Goal: Task Accomplishment & Management: Use online tool/utility

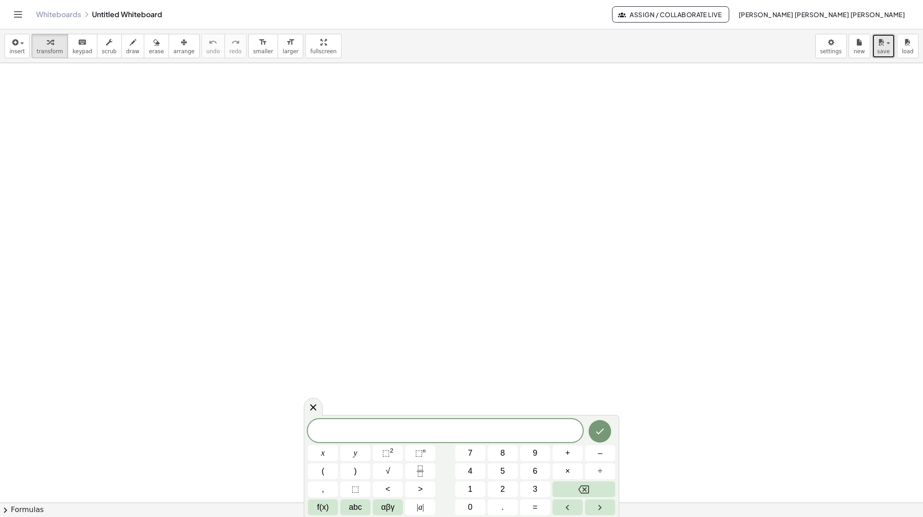
click at [752, 48] on span "save" at bounding box center [883, 51] width 13 height 6
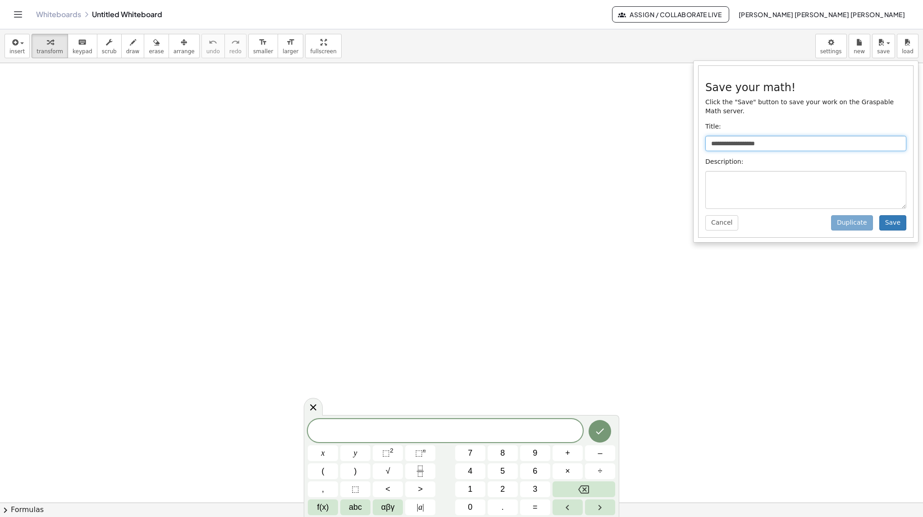
click at [725, 137] on input "**********" at bounding box center [805, 143] width 201 height 15
drag, startPoint x: 772, startPoint y: 136, endPoint x: 666, endPoint y: 139, distance: 105.5
click at [666, 139] on div "**********" at bounding box center [461, 272] width 923 height 487
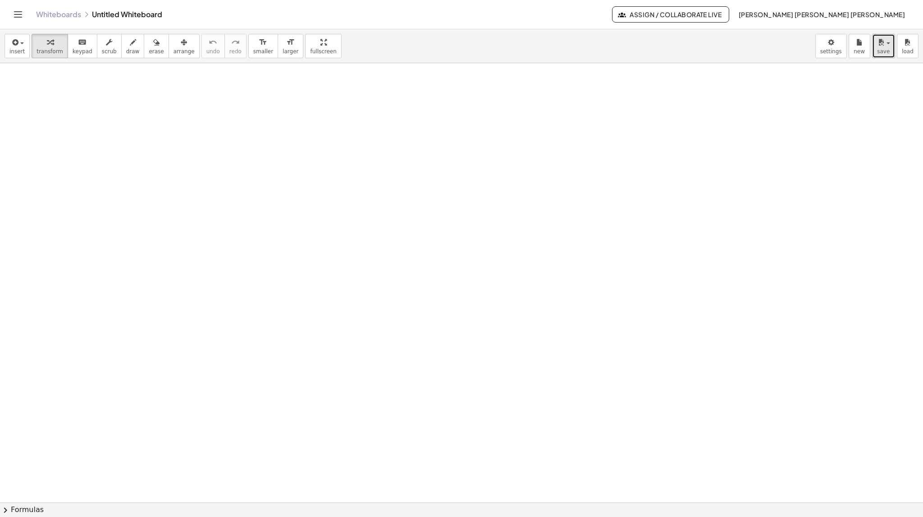
click at [752, 51] on span "save" at bounding box center [883, 51] width 13 height 6
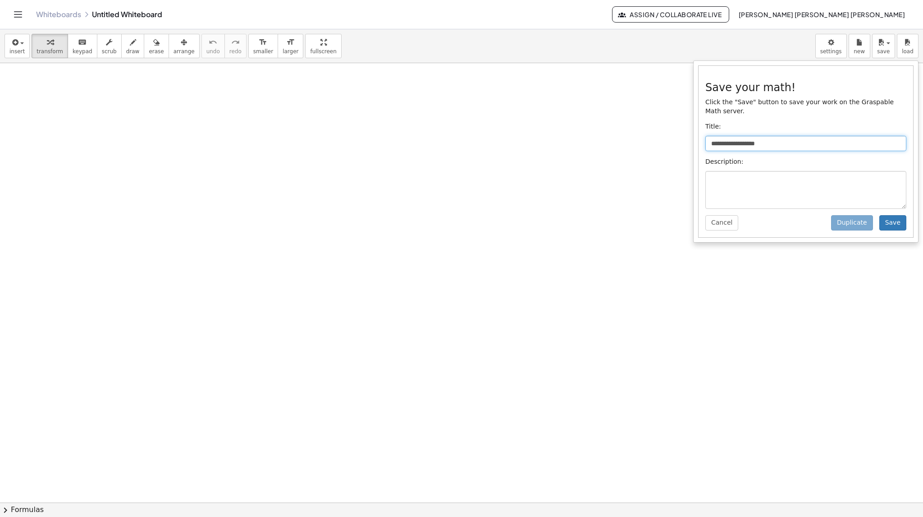
click at [752, 136] on input "**********" at bounding box center [805, 143] width 201 height 15
drag, startPoint x: 773, startPoint y: 133, endPoint x: 707, endPoint y: 134, distance: 66.7
click at [707, 136] on input "**********" at bounding box center [805, 143] width 201 height 15
type input "**********"
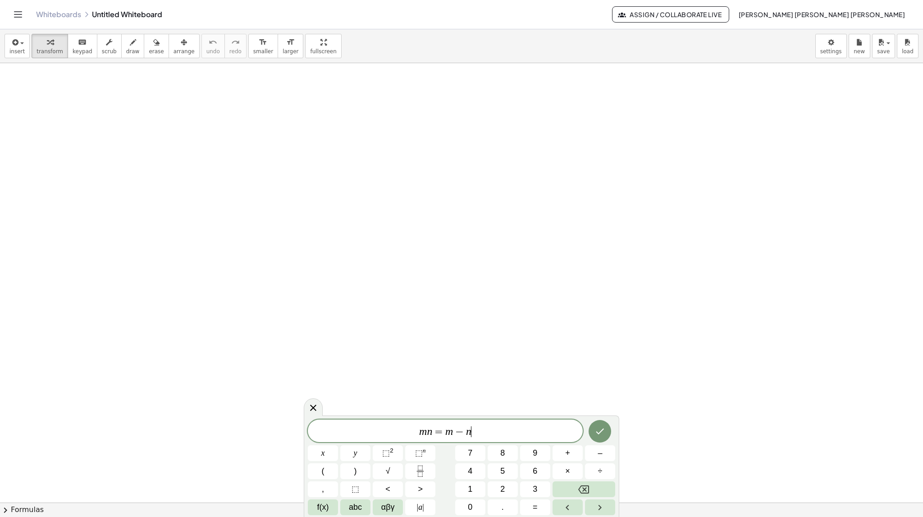
click at [601, 437] on button "Done" at bounding box center [600, 431] width 23 height 23
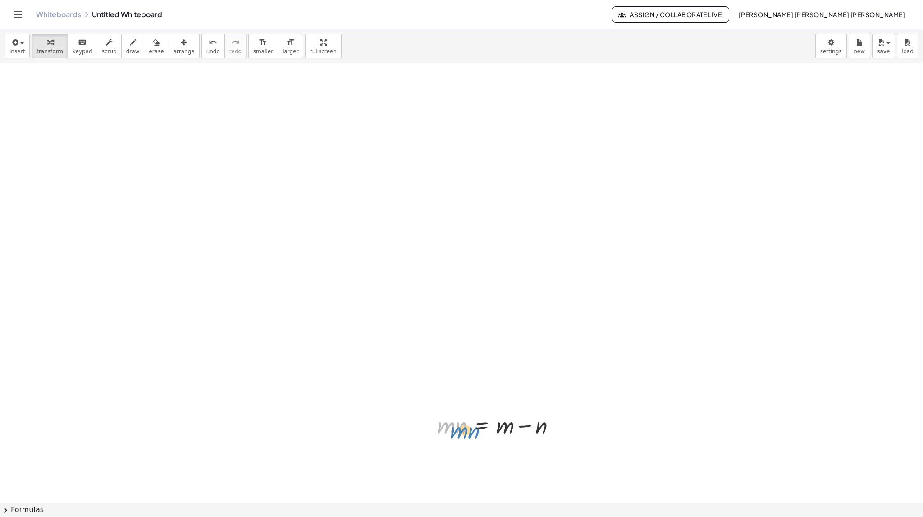
drag, startPoint x: 463, startPoint y: 426, endPoint x: 471, endPoint y: 428, distance: 7.9
click at [471, 428] on div at bounding box center [500, 424] width 135 height 31
click at [181, 46] on icon "button" at bounding box center [184, 42] width 6 height 11
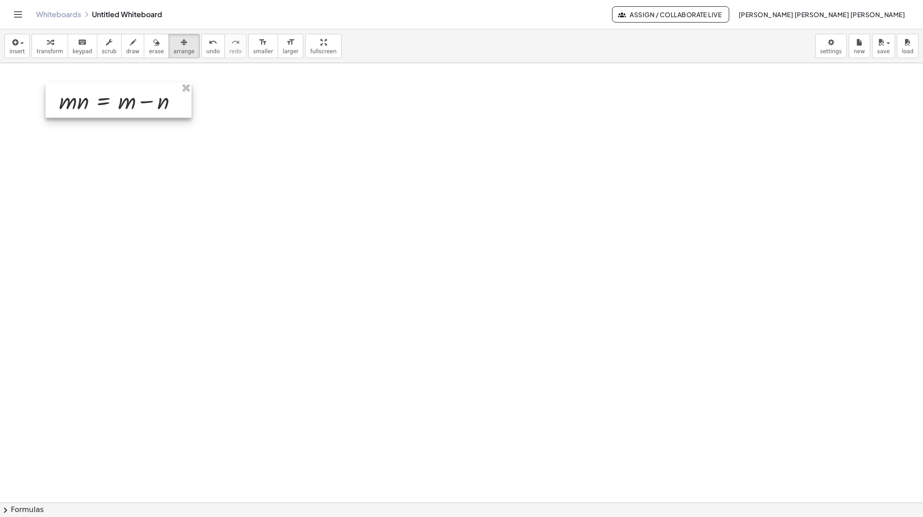
drag, startPoint x: 513, startPoint y: 440, endPoint x: 132, endPoint y: 116, distance: 499.8
click at [132, 116] on div at bounding box center [119, 99] width 146 height 35
click at [253, 49] on span "smaller" at bounding box center [263, 51] width 20 height 6
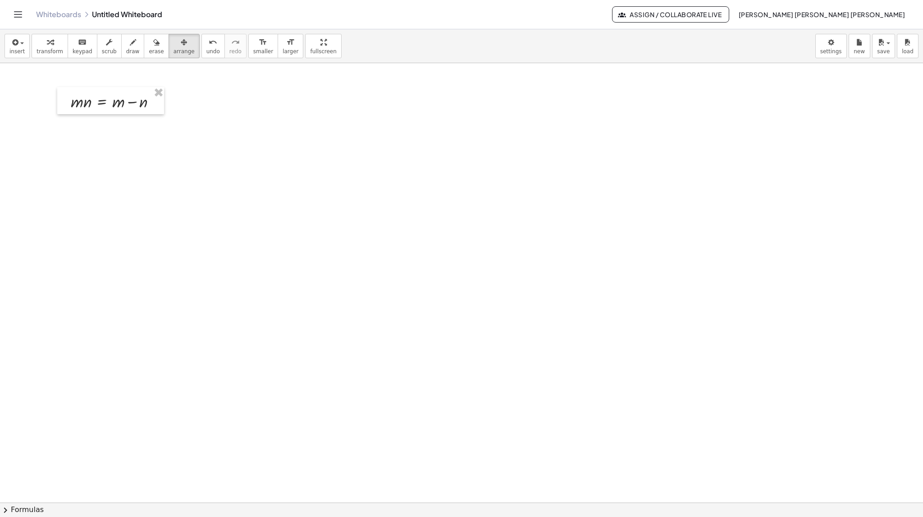
click at [51, 46] on div "button" at bounding box center [50, 42] width 27 height 11
drag, startPoint x: 622, startPoint y: 310, endPoint x: 606, endPoint y: 309, distance: 16.2
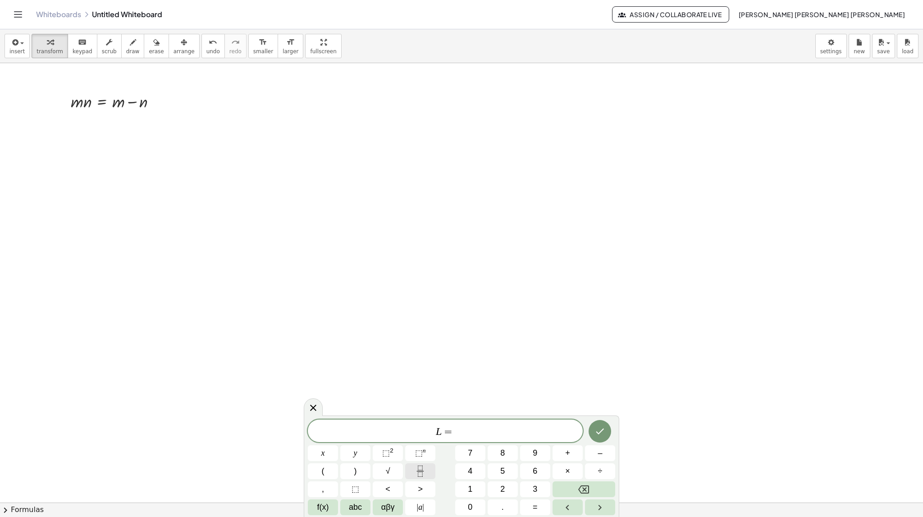
click at [422, 474] on icon "Fraction" at bounding box center [420, 473] width 5 height 5
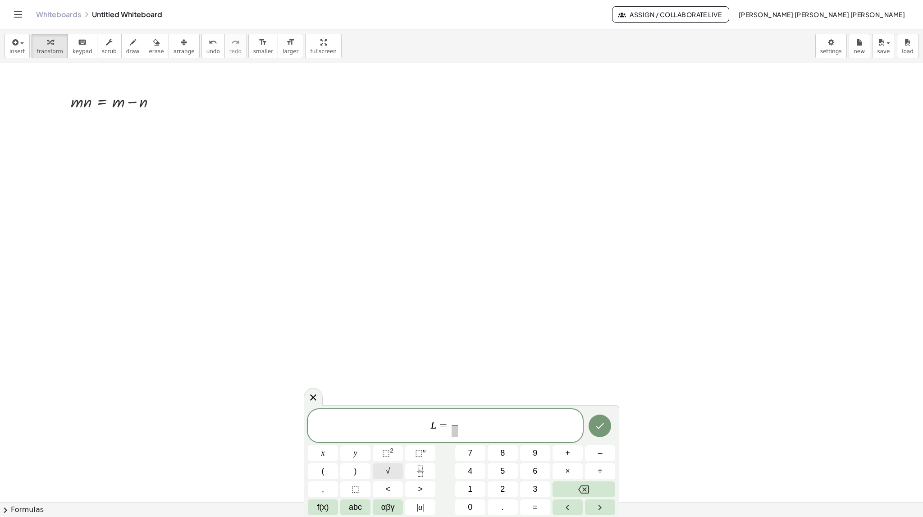
click at [391, 466] on button "√" at bounding box center [388, 471] width 30 height 16
click at [450, 415] on span "√" at bounding box center [450, 419] width 8 height 9
click at [457, 419] on span at bounding box center [458, 419] width 8 height 11
click at [364, 490] on button "⬚" at bounding box center [355, 489] width 30 height 16
click at [327, 506] on span "f(x)" at bounding box center [323, 507] width 12 height 12
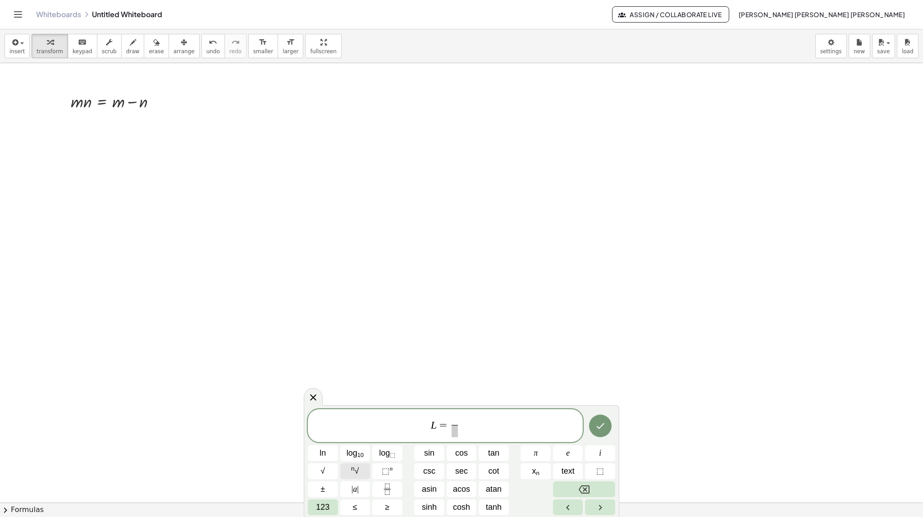
click at [357, 473] on span "n √" at bounding box center [355, 471] width 8 height 12
click at [462, 418] on span at bounding box center [460, 419] width 8 height 11
click at [388, 469] on span "⬚" at bounding box center [386, 470] width 8 height 9
click at [381, 470] on button "⬚ n" at bounding box center [387, 471] width 30 height 16
drag, startPoint x: 463, startPoint y: 419, endPoint x: 451, endPoint y: 421, distance: 11.9
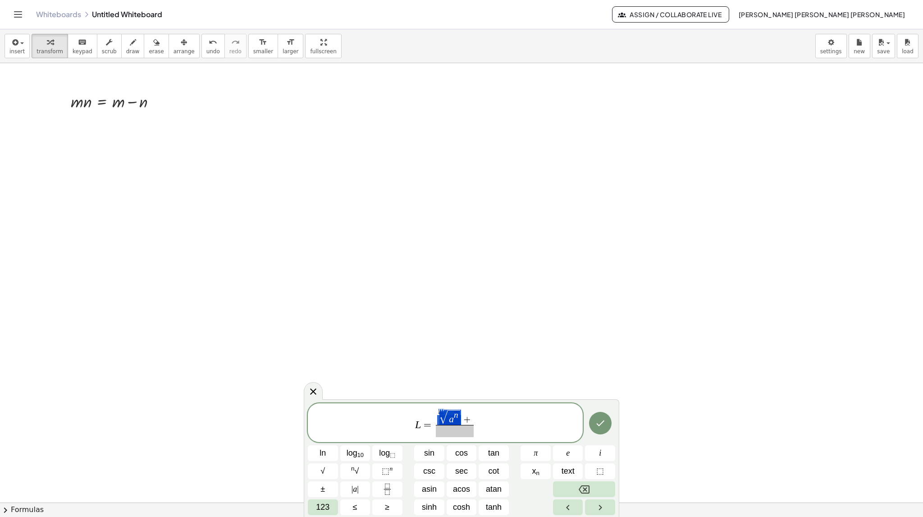
click at [451, 421] on span "m √ a n +" at bounding box center [455, 416] width 38 height 15
click at [471, 419] on span "+" at bounding box center [467, 420] width 12 height 10
click at [468, 412] on span "√" at bounding box center [467, 417] width 8 height 13
click at [466, 411] on span "√" at bounding box center [467, 417] width 8 height 13
click at [480, 414] on var "n" at bounding box center [479, 414] width 5 height 9
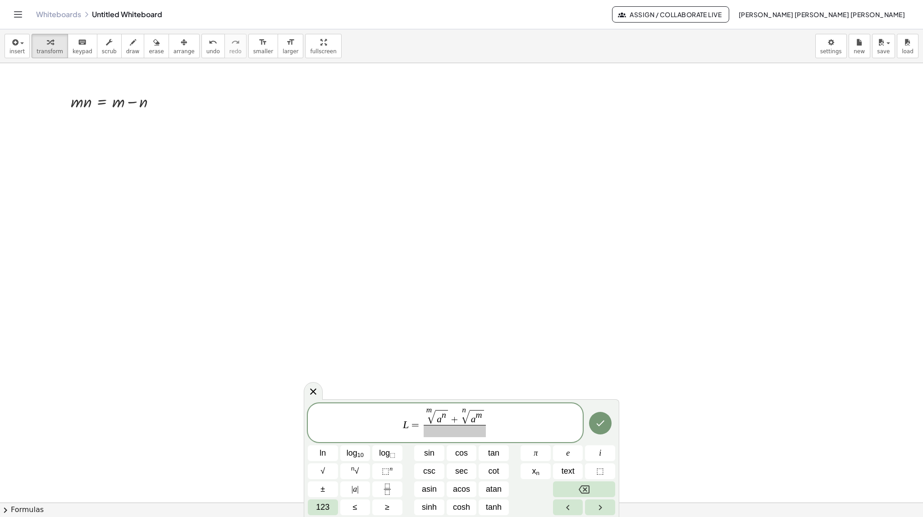
click at [435, 431] on span at bounding box center [455, 431] width 62 height 12
click at [378, 476] on button "⬚ n" at bounding box center [387, 471] width 30 height 16
click at [382, 466] on span "⬚" at bounding box center [386, 470] width 8 height 9
click at [602, 430] on button "Done" at bounding box center [600, 421] width 23 height 23
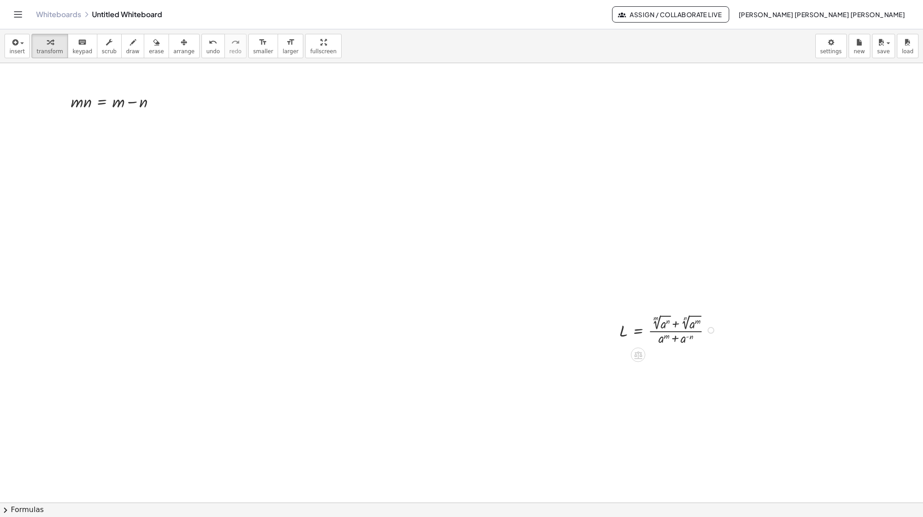
click at [637, 330] on div at bounding box center [669, 329] width 109 height 35
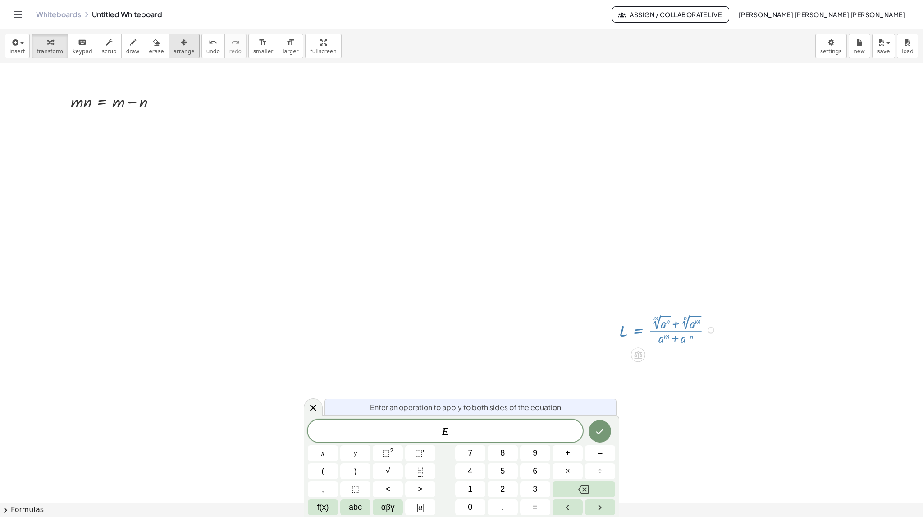
click at [169, 40] on button "arrange" at bounding box center [184, 46] width 31 height 24
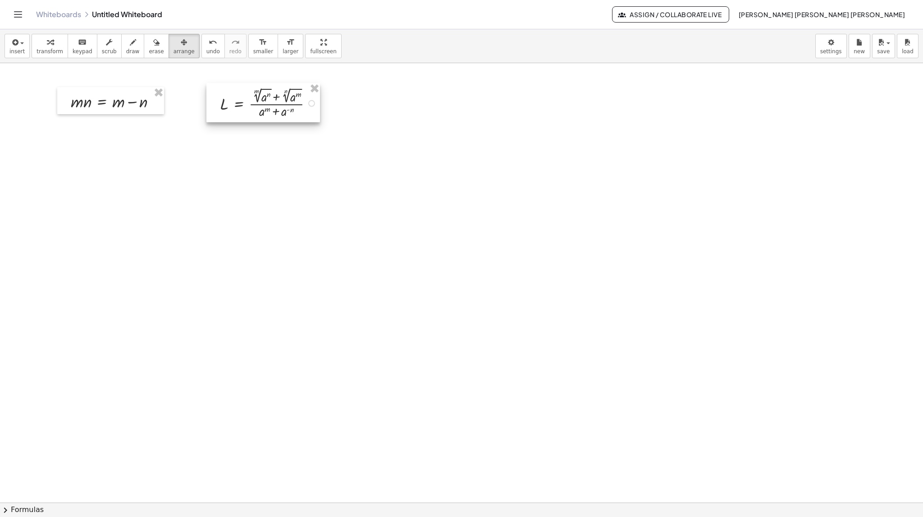
drag, startPoint x: 671, startPoint y: 343, endPoint x: 271, endPoint y: 116, distance: 459.2
click at [271, 116] on div at bounding box center [263, 102] width 114 height 39
drag, startPoint x: 271, startPoint y: 112, endPoint x: 297, endPoint y: 112, distance: 26.1
click at [297, 112] on div at bounding box center [290, 102] width 114 height 39
click at [33, 48] on button "transform" at bounding box center [50, 46] width 37 height 24
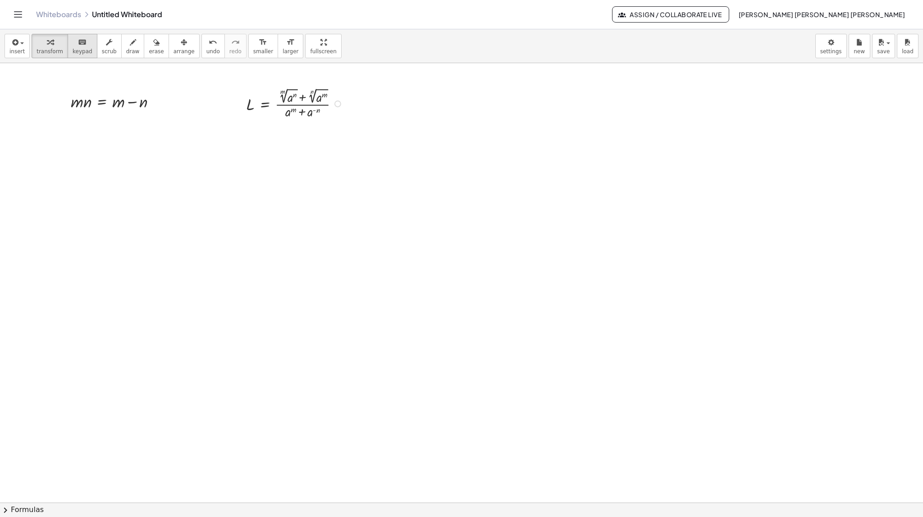
click at [73, 54] on span "keypad" at bounding box center [83, 51] width 20 height 6
click at [78, 44] on icon "keyboard" at bounding box center [82, 42] width 9 height 11
click at [41, 55] on button "transform" at bounding box center [50, 46] width 37 height 24
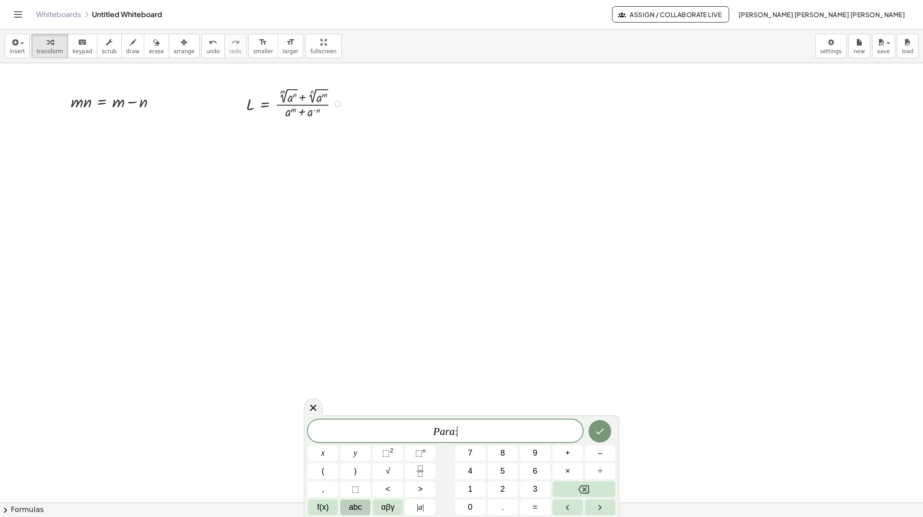
click at [351, 508] on span "abc" at bounding box center [355, 507] width 13 height 12
click at [323, 505] on span "123" at bounding box center [320, 507] width 14 height 12
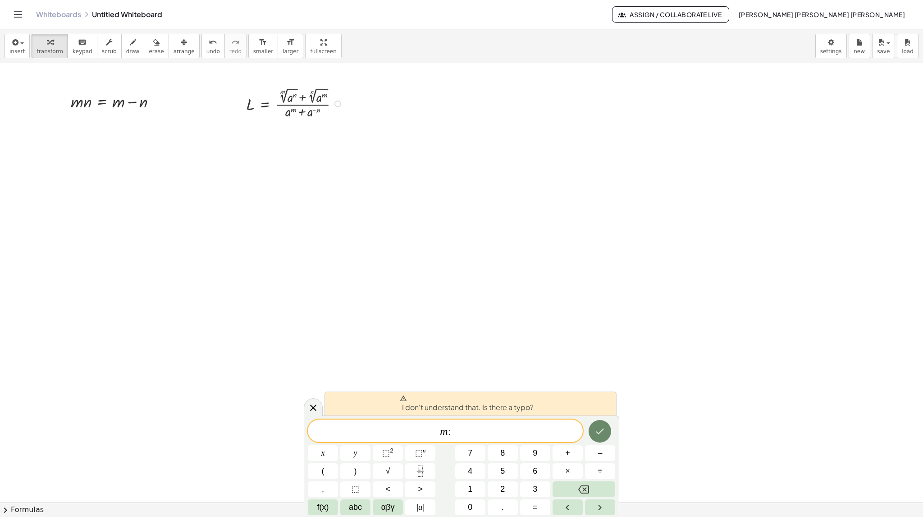
click at [609, 430] on button "Done" at bounding box center [600, 431] width 23 height 23
drag, startPoint x: 431, startPoint y: 434, endPoint x: 412, endPoint y: 434, distance: 19.8
click at [412, 434] on span "m :" at bounding box center [445, 431] width 275 height 13
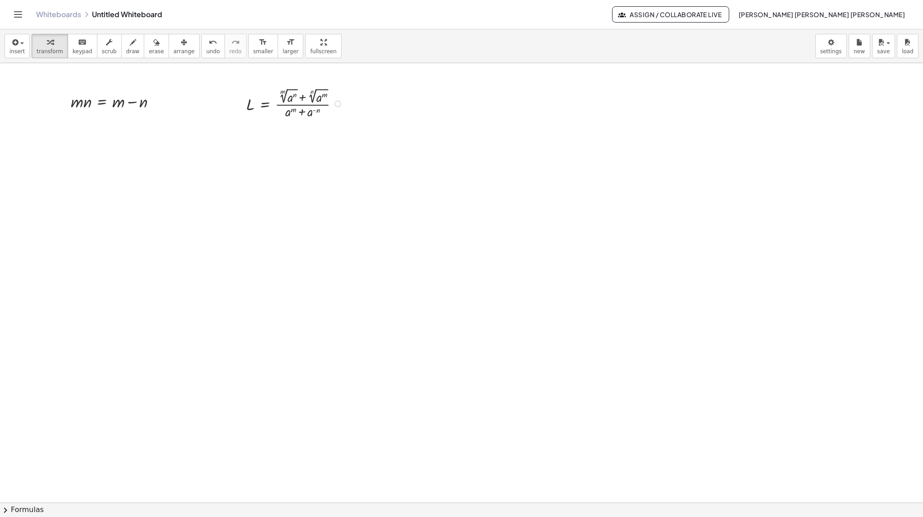
click at [78, 43] on icon "keyboard" at bounding box center [82, 42] width 9 height 11
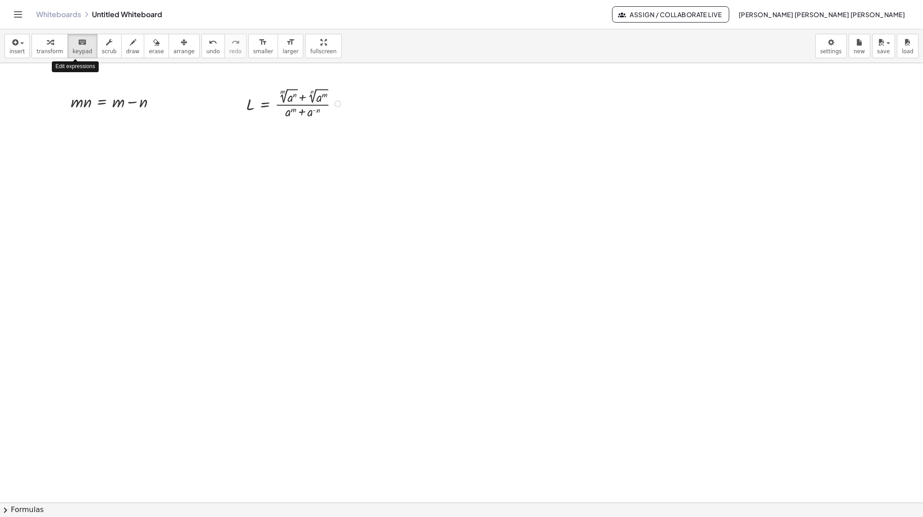
drag, startPoint x: 78, startPoint y: 147, endPoint x: 121, endPoint y: 163, distance: 45.5
click at [126, 49] on span "draw" at bounding box center [133, 51] width 14 height 6
drag, startPoint x: 96, startPoint y: 150, endPoint x: 107, endPoint y: 162, distance: 16.6
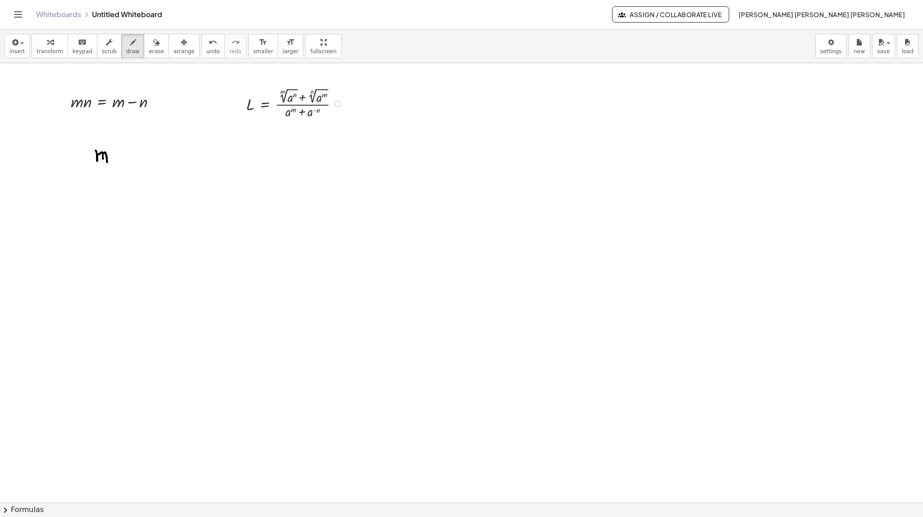
click at [126, 48] on span "draw" at bounding box center [133, 51] width 14 height 6
drag, startPoint x: 68, startPoint y: 146, endPoint x: 81, endPoint y: 161, distance: 19.8
click at [24, 42] on button "insert" at bounding box center [17, 46] width 25 height 24
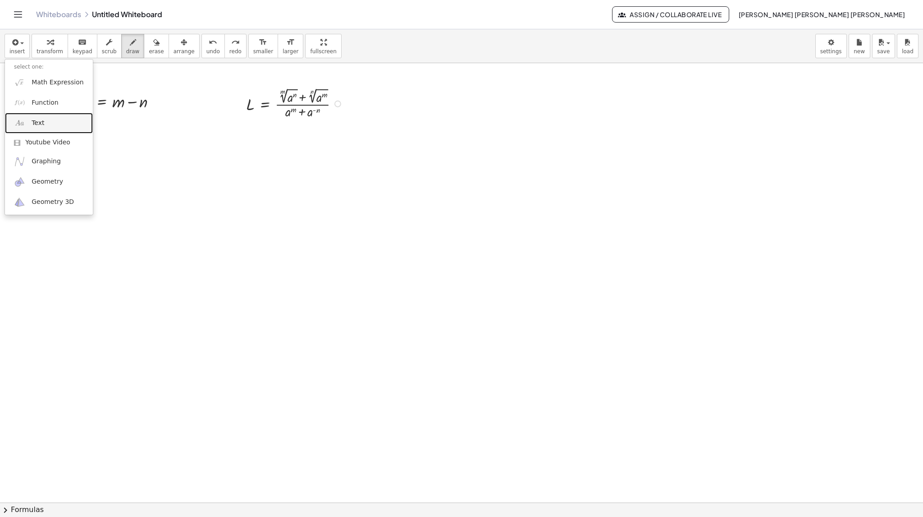
click at [41, 124] on span "Text" at bounding box center [38, 123] width 13 height 9
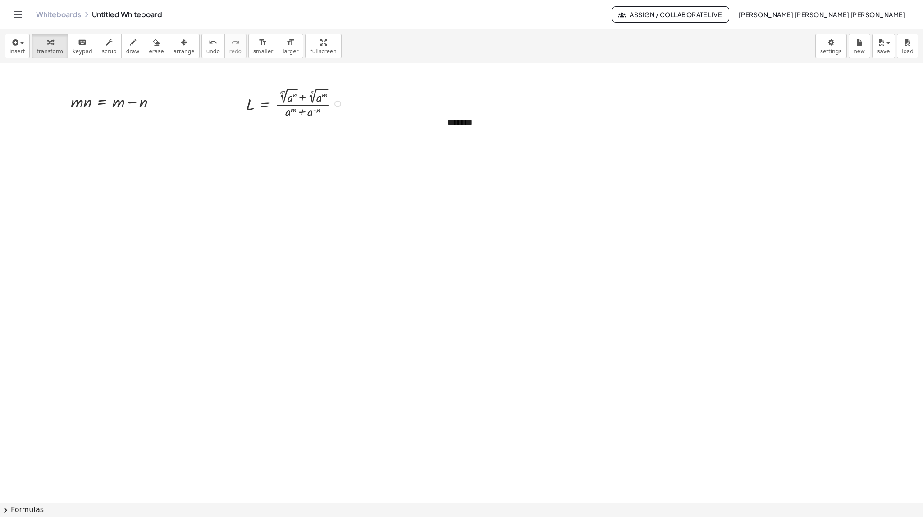
drag, startPoint x: 500, startPoint y: 175, endPoint x: 481, endPoint y: 135, distance: 44.4
click at [468, 123] on div "*******" at bounding box center [506, 122] width 135 height 31
click at [174, 48] on span "arrange" at bounding box center [184, 51] width 21 height 6
drag, startPoint x: 456, startPoint y: 120, endPoint x: 61, endPoint y: 143, distance: 395.1
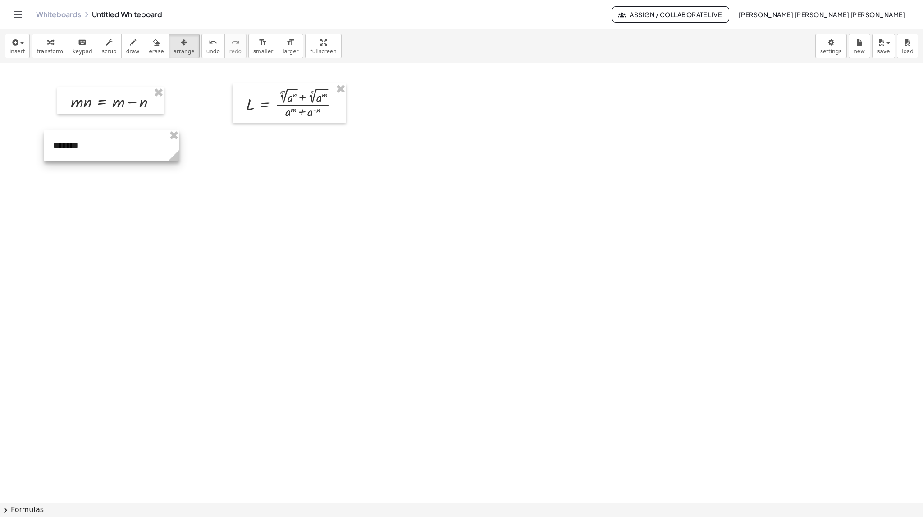
click at [61, 143] on div at bounding box center [111, 145] width 135 height 31
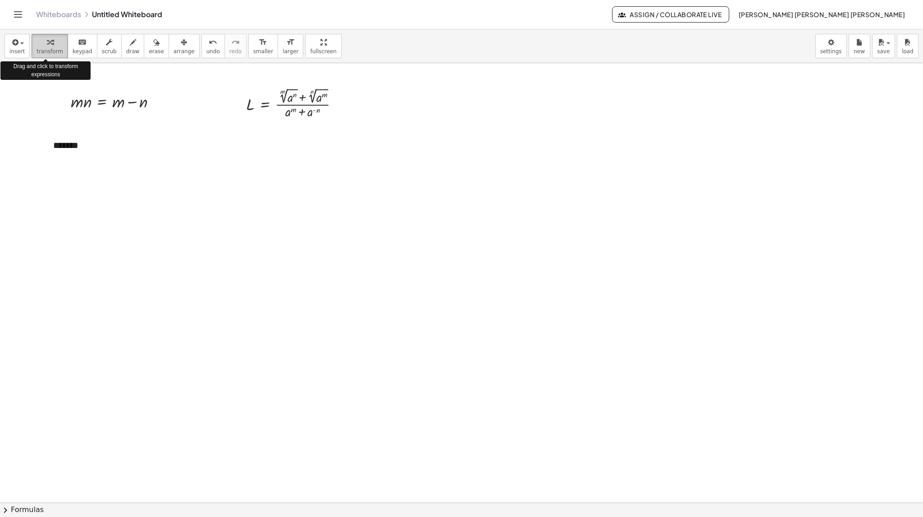
click at [50, 45] on div "button" at bounding box center [50, 42] width 27 height 11
click at [72, 141] on div "*******" at bounding box center [111, 145] width 135 height 31
drag, startPoint x: 93, startPoint y: 151, endPoint x: 41, endPoint y: 148, distance: 51.5
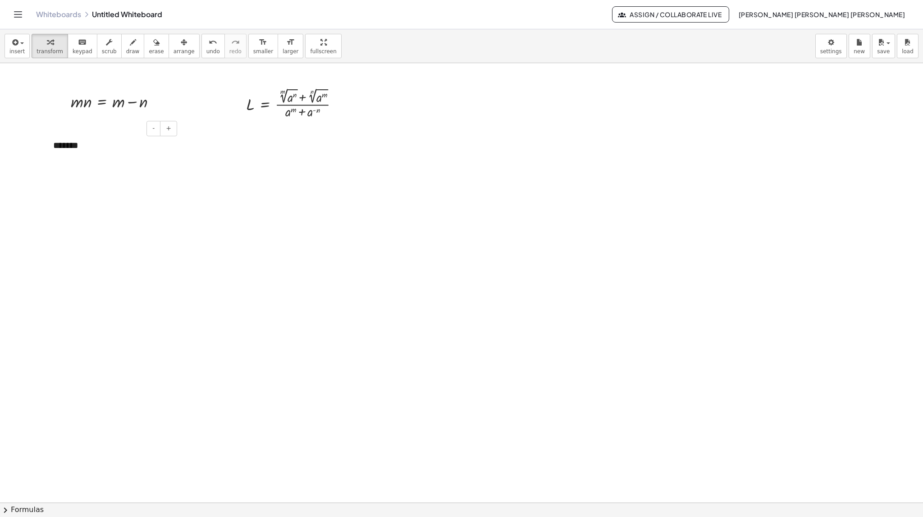
click at [76, 151] on div "*******" at bounding box center [111, 145] width 135 height 31
click at [283, 49] on span "larger" at bounding box center [291, 51] width 16 height 6
click at [253, 45] on button "format_size smaller" at bounding box center [263, 46] width 30 height 24
click at [66, 148] on div "*******" at bounding box center [111, 145] width 135 height 31
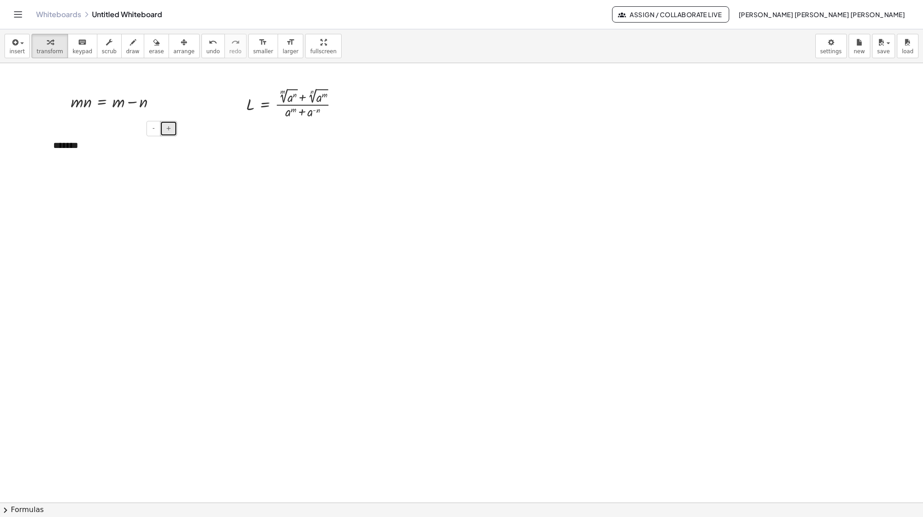
click at [163, 128] on button "+" at bounding box center [168, 128] width 17 height 15
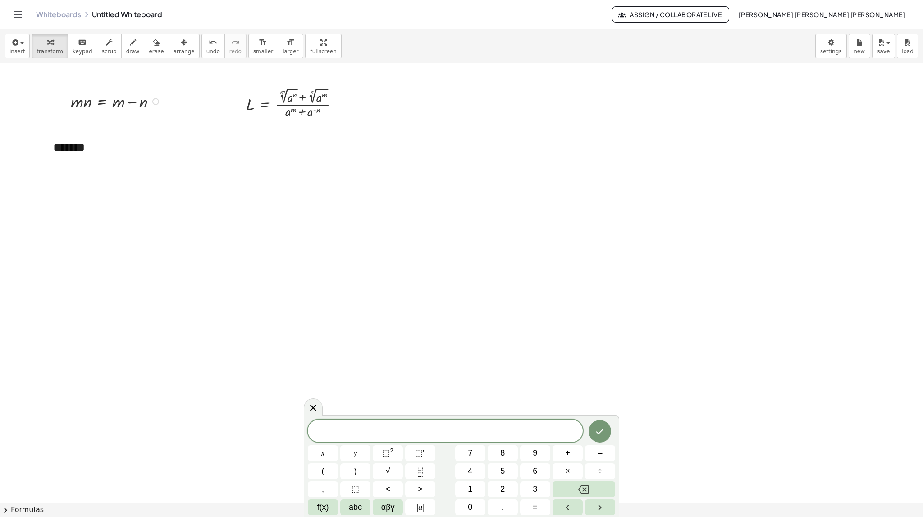
click at [106, 103] on div at bounding box center [117, 100] width 102 height 23
drag, startPoint x: 114, startPoint y: 105, endPoint x: 109, endPoint y: 188, distance: 83.1
drag, startPoint x: 155, startPoint y: 101, endPoint x: 96, endPoint y: 175, distance: 94.5
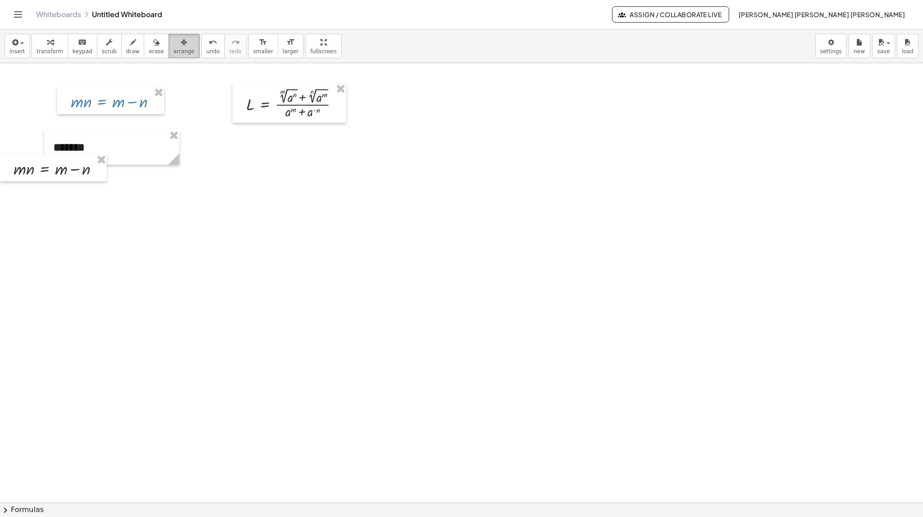
click at [174, 48] on span "arrange" at bounding box center [184, 51] width 21 height 6
drag, startPoint x: 54, startPoint y: 168, endPoint x: 110, endPoint y: 201, distance: 64.5
click at [105, 179] on div at bounding box center [104, 178] width 107 height 27
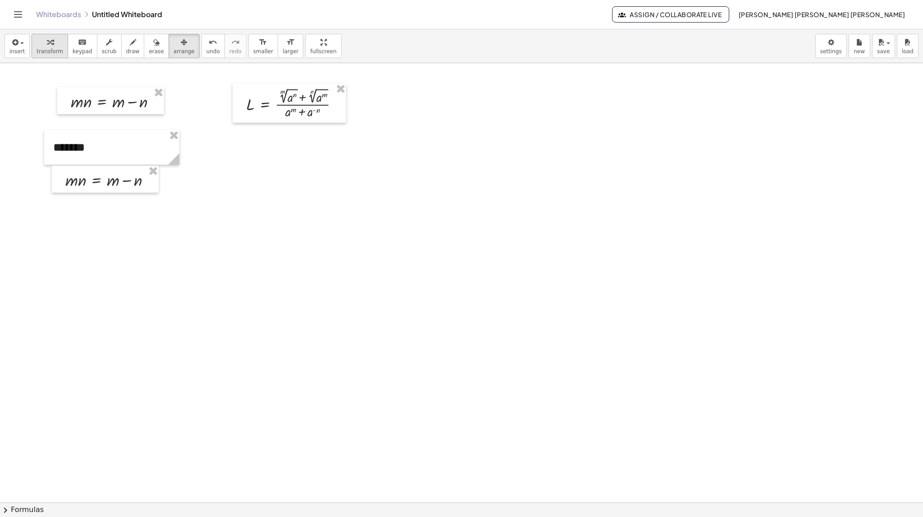
click at [59, 44] on button "transform" at bounding box center [50, 46] width 37 height 24
drag, startPoint x: 131, startPoint y: 185, endPoint x: 53, endPoint y: 201, distance: 80.1
click at [46, 207] on div at bounding box center [112, 201] width 148 height 23
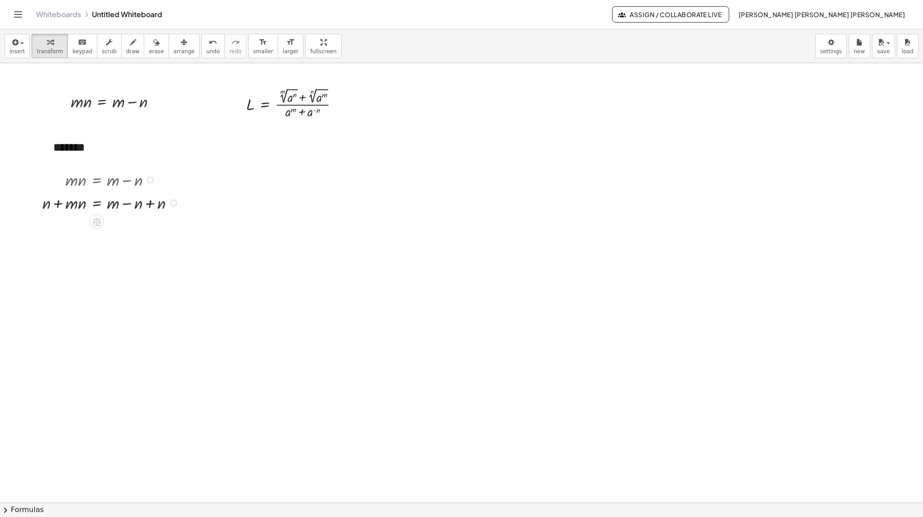
click at [156, 204] on div at bounding box center [112, 201] width 148 height 23
click at [156, 204] on div at bounding box center [100, 201] width 125 height 23
drag, startPoint x: 44, startPoint y: 228, endPoint x: 41, endPoint y: 261, distance: 33.1
click at [48, 228] on div at bounding box center [112, 224] width 148 height 23
drag, startPoint x: 81, startPoint y: 228, endPoint x: 69, endPoint y: 228, distance: 12.6
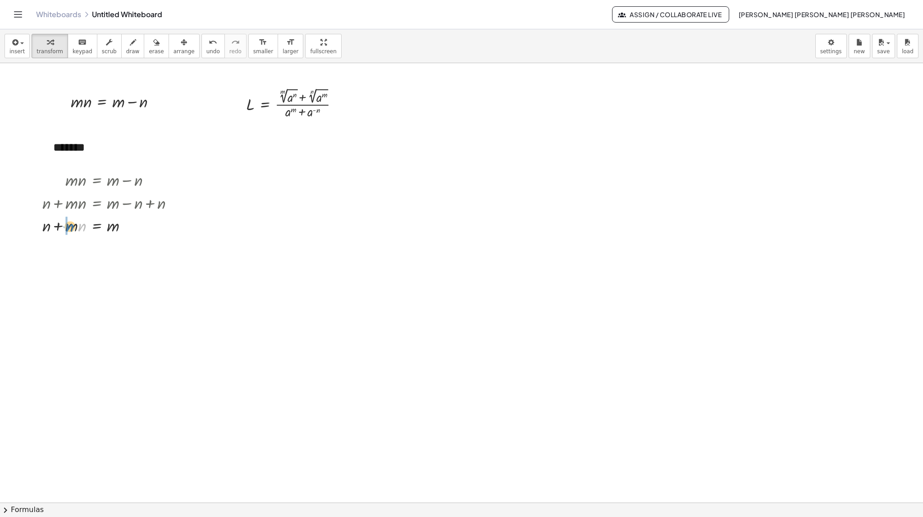
click at [69, 228] on div at bounding box center [112, 224] width 148 height 23
click at [15, 49] on span "insert" at bounding box center [16, 51] width 15 height 6
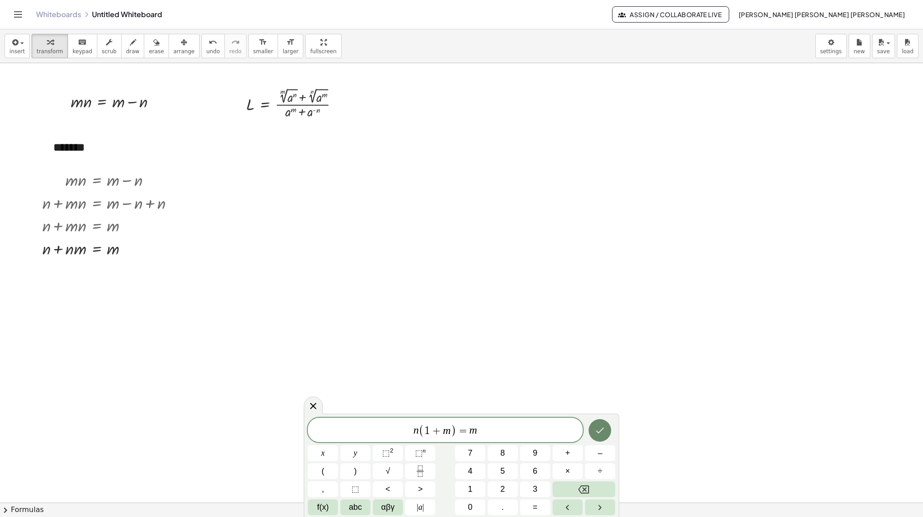
click at [593, 430] on button "Done" at bounding box center [600, 430] width 23 height 23
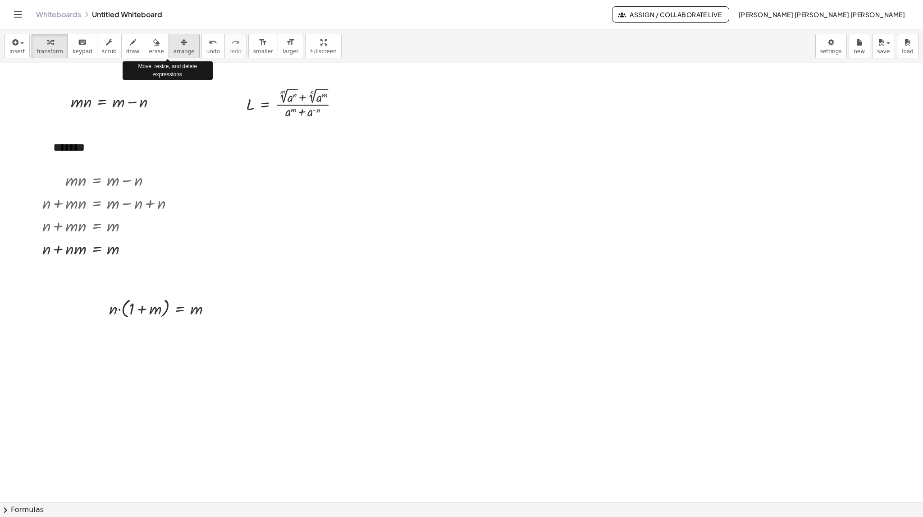
click at [174, 46] on div "button" at bounding box center [184, 42] width 21 height 11
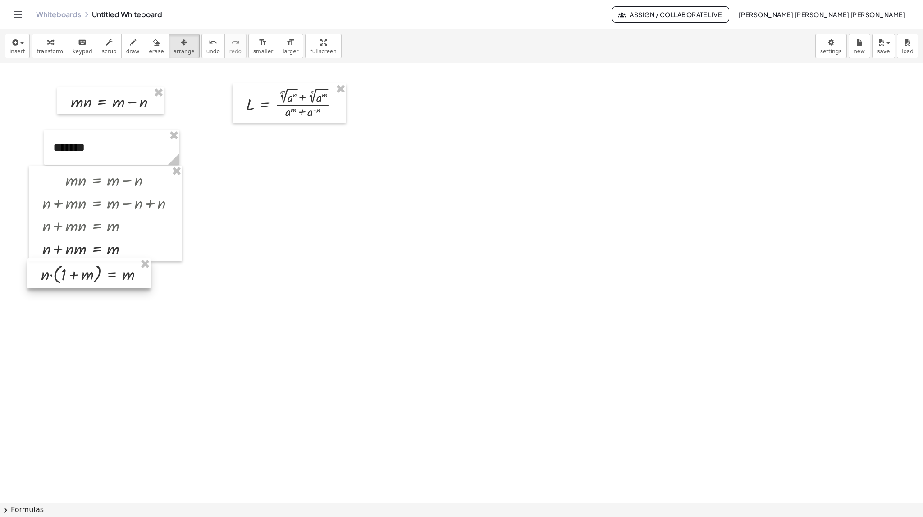
drag, startPoint x: 158, startPoint y: 311, endPoint x: 90, endPoint y: 276, distance: 76.2
click at [90, 276] on div at bounding box center [88, 273] width 123 height 30
click at [49, 46] on icon "button" at bounding box center [50, 42] width 6 height 11
drag, startPoint x: 43, startPoint y: 275, endPoint x: 132, endPoint y: 290, distance: 90.1
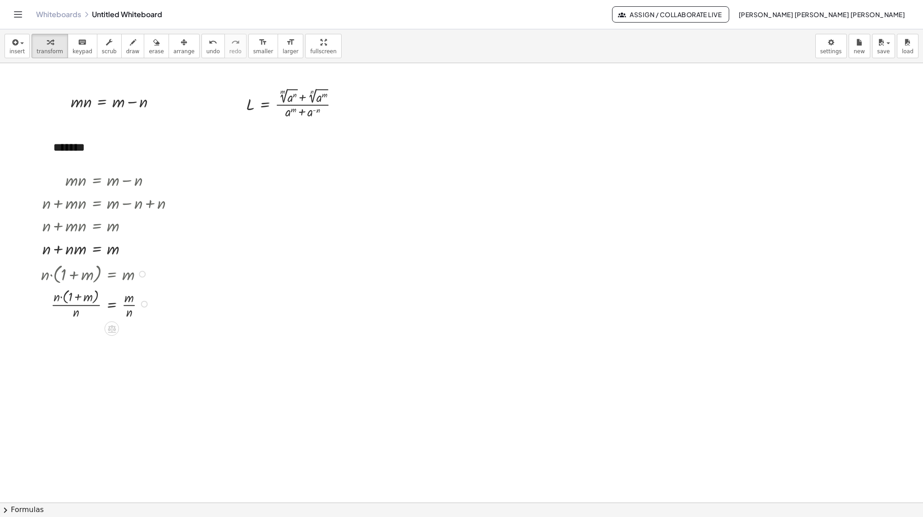
click at [128, 300] on div at bounding box center [97, 303] width 120 height 35
click at [88, 307] on div at bounding box center [97, 303] width 120 height 35
click at [88, 307] on div at bounding box center [97, 303] width 120 height 33
click at [20, 46] on div "button" at bounding box center [16, 42] width 15 height 11
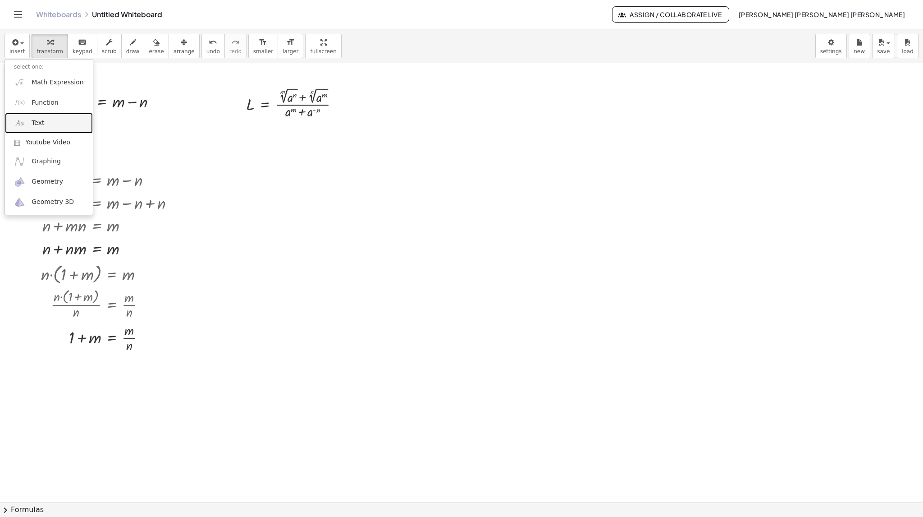
click at [40, 125] on span "Text" at bounding box center [38, 123] width 13 height 9
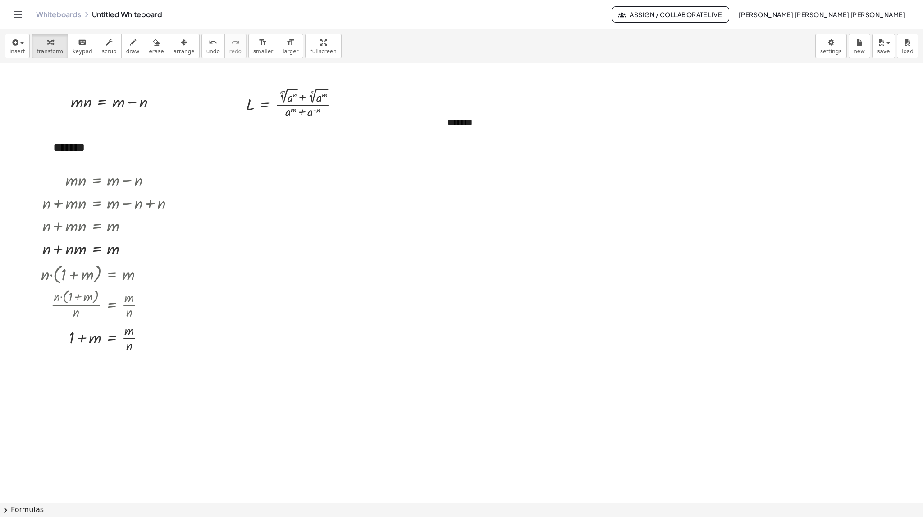
click at [169, 45] on button "arrange" at bounding box center [184, 46] width 31 height 24
drag, startPoint x: 458, startPoint y: 127, endPoint x: 280, endPoint y: 147, distance: 179.2
click at [248, 154] on div at bounding box center [295, 149] width 135 height 31
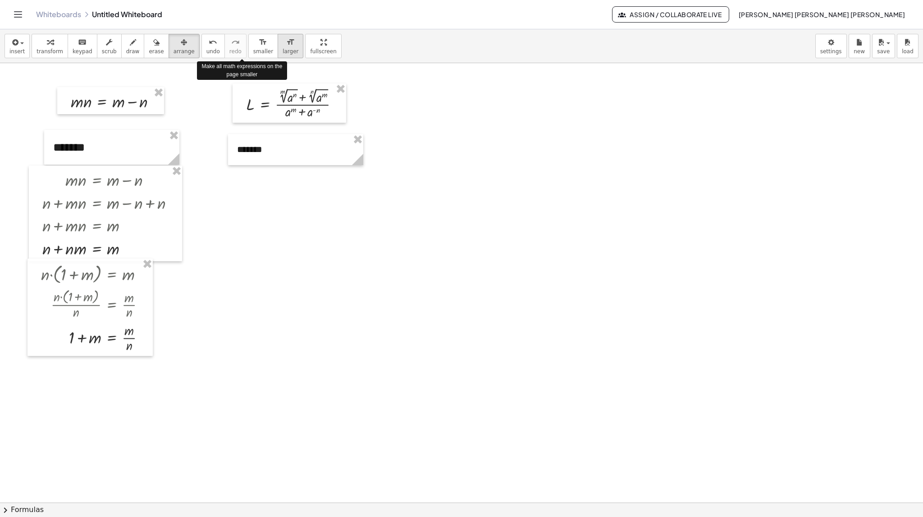
click at [278, 45] on button "format_size larger" at bounding box center [291, 46] width 26 height 24
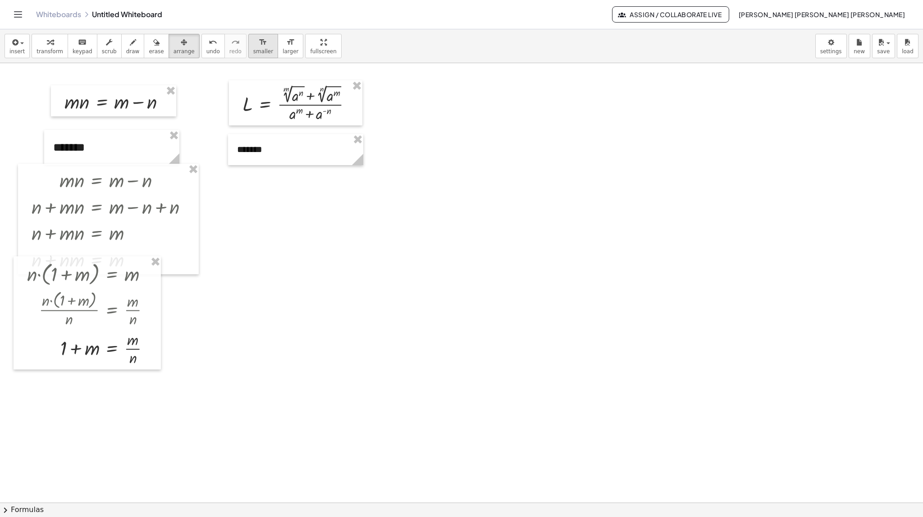
click at [253, 46] on div "format_size" at bounding box center [263, 42] width 20 height 11
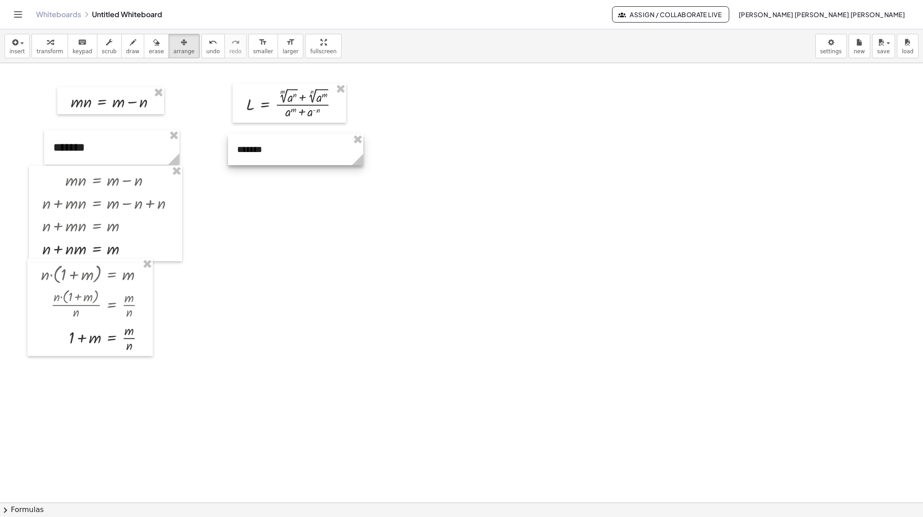
click at [328, 156] on div at bounding box center [295, 149] width 135 height 31
click at [292, 155] on div at bounding box center [295, 149] width 135 height 31
click at [47, 42] on icon "button" at bounding box center [50, 42] width 6 height 11
click at [246, 145] on div "*******" at bounding box center [295, 149] width 135 height 31
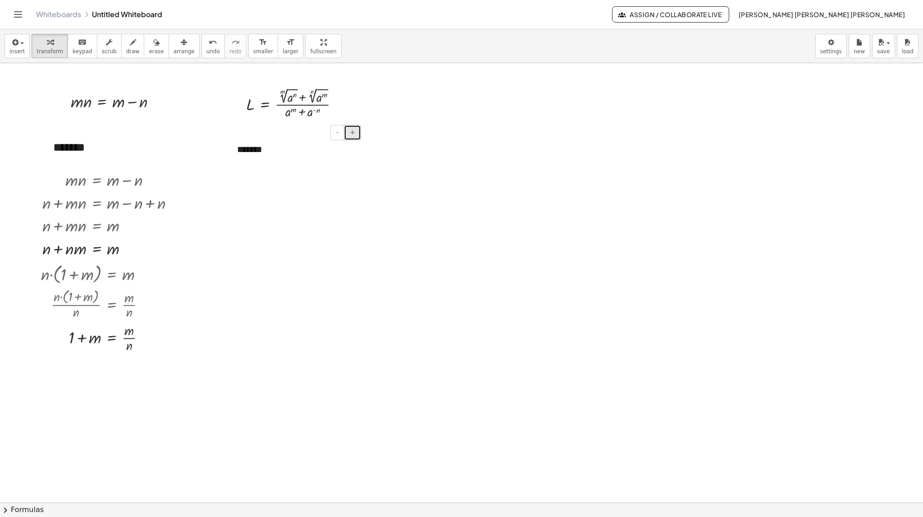
click at [358, 134] on button "+" at bounding box center [352, 132] width 17 height 15
click at [174, 48] on span "arrange" at bounding box center [184, 51] width 21 height 6
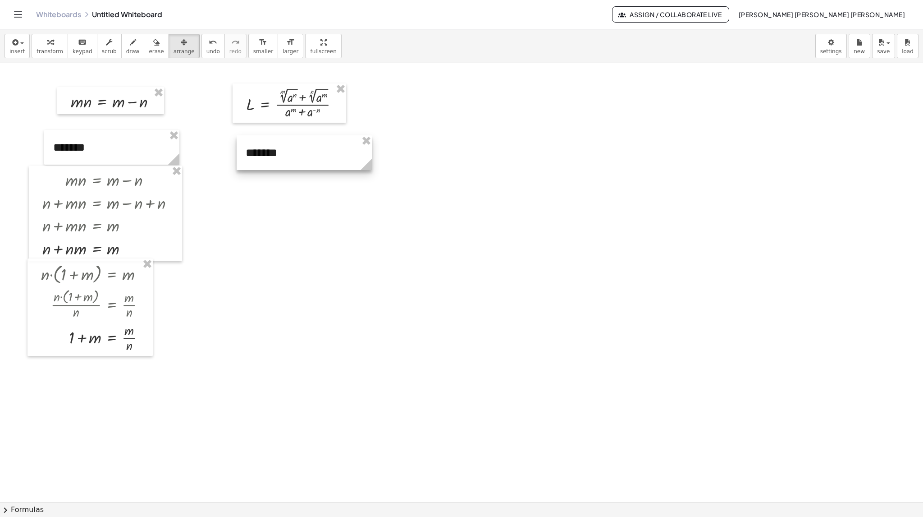
drag, startPoint x: 252, startPoint y: 161, endPoint x: 261, endPoint y: 163, distance: 8.7
click at [261, 163] on div at bounding box center [304, 152] width 135 height 35
click at [41, 47] on button "transform" at bounding box center [50, 46] width 37 height 24
click at [114, 103] on div at bounding box center [117, 100] width 102 height 23
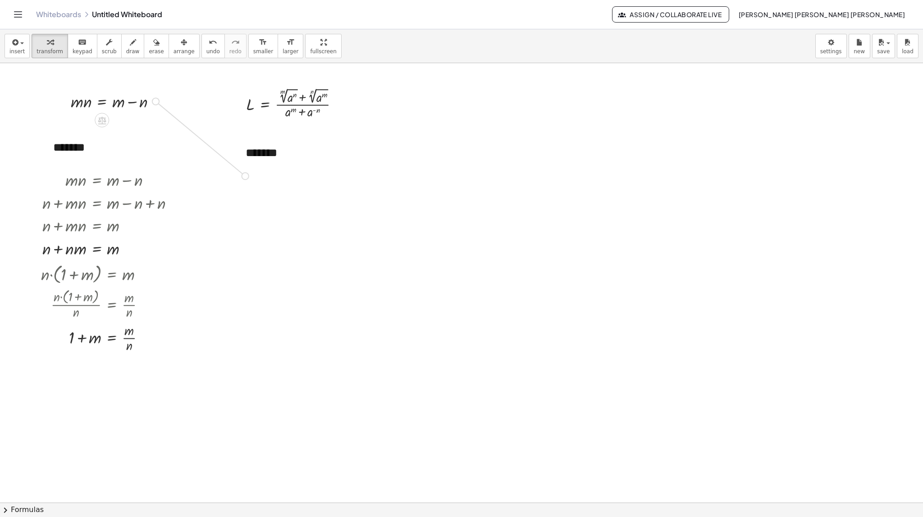
drag, startPoint x: 156, startPoint y: 103, endPoint x: 250, endPoint y: 183, distance: 123.5
click at [181, 44] on icon "button" at bounding box center [184, 42] width 6 height 11
drag, startPoint x: 206, startPoint y: 183, endPoint x: 302, endPoint y: 192, distance: 96.9
click at [302, 192] on div at bounding box center [286, 182] width 107 height 27
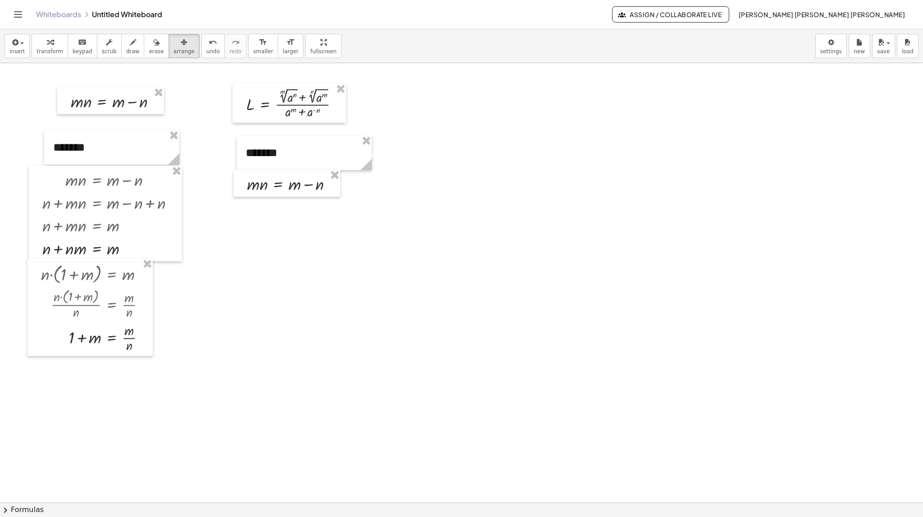
click at [54, 41] on div "button" at bounding box center [50, 42] width 27 height 11
click at [292, 188] on div at bounding box center [294, 183] width 102 height 23
drag, startPoint x: 296, startPoint y: 188, endPoint x: 242, endPoint y: 191, distance: 54.2
click at [242, 191] on div "+ m · m · n = + m − n" at bounding box center [286, 182] width 107 height 27
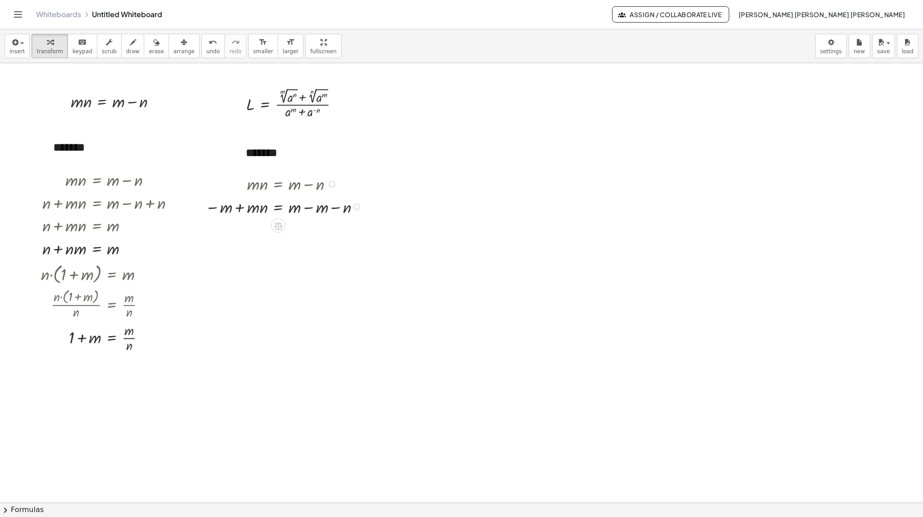
click at [323, 213] on div at bounding box center [285, 205] width 169 height 23
click at [323, 213] on div at bounding box center [273, 205] width 144 height 23
drag, startPoint x: 293, startPoint y: 231, endPoint x: 247, endPoint y: 238, distance: 46.1
click at [247, 238] on div at bounding box center [285, 228] width 169 height 23
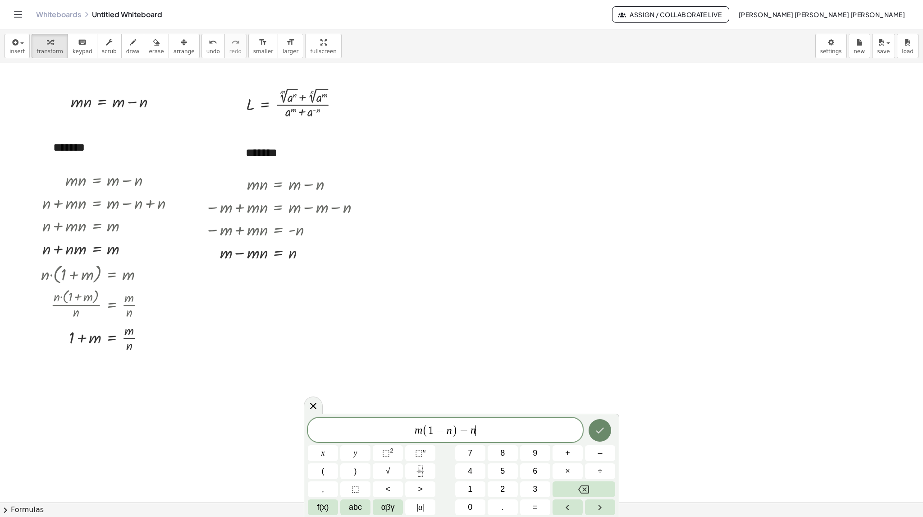
click at [605, 430] on icon "Done" at bounding box center [600, 430] width 11 height 11
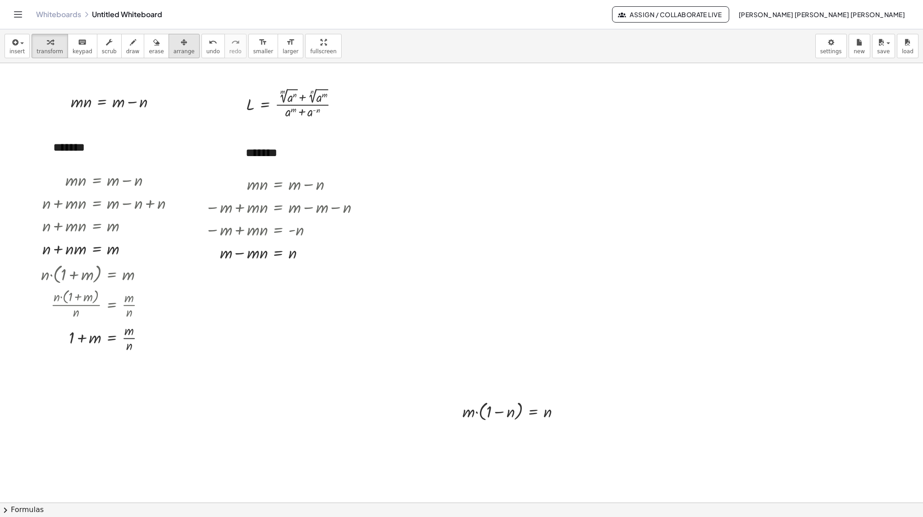
click at [169, 49] on button "arrange" at bounding box center [184, 46] width 31 height 24
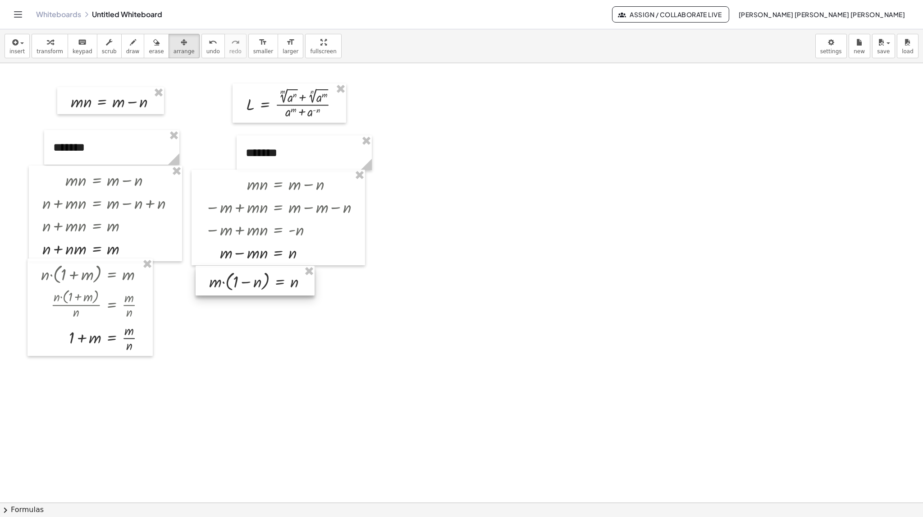
drag, startPoint x: 505, startPoint y: 406, endPoint x: 252, endPoint y: 276, distance: 284.6
click at [252, 276] on div at bounding box center [255, 280] width 119 height 30
click at [33, 51] on button "transform" at bounding box center [50, 46] width 37 height 24
drag, startPoint x: 218, startPoint y: 285, endPoint x: 299, endPoint y: 301, distance: 82.3
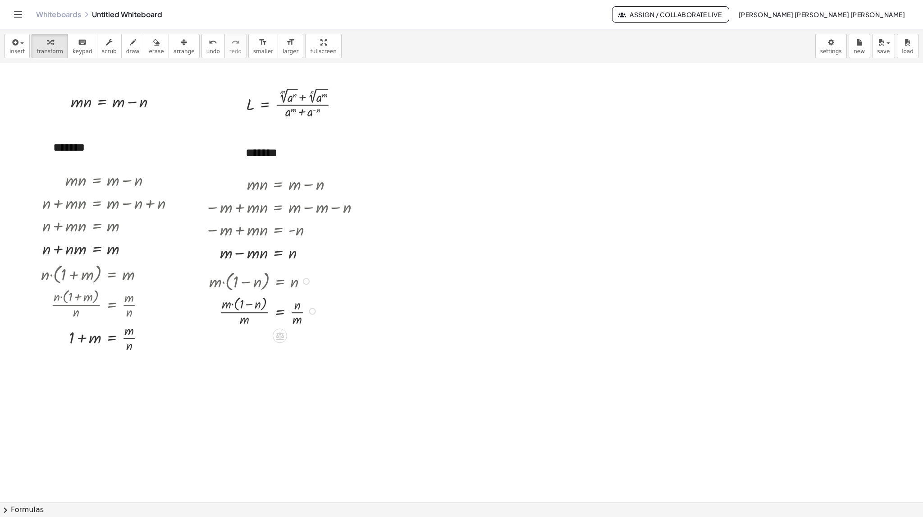
click at [242, 309] on div at bounding box center [265, 310] width 120 height 35
click at [242, 309] on div at bounding box center [265, 310] width 120 height 33
click at [301, 103] on div at bounding box center [296, 103] width 109 height 35
drag, startPoint x: 339, startPoint y: 102, endPoint x: 622, endPoint y: 163, distance: 289.5
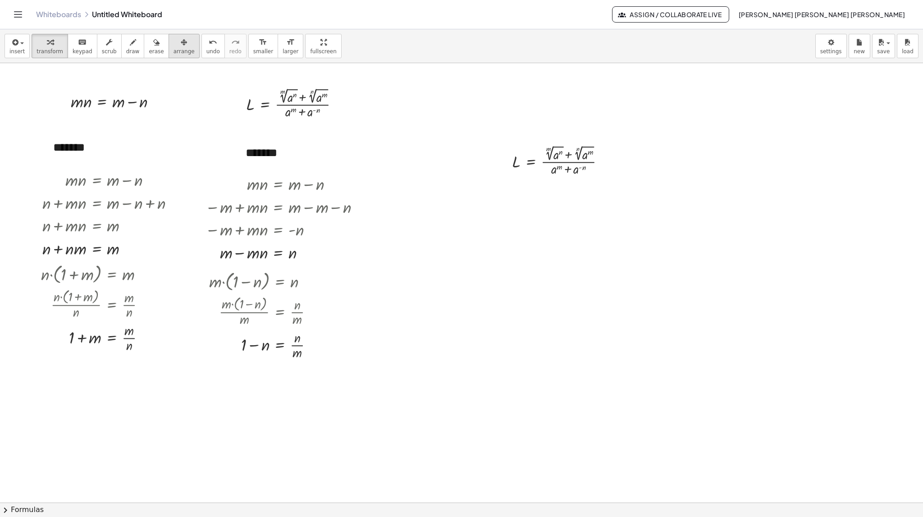
click at [174, 49] on span "arrange" at bounding box center [184, 51] width 21 height 6
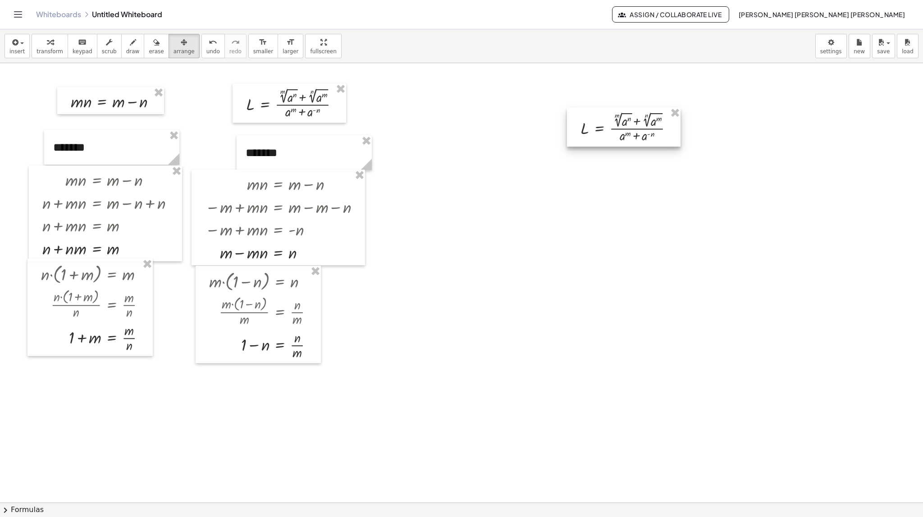
drag, startPoint x: 532, startPoint y: 157, endPoint x: 600, endPoint y: 124, distance: 76.2
click at [600, 124] on div at bounding box center [624, 126] width 114 height 39
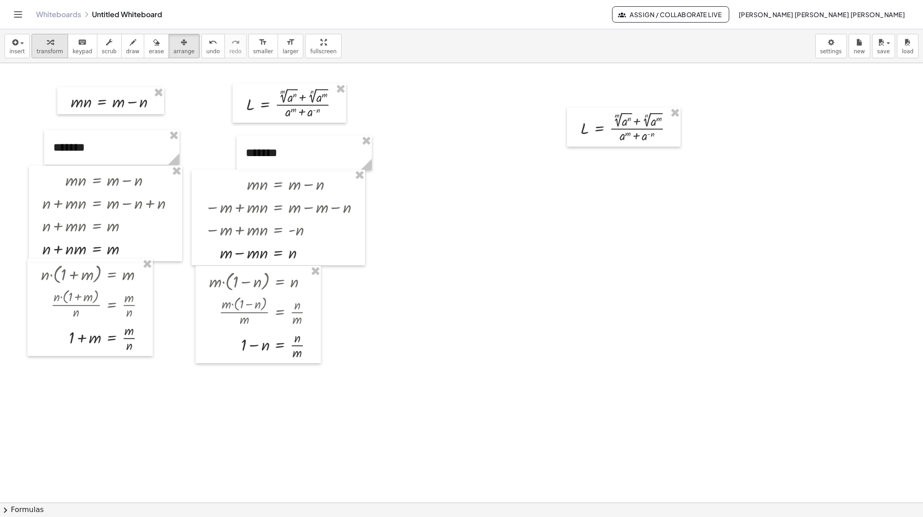
click at [40, 42] on div "button" at bounding box center [50, 42] width 27 height 11
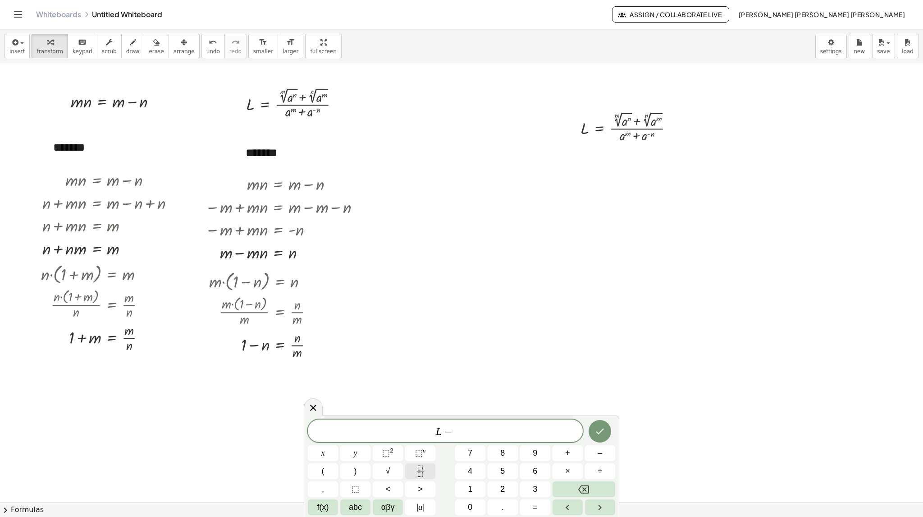
click at [420, 471] on icon "Fraction" at bounding box center [420, 470] width 11 height 11
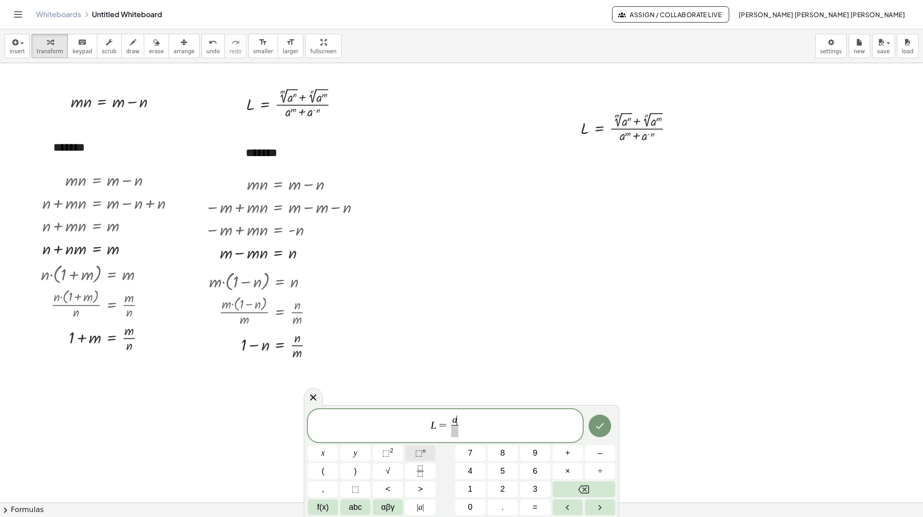
click at [417, 453] on span "⬚" at bounding box center [419, 452] width 8 height 9
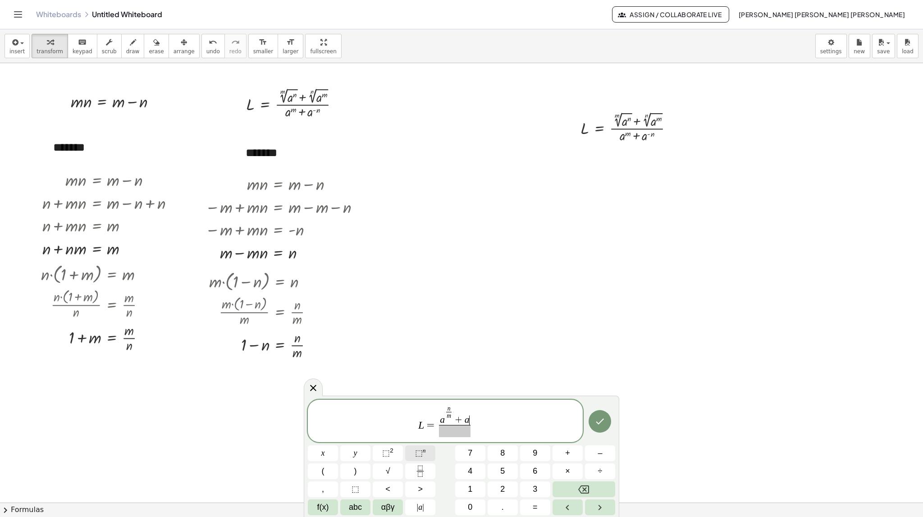
click at [415, 457] on span "⬚" at bounding box center [419, 452] width 8 height 9
click at [452, 432] on span "​" at bounding box center [455, 431] width 40 height 12
click at [413, 449] on button "⬚ n" at bounding box center [420, 453] width 30 height 16
click at [413, 448] on button "⬚ n" at bounding box center [420, 453] width 30 height 16
click at [605, 422] on icon "Done" at bounding box center [600, 418] width 11 height 11
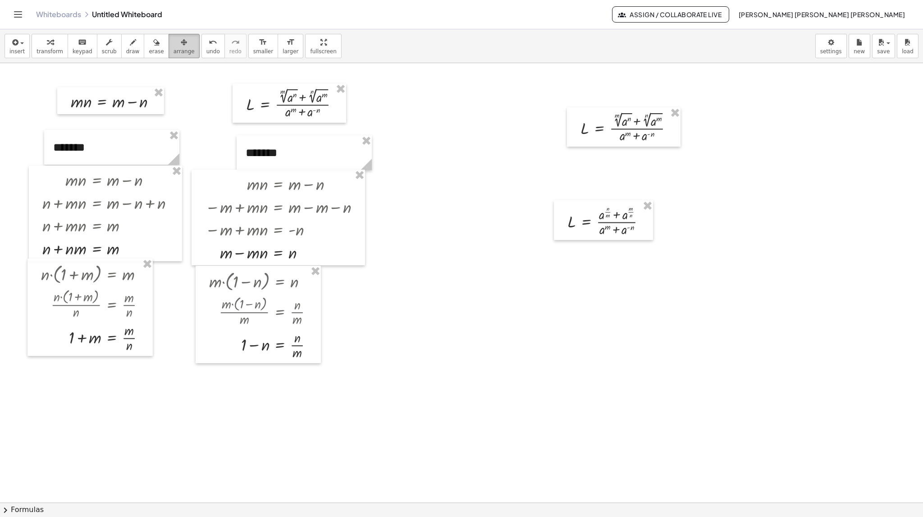
click at [174, 49] on span "arrange" at bounding box center [184, 51] width 21 height 6
drag, startPoint x: 603, startPoint y: 223, endPoint x: 627, endPoint y: 174, distance: 55.4
click at [627, 174] on div at bounding box center [628, 171] width 99 height 40
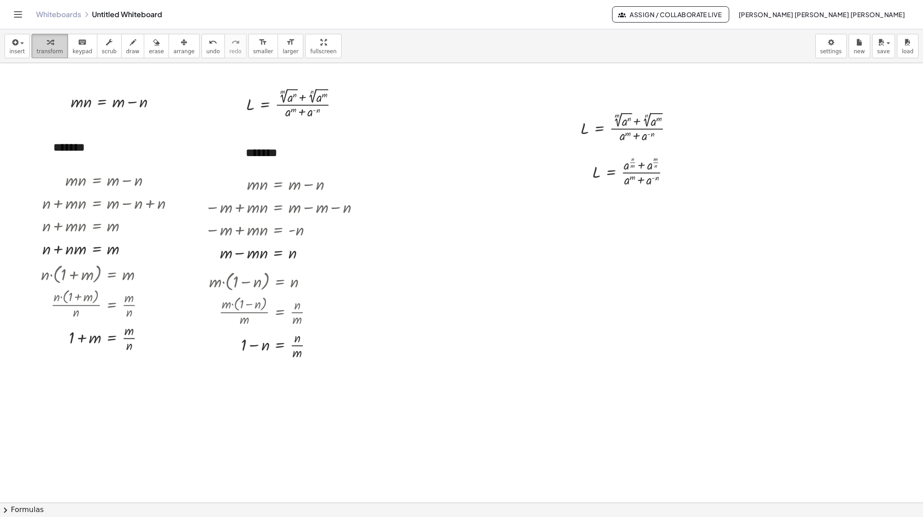
click at [32, 47] on button "transform" at bounding box center [50, 46] width 37 height 24
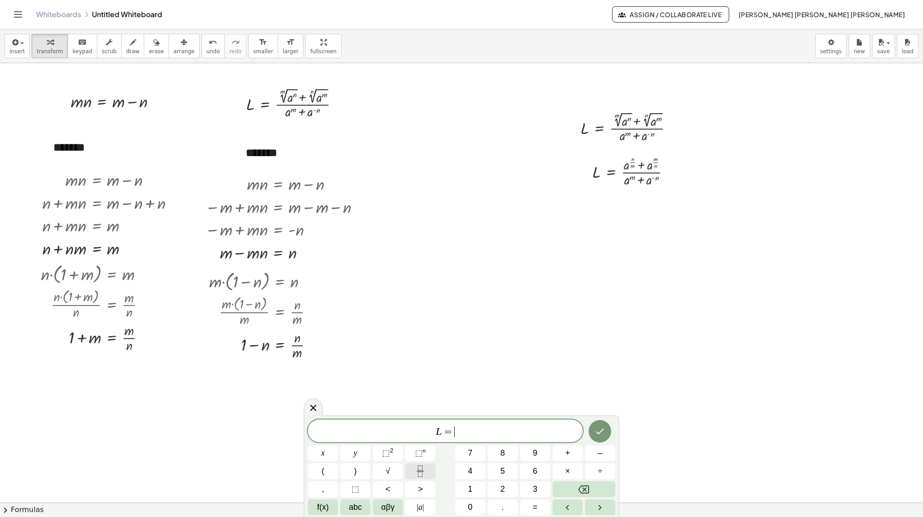
click at [417, 473] on icon "Fraction" at bounding box center [420, 470] width 11 height 11
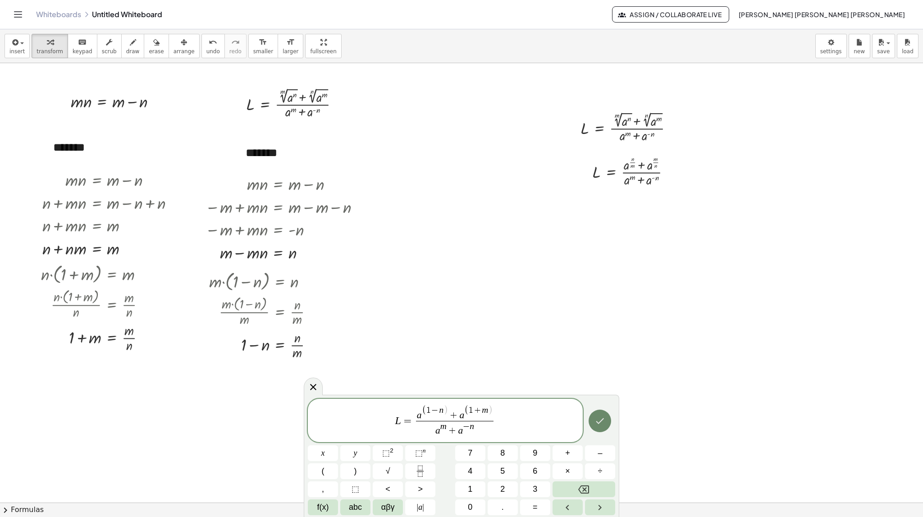
click at [596, 421] on icon "Done" at bounding box center [600, 420] width 11 height 11
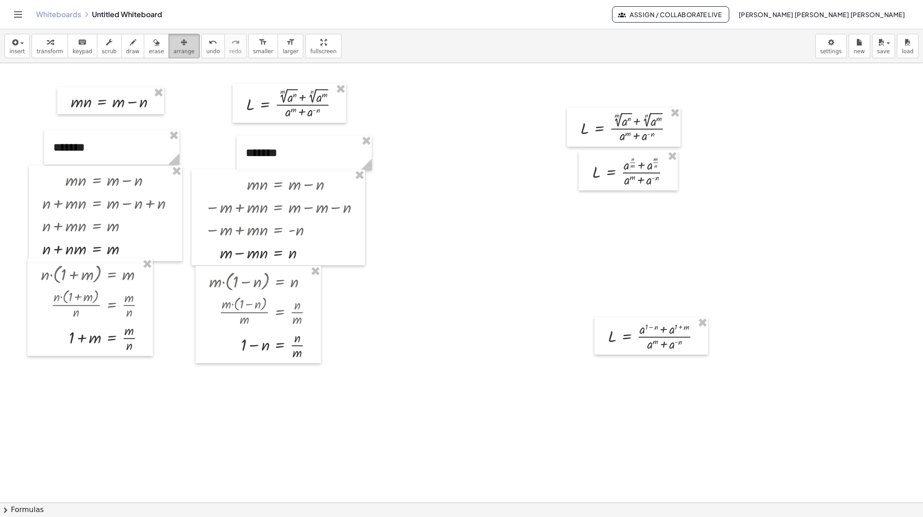
click at [174, 53] on span "arrange" at bounding box center [184, 51] width 21 height 6
drag, startPoint x: 641, startPoint y: 336, endPoint x: 618, endPoint y: 211, distance: 126.9
click at [618, 211] on div at bounding box center [629, 210] width 114 height 37
click at [44, 49] on span "transform" at bounding box center [50, 51] width 27 height 6
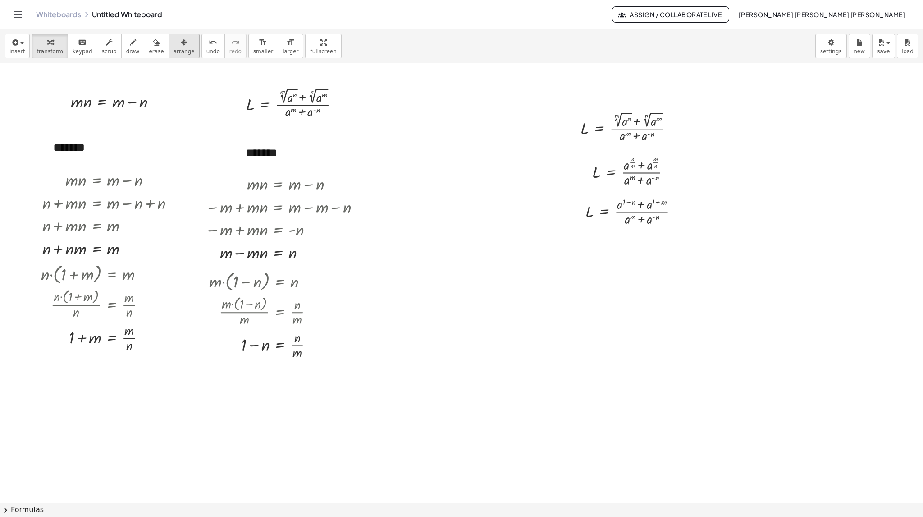
click at [174, 48] on span "arrange" at bounding box center [184, 51] width 21 height 6
drag, startPoint x: 651, startPoint y: 188, endPoint x: 607, endPoint y: 115, distance: 84.3
click at [41, 44] on div "button" at bounding box center [50, 42] width 27 height 11
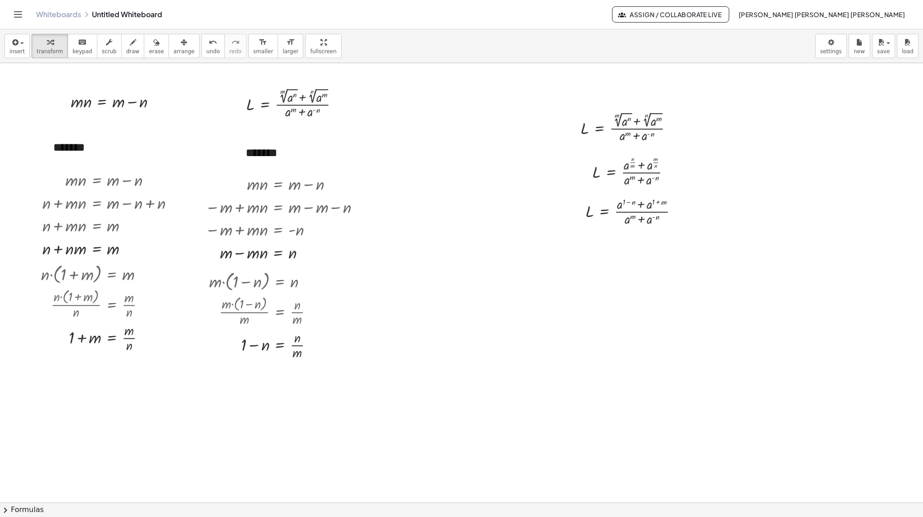
click at [581, 293] on div at bounding box center [461, 502] width 923 height 879
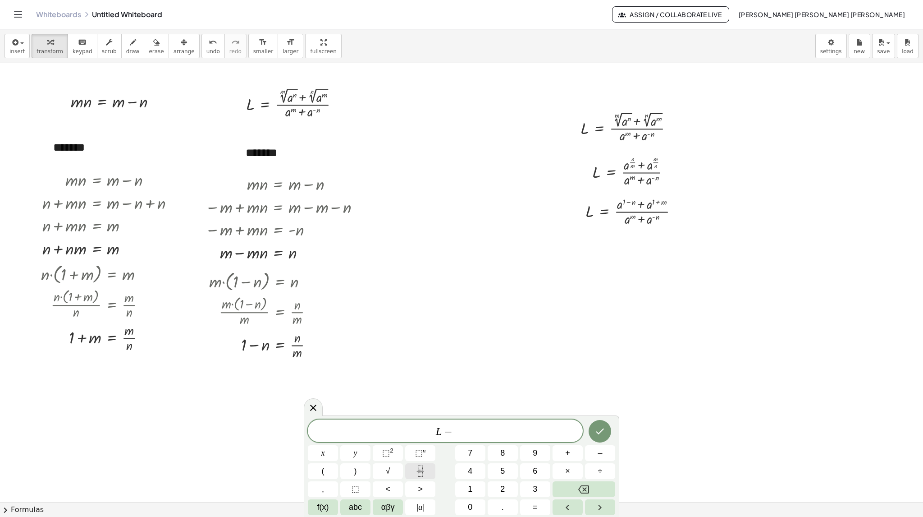
click at [410, 467] on button "Fraction" at bounding box center [420, 471] width 30 height 16
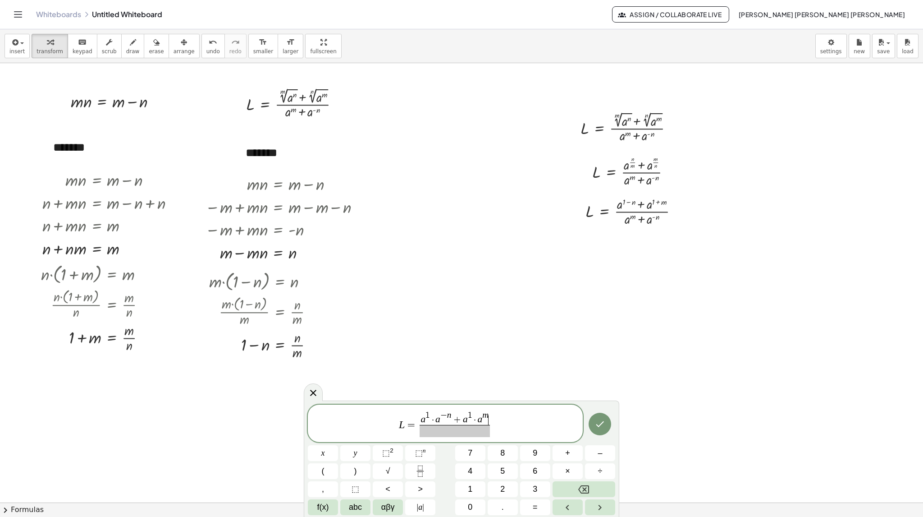
click at [452, 435] on span at bounding box center [455, 431] width 70 height 12
click at [602, 417] on icon "Done" at bounding box center [600, 421] width 11 height 11
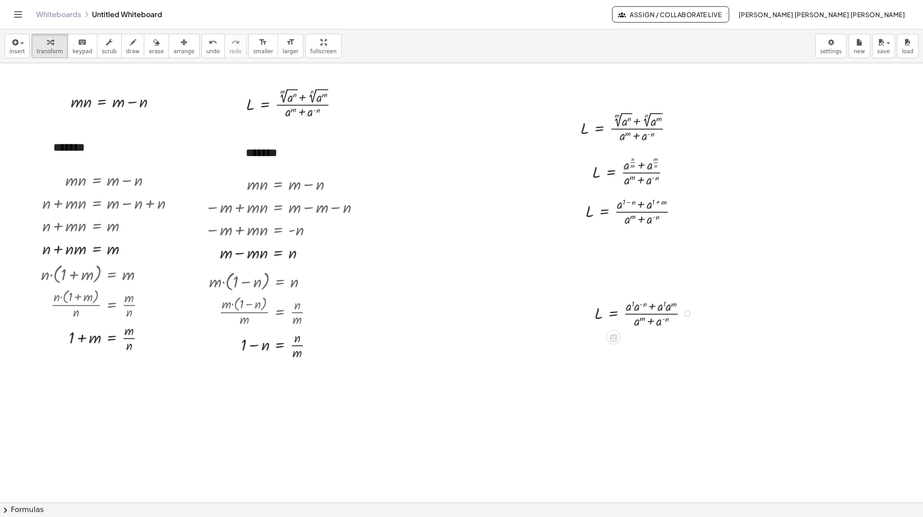
click at [620, 313] on div at bounding box center [645, 312] width 110 height 33
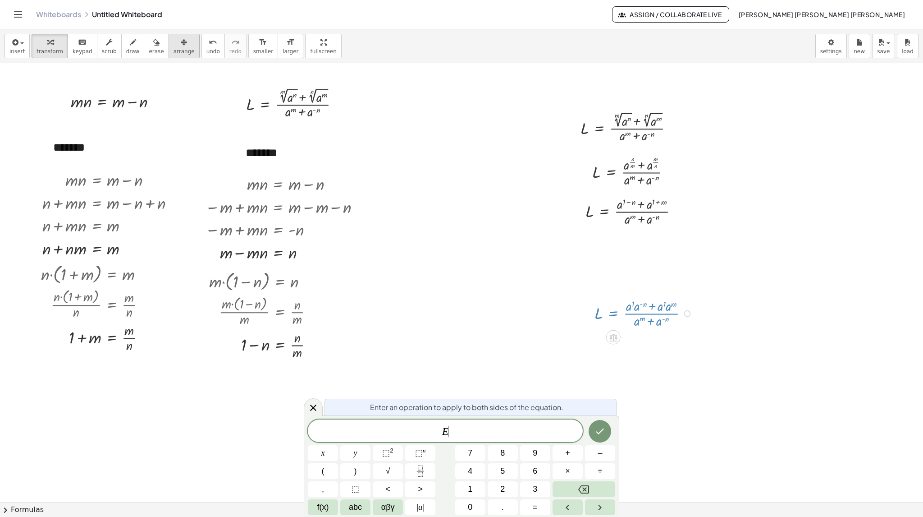
click at [174, 51] on span "arrange" at bounding box center [184, 51] width 21 height 6
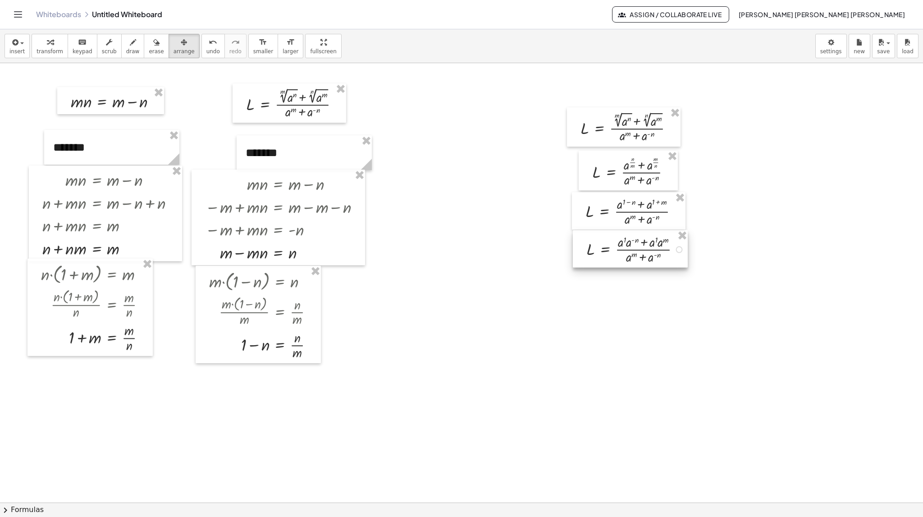
drag, startPoint x: 634, startPoint y: 312, endPoint x: 626, endPoint y: 248, distance: 64.5
click at [626, 248] on div at bounding box center [630, 248] width 115 height 37
click at [610, 296] on div at bounding box center [461, 502] width 923 height 879
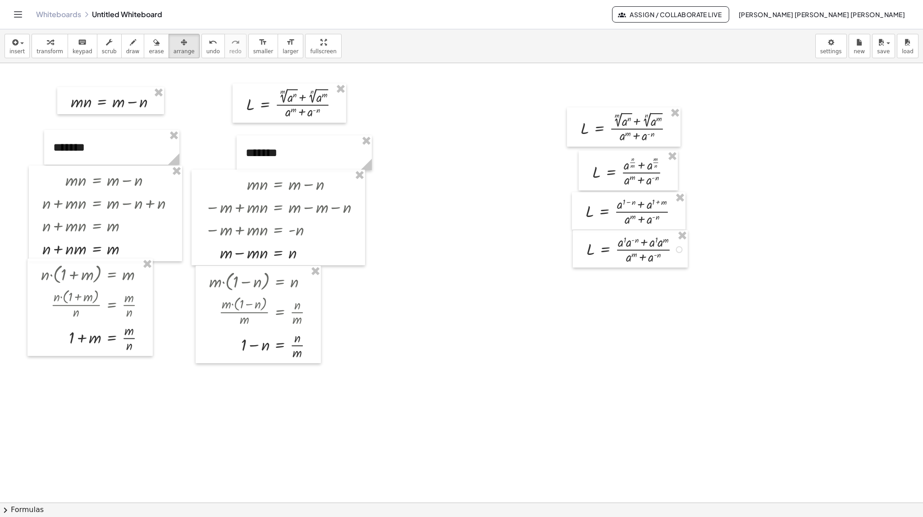
click at [602, 329] on div at bounding box center [461, 502] width 923 height 879
click at [49, 46] on div "button" at bounding box center [50, 42] width 27 height 11
click at [278, 47] on button "format_size larger" at bounding box center [291, 46] width 26 height 24
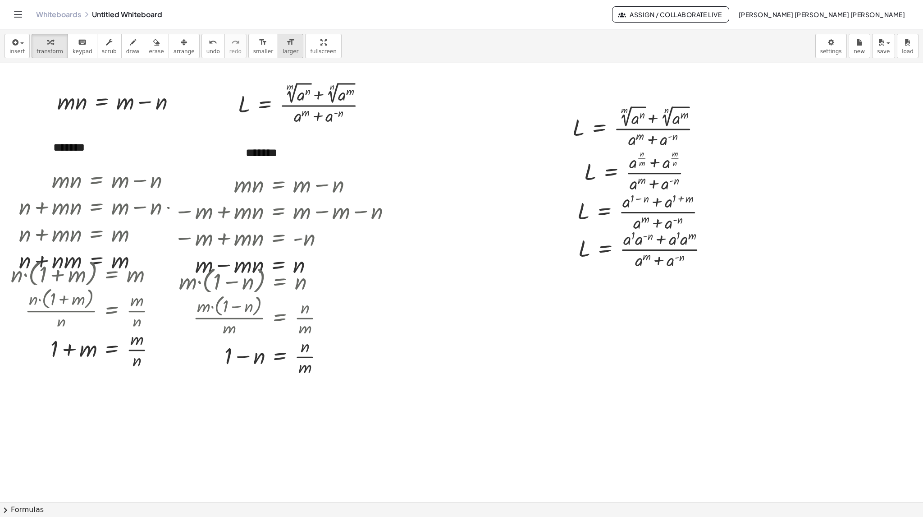
click at [278, 47] on button "format_size larger" at bounding box center [291, 46] width 26 height 24
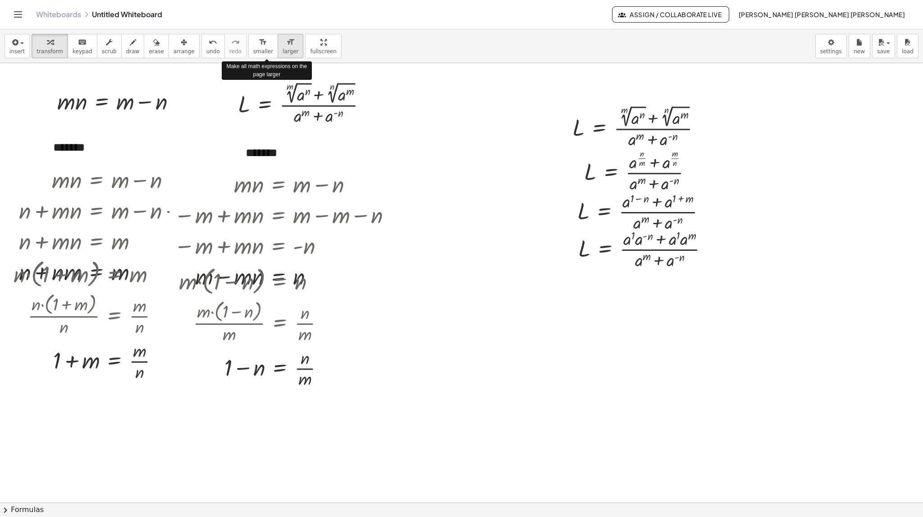
click at [278, 47] on button "format_size larger" at bounding box center [291, 46] width 26 height 24
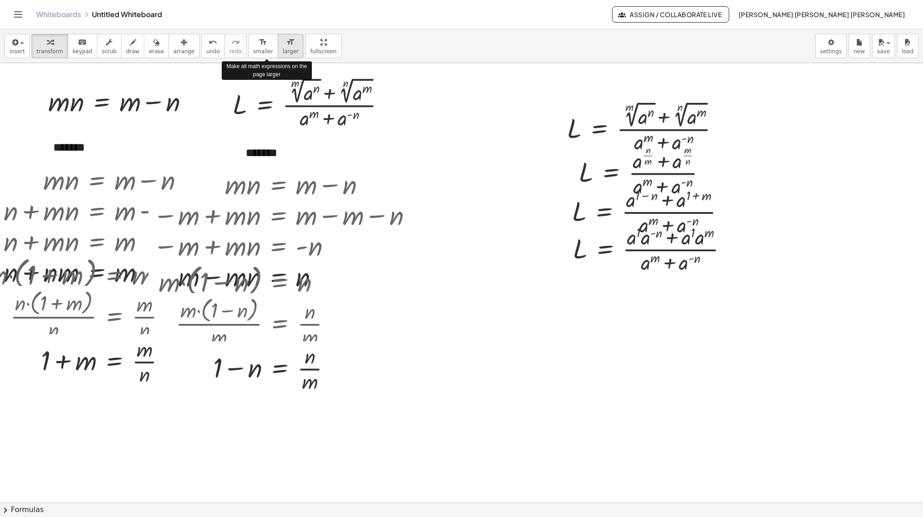
click at [278, 47] on button "format_size larger" at bounding box center [291, 46] width 26 height 24
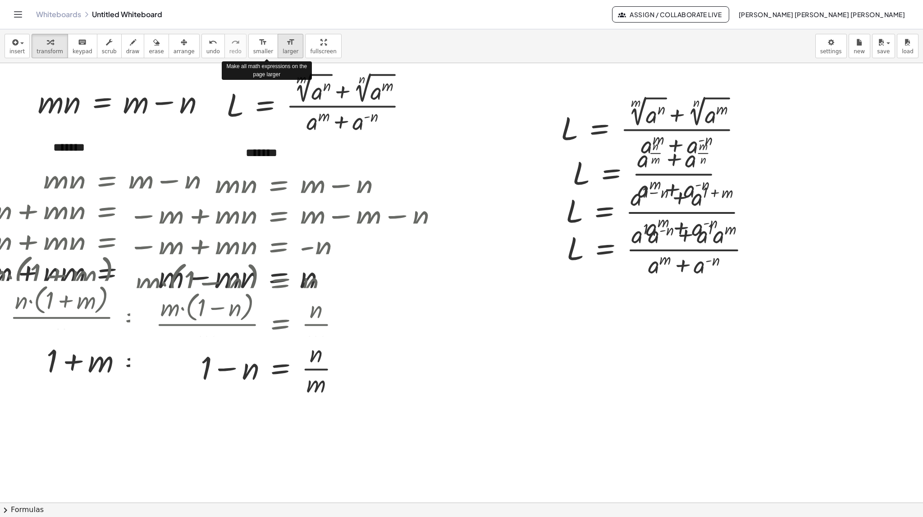
click at [286, 46] on icon "format_size" at bounding box center [290, 42] width 9 height 11
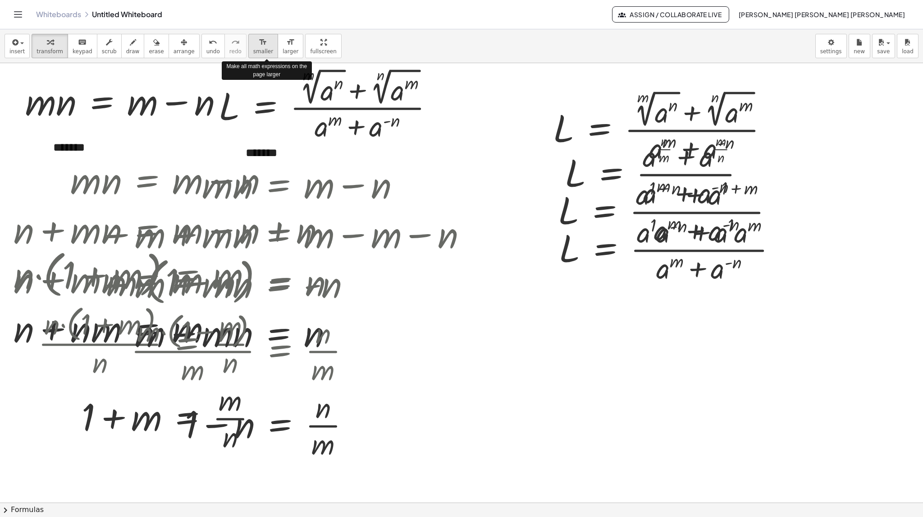
click at [254, 46] on button "format_size smaller" at bounding box center [263, 46] width 30 height 24
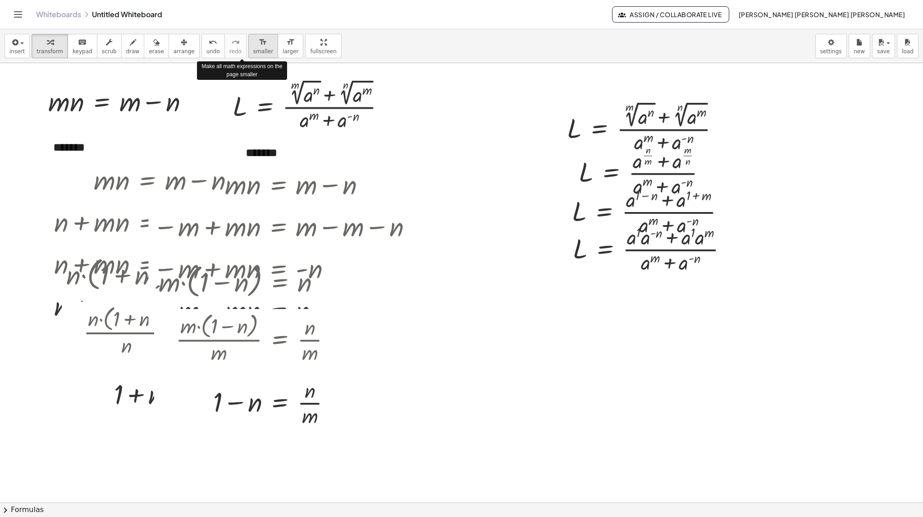
click at [259, 47] on icon "format_size" at bounding box center [263, 42] width 9 height 11
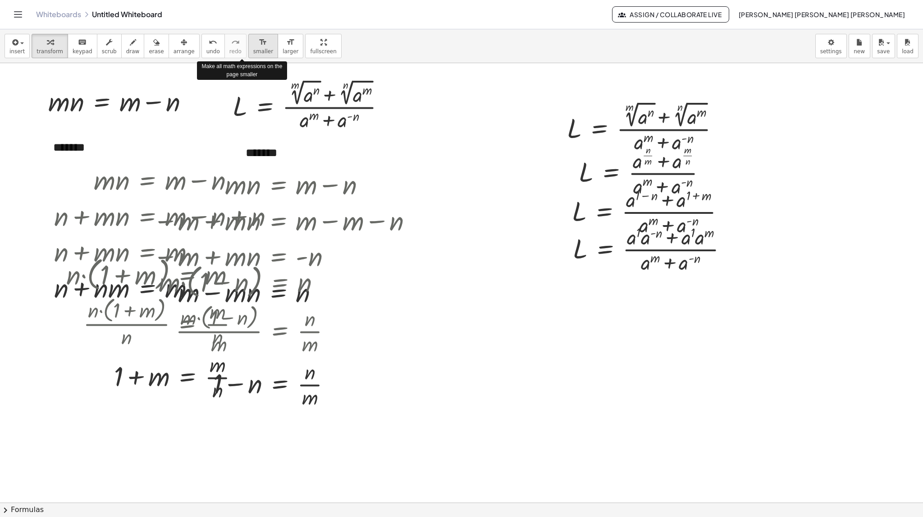
click at [259, 47] on icon "format_size" at bounding box center [263, 42] width 9 height 11
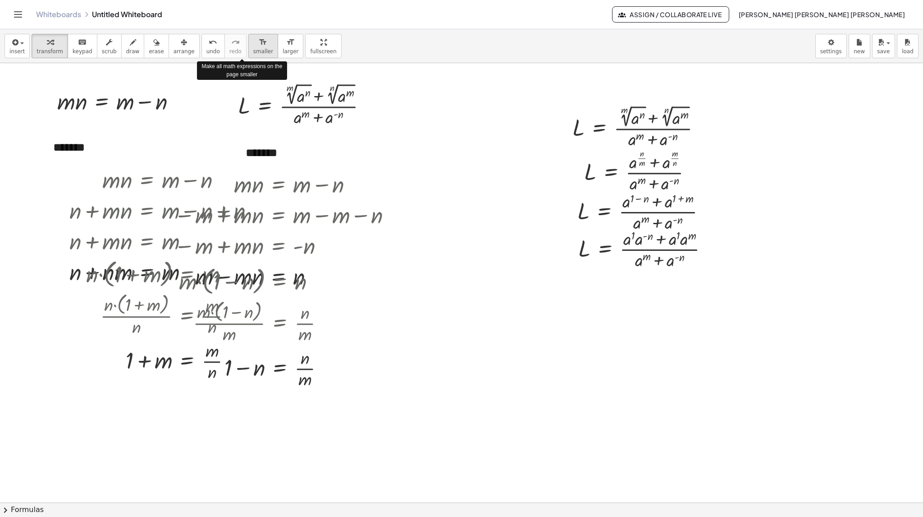
click at [259, 47] on icon "format_size" at bounding box center [263, 42] width 9 height 11
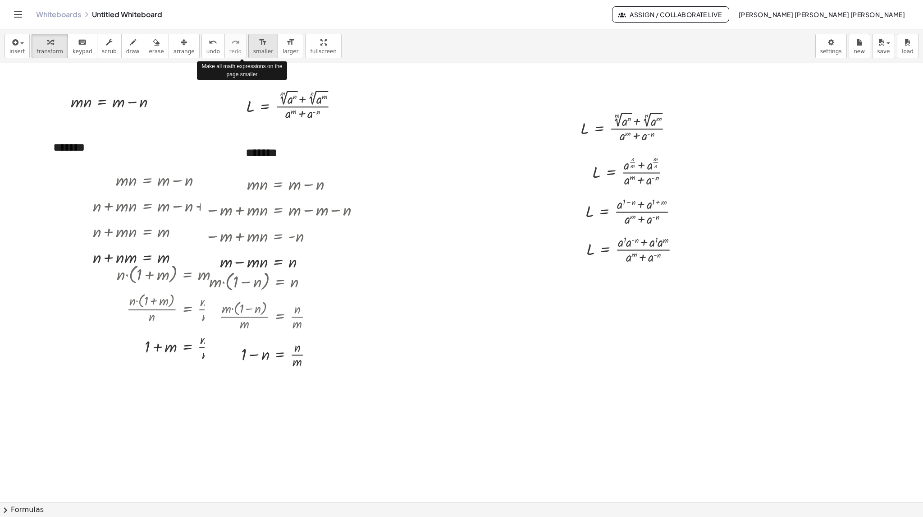
click at [259, 47] on icon "format_size" at bounding box center [263, 42] width 9 height 11
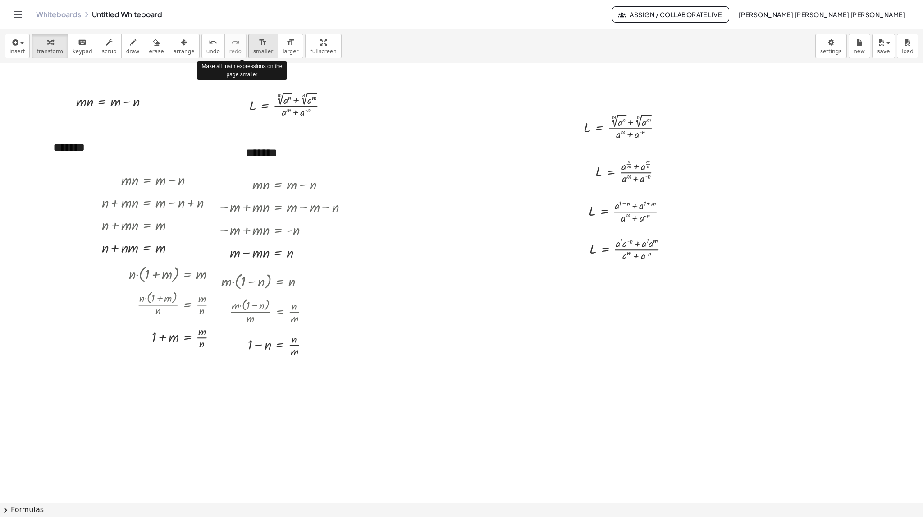
click at [259, 47] on icon "format_size" at bounding box center [263, 42] width 9 height 11
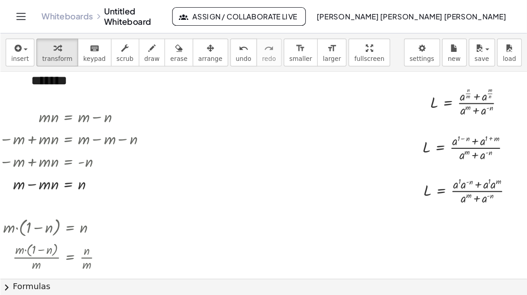
scroll to position [90, 222]
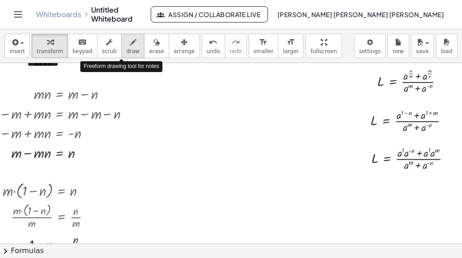
click at [126, 48] on span "draw" at bounding box center [133, 51] width 14 height 6
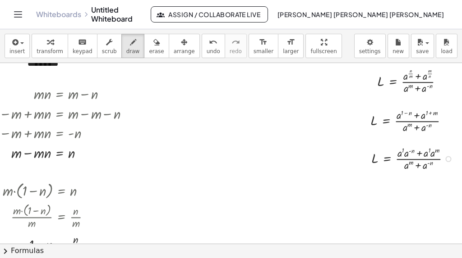
click at [397, 148] on div at bounding box center [413, 158] width 95 height 28
drag, startPoint x: 398, startPoint y: 142, endPoint x: 398, endPoint y: 148, distance: 6.8
click at [398, 148] on div "L = · ( + · a 1 · a ( - n ) + · a 1 · a m ) · ( + a m + a ( - n ) )" at bounding box center [406, 158] width 98 height 32
click at [126, 51] on span "draw" at bounding box center [133, 51] width 14 height 6
drag, startPoint x: 295, startPoint y: 190, endPoint x: 260, endPoint y: 147, distance: 55.8
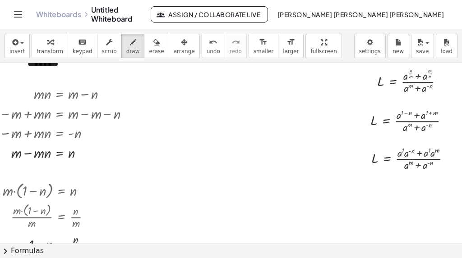
click at [268, 146] on div "· m · n = + m − n L = · ( + m √ ( a n ) + n √ ( a m ) ) · ( + a m + a ( - n ) )…" at bounding box center [231, 153] width 462 height 181
drag, startPoint x: 227, startPoint y: 130, endPoint x: 265, endPoint y: 150, distance: 43.4
click at [265, 150] on div "· m · n = + m − n L = · ( + m √ ( a n ) + n √ ( a m ) ) · ( + a m + a ( - n ) )…" at bounding box center [231, 153] width 462 height 181
drag, startPoint x: 247, startPoint y: 150, endPoint x: 251, endPoint y: 181, distance: 31.9
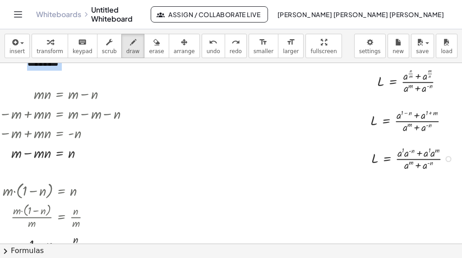
drag, startPoint x: 395, startPoint y: 140, endPoint x: 396, endPoint y: 147, distance: 7.7
click at [396, 147] on div "· m · n = + m − n L = · ( + m √ ( a n ) + n √ ( a m ) ) · ( + a m + a ( - n ) )…" at bounding box center [231, 153] width 462 height 181
drag, startPoint x: 396, startPoint y: 139, endPoint x: 396, endPoint y: 145, distance: 5.9
click at [396, 145] on div "· m · n = + m − n L = · ( + m √ ( a n ) + n √ ( a m ) ) · ( + a m + a ( - n ) )…" at bounding box center [231, 153] width 462 height 181
click at [395, 143] on div "L = · ( + · a 1 · a ( - n ) + · a 1 · a m ) · ( + a m + a ( - n ) )" at bounding box center [406, 158] width 98 height 32
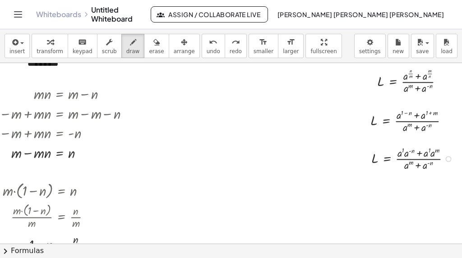
drag, startPoint x: 392, startPoint y: 142, endPoint x: 393, endPoint y: 150, distance: 7.7
click at [393, 150] on div "L = · ( + · a 1 · a ( - n ) + · a 1 · a m ) · ( + a m + a ( - n ) )" at bounding box center [406, 158] width 98 height 32
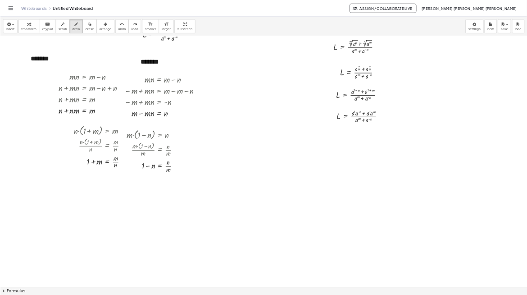
scroll to position [0, 0]
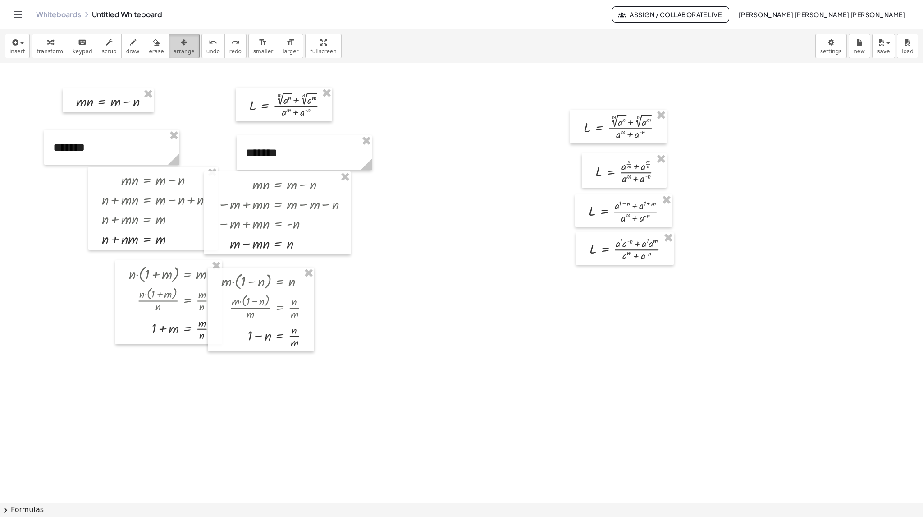
click at [174, 54] on span "arrange" at bounding box center [184, 51] width 21 height 6
drag, startPoint x: 604, startPoint y: 125, endPoint x: 604, endPoint y: 114, distance: 10.8
click at [604, 114] on div at bounding box center [618, 116] width 96 height 34
drag, startPoint x: 608, startPoint y: 163, endPoint x: 607, endPoint y: 153, distance: 10.0
click at [607, 153] on div at bounding box center [623, 160] width 85 height 34
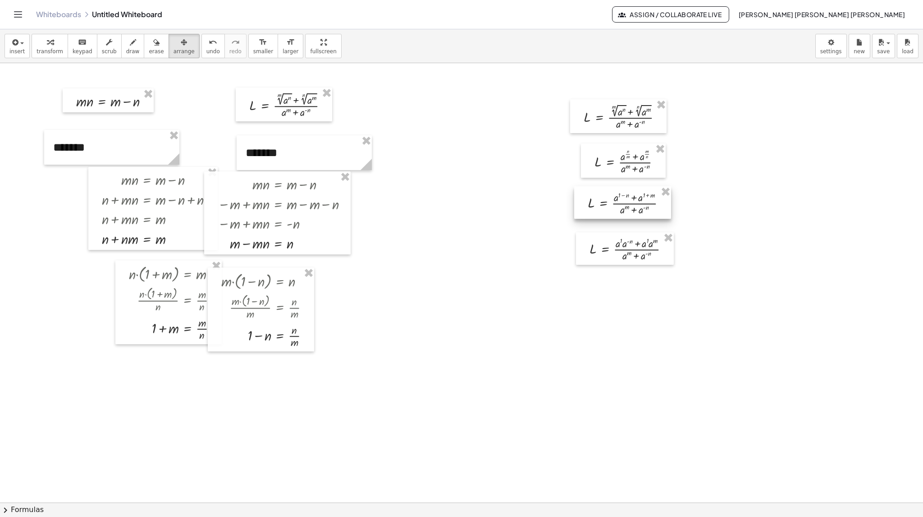
drag, startPoint x: 617, startPoint y: 205, endPoint x: 616, endPoint y: 196, distance: 8.6
click at [616, 196] on div at bounding box center [622, 202] width 97 height 32
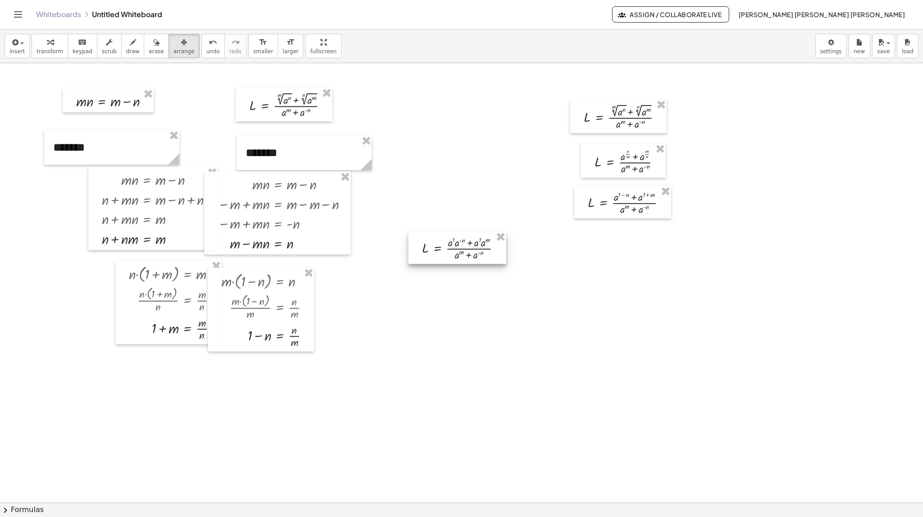
drag, startPoint x: 618, startPoint y: 252, endPoint x: 451, endPoint y: 251, distance: 167.7
click at [451, 251] on div at bounding box center [457, 247] width 98 height 32
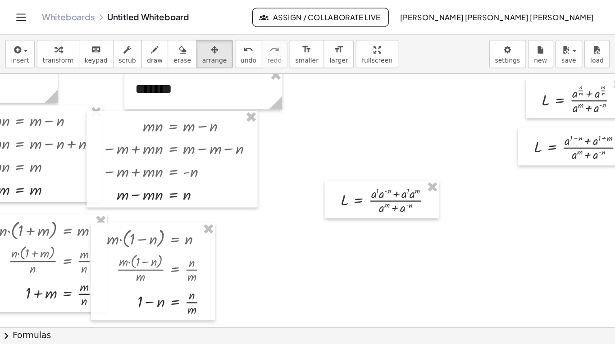
scroll to position [77, 130]
drag, startPoint x: 116, startPoint y: 46, endPoint x: 261, endPoint y: 141, distance: 173.5
click at [126, 46] on div "button" at bounding box center [133, 42] width 14 height 11
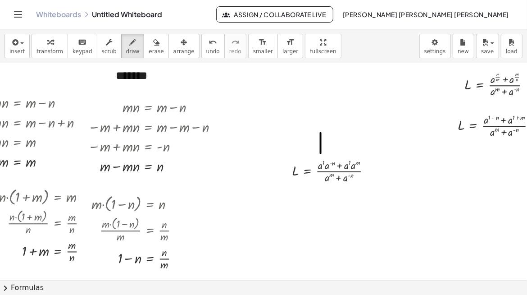
drag, startPoint x: 320, startPoint y: 133, endPoint x: 320, endPoint y: 153, distance: 20.3
drag, startPoint x: 346, startPoint y: 134, endPoint x: 348, endPoint y: 154, distance: 19.9
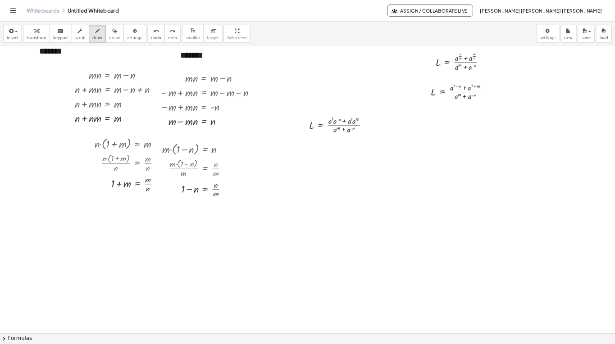
scroll to position [77, 0]
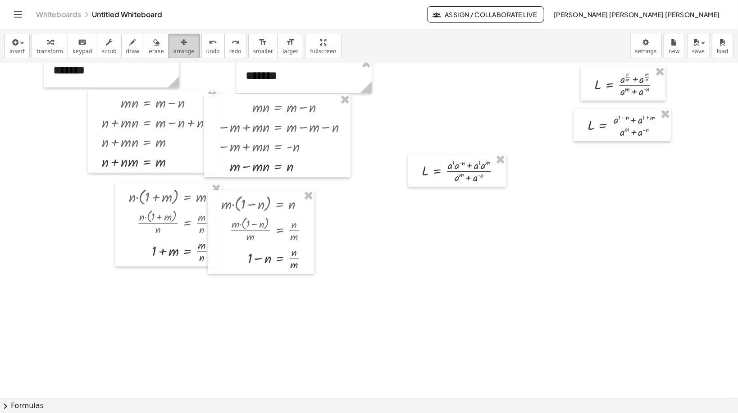
click at [169, 57] on button "arrange" at bounding box center [184, 46] width 31 height 24
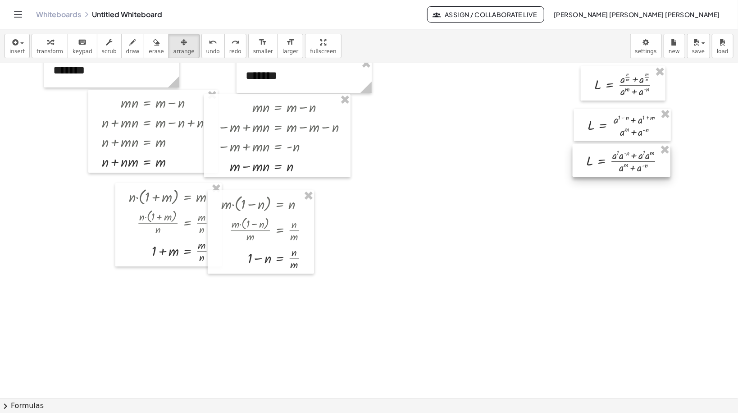
drag, startPoint x: 513, startPoint y: 175, endPoint x: 616, endPoint y: 159, distance: 104.0
click at [616, 159] on div at bounding box center [622, 160] width 98 height 32
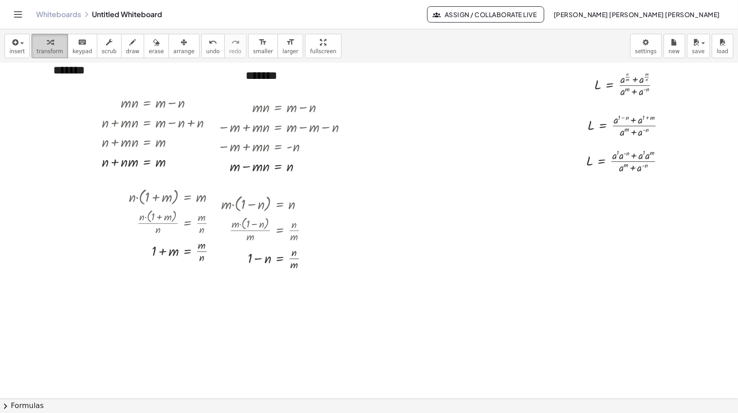
click at [54, 44] on div "button" at bounding box center [50, 42] width 27 height 11
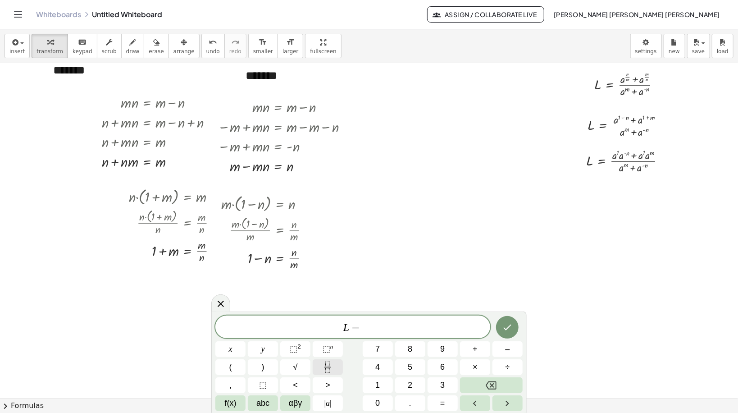
click at [321, 371] on button "Fraction" at bounding box center [328, 367] width 30 height 16
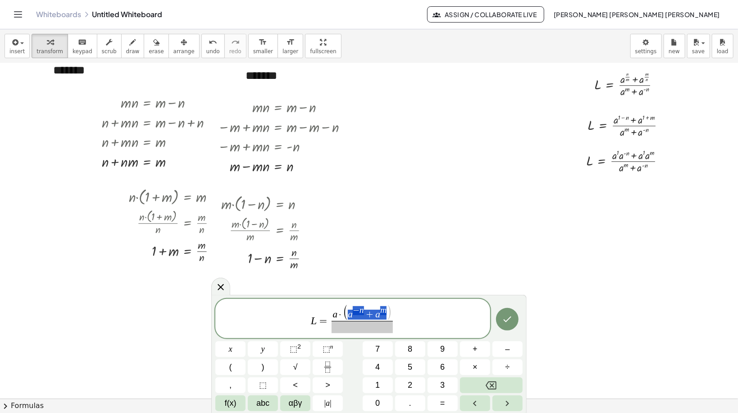
drag, startPoint x: 349, startPoint y: 313, endPoint x: 382, endPoint y: 320, distance: 34.2
click at [355, 327] on span at bounding box center [362, 327] width 61 height 12
click at [510, 317] on icon "Done" at bounding box center [507, 316] width 11 height 11
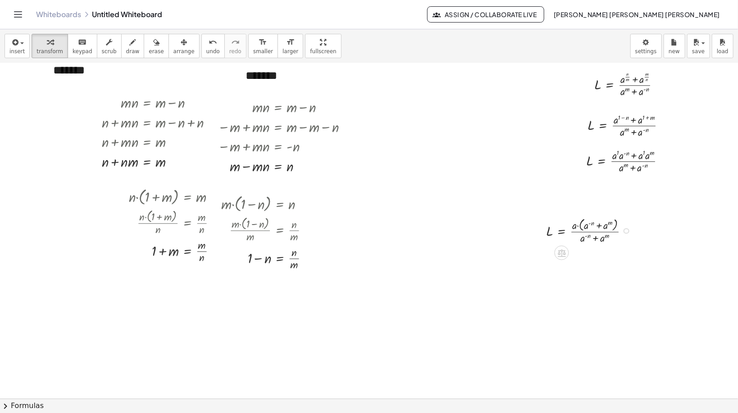
click at [559, 231] on div at bounding box center [591, 230] width 99 height 30
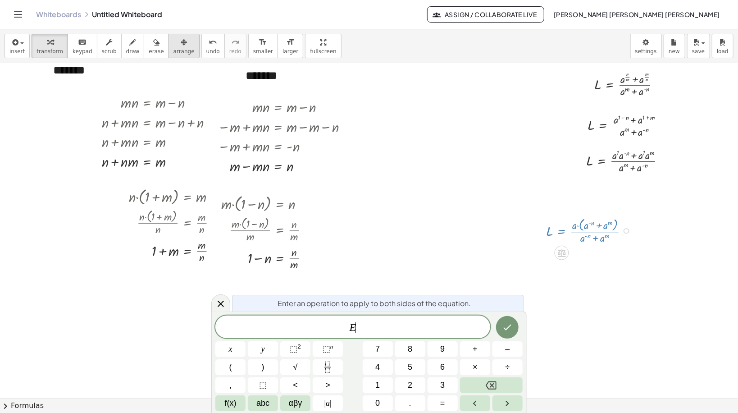
click at [174, 45] on div "button" at bounding box center [184, 42] width 21 height 11
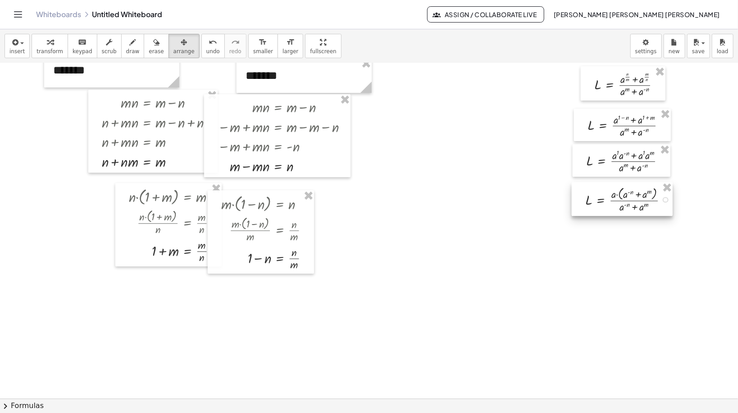
drag, startPoint x: 577, startPoint y: 225, endPoint x: 617, endPoint y: 194, distance: 50.1
click at [617, 194] on div at bounding box center [622, 199] width 101 height 34
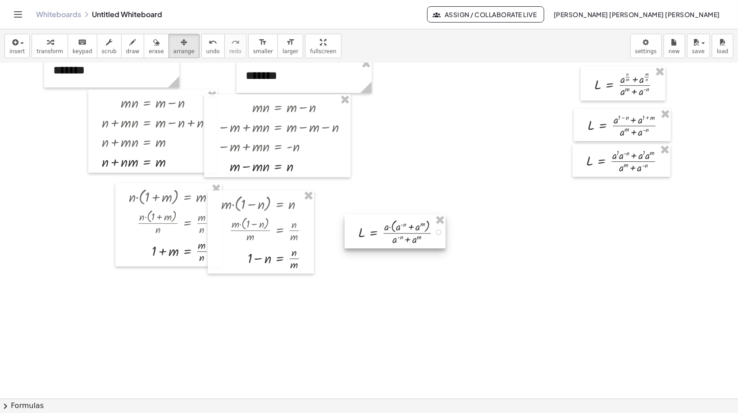
drag, startPoint x: 617, startPoint y: 198, endPoint x: 389, endPoint y: 230, distance: 229.5
click at [389, 230] on div at bounding box center [395, 232] width 101 height 34
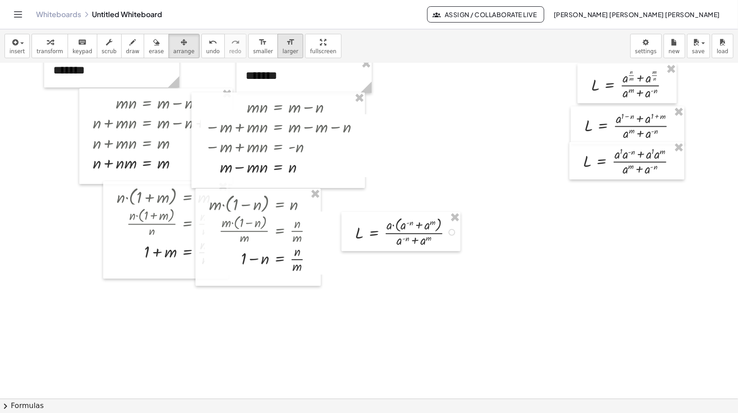
click at [286, 46] on icon "format_size" at bounding box center [290, 42] width 9 height 11
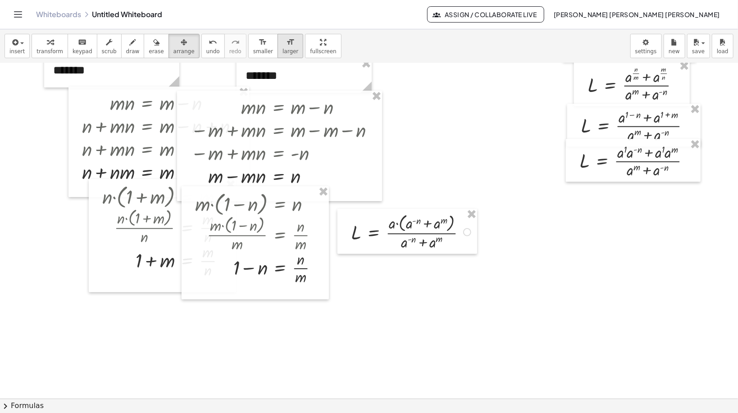
click at [286, 46] on icon "format_size" at bounding box center [290, 42] width 9 height 11
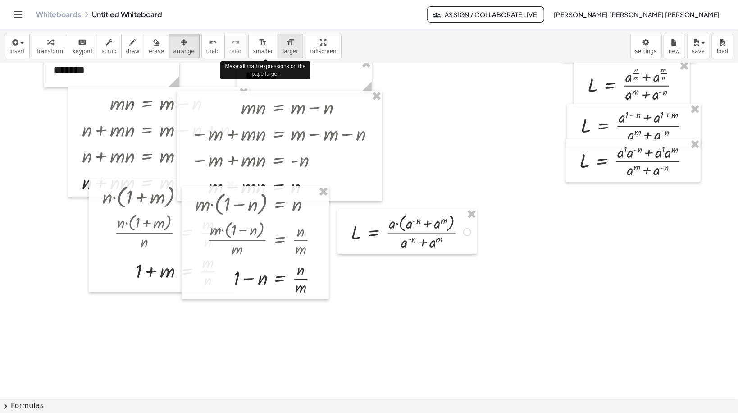
click at [286, 46] on icon "format_size" at bounding box center [290, 42] width 9 height 11
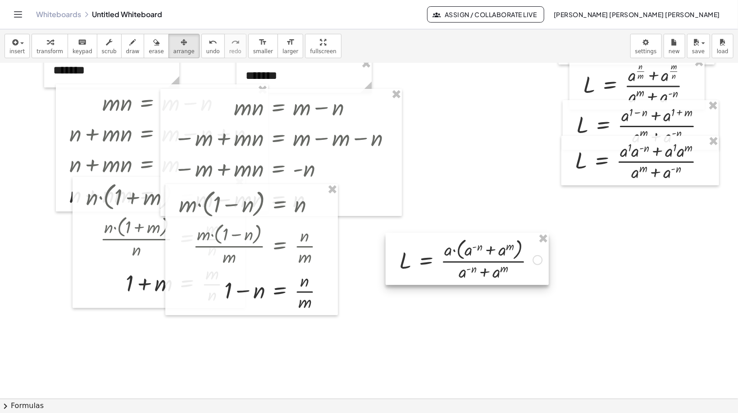
drag, startPoint x: 393, startPoint y: 237, endPoint x: 445, endPoint y: 264, distance: 59.1
click at [445, 264] on div at bounding box center [467, 259] width 163 height 52
click at [126, 50] on span "draw" at bounding box center [133, 51] width 14 height 6
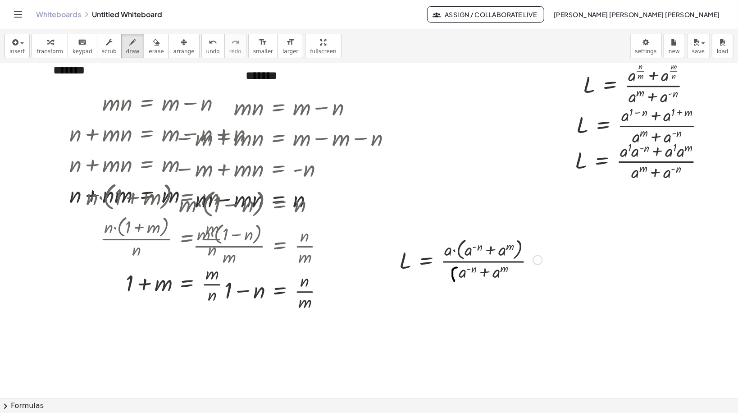
drag, startPoint x: 457, startPoint y: 267, endPoint x: 488, endPoint y: 276, distance: 32.4
drag, startPoint x: 512, startPoint y: 266, endPoint x: 511, endPoint y: 284, distance: 17.6
drag, startPoint x: 521, startPoint y: 236, endPoint x: 469, endPoint y: 255, distance: 54.6
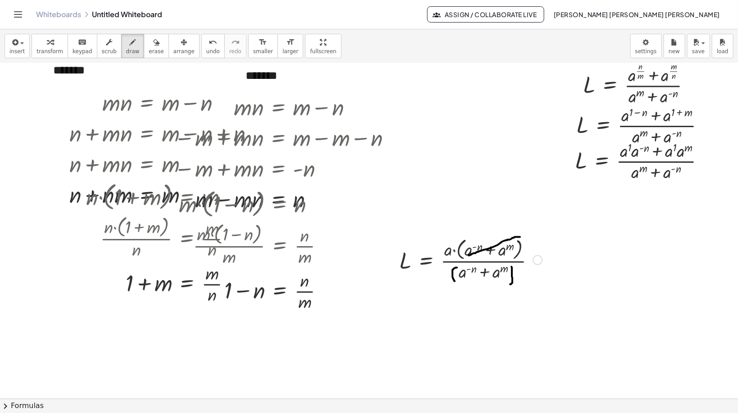
drag, startPoint x: 513, startPoint y: 262, endPoint x: 458, endPoint y: 275, distance: 56.4
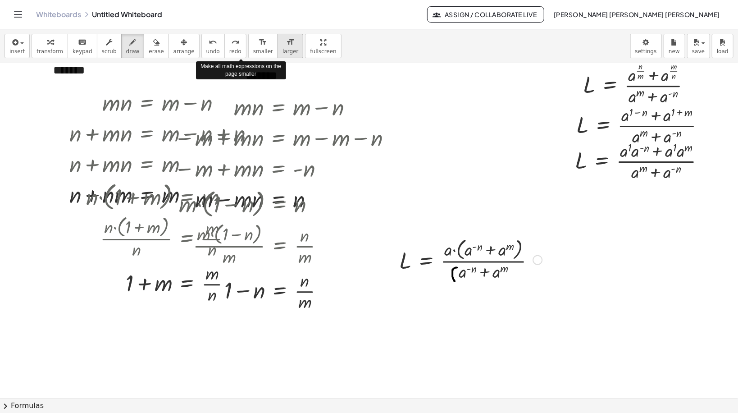
click at [278, 45] on button "format_size larger" at bounding box center [291, 46] width 26 height 24
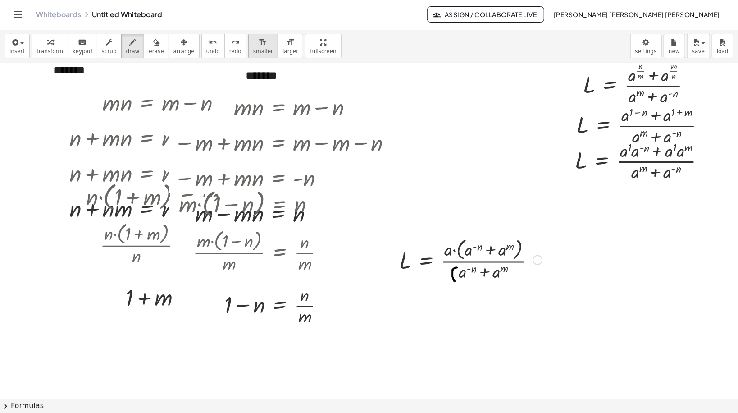
click at [259, 42] on icon "format_size" at bounding box center [263, 42] width 9 height 11
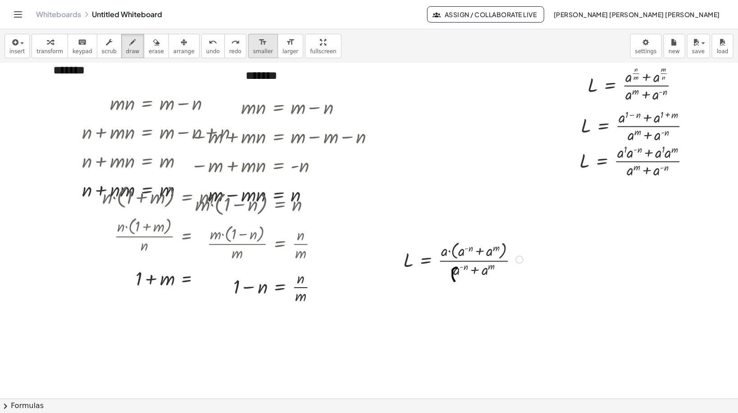
click at [259, 42] on icon "format_size" at bounding box center [263, 42] width 9 height 11
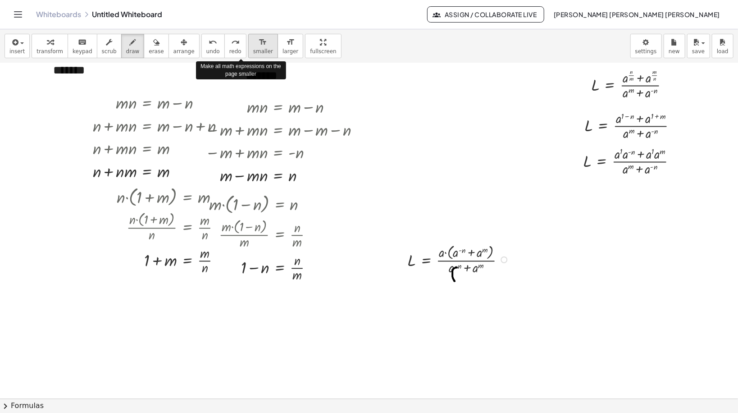
click at [259, 42] on icon "format_size" at bounding box center [263, 42] width 9 height 11
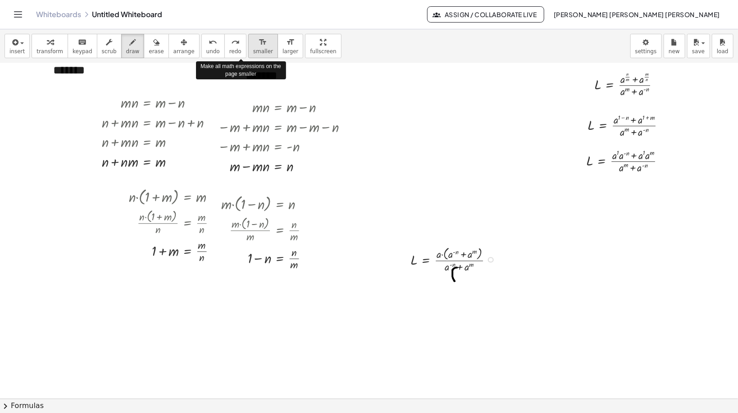
click at [259, 42] on icon "format_size" at bounding box center [263, 42] width 9 height 11
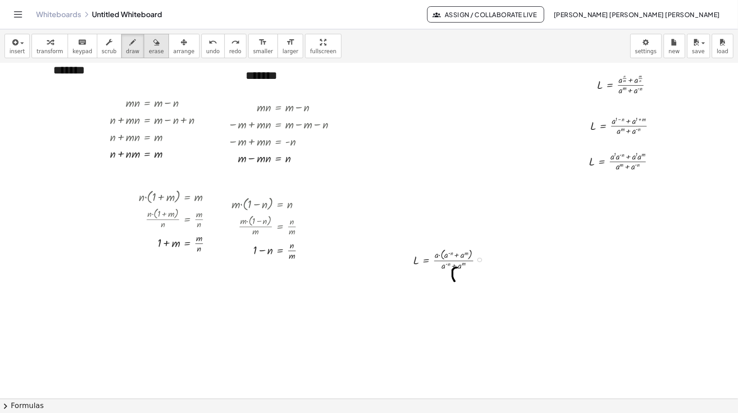
click at [144, 48] on button "erase" at bounding box center [156, 46] width 25 height 24
drag, startPoint x: 458, startPoint y: 275, endPoint x: 440, endPoint y: 271, distance: 18.1
click at [174, 45] on div "button" at bounding box center [184, 42] width 21 height 11
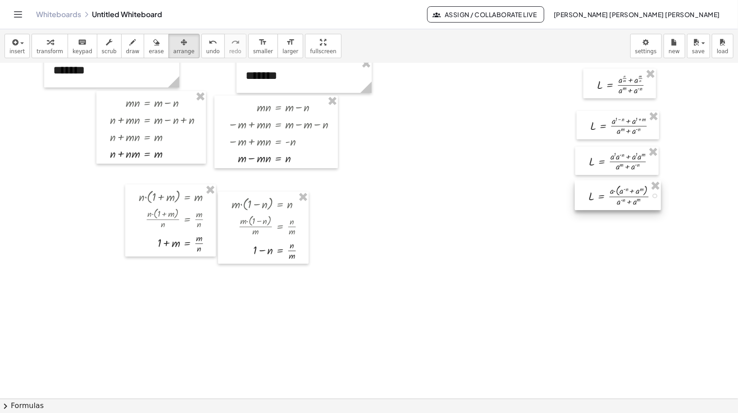
drag, startPoint x: 425, startPoint y: 258, endPoint x: 600, endPoint y: 194, distance: 186.7
click at [600, 194] on div at bounding box center [618, 195] width 86 height 30
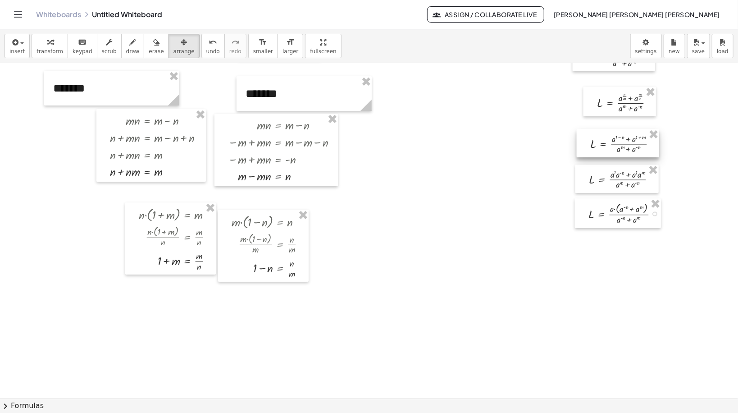
scroll to position [72, 0]
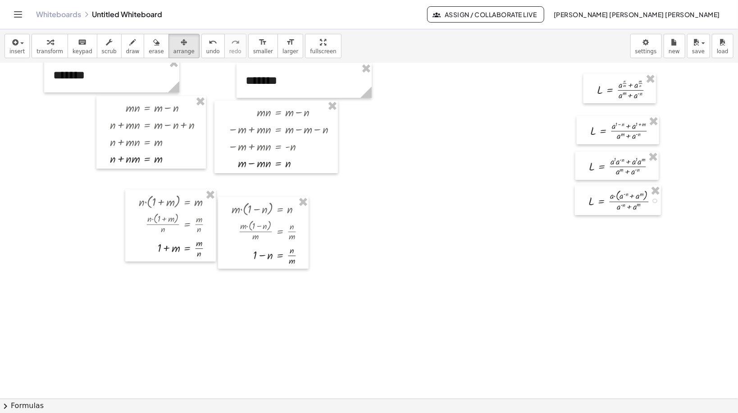
drag, startPoint x: 59, startPoint y: 36, endPoint x: 60, endPoint y: 41, distance: 5.9
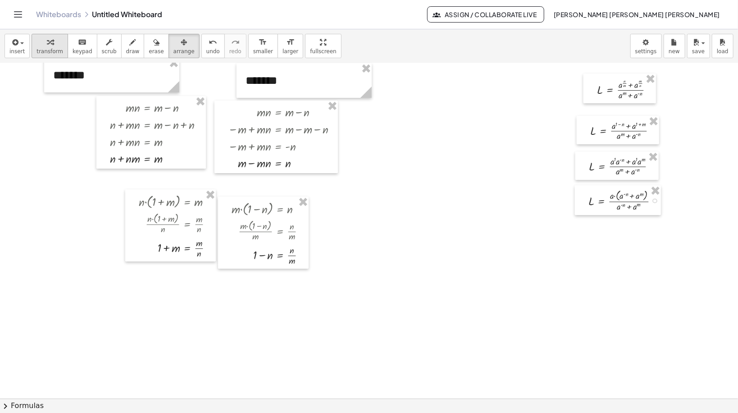
click at [59, 35] on button "transform" at bounding box center [50, 46] width 37 height 24
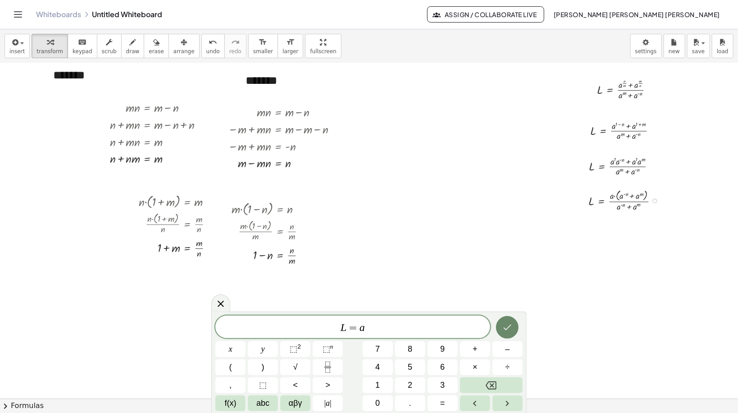
click at [513, 329] on icon "Done" at bounding box center [507, 327] width 11 height 11
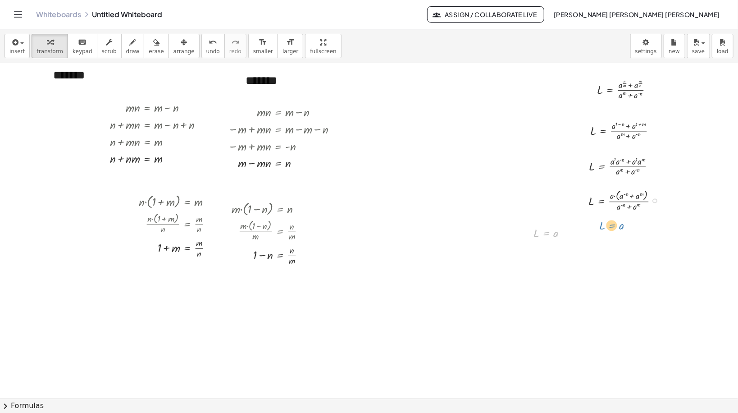
drag, startPoint x: 545, startPoint y: 236, endPoint x: 610, endPoint y: 228, distance: 66.3
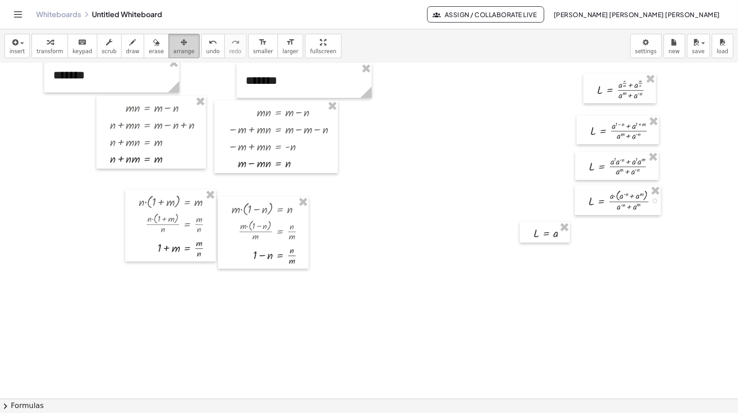
click at [174, 48] on span "arrange" at bounding box center [184, 51] width 21 height 6
drag, startPoint x: 542, startPoint y: 230, endPoint x: 616, endPoint y: 233, distance: 74.0
click at [616, 233] on div at bounding box center [618, 235] width 50 height 21
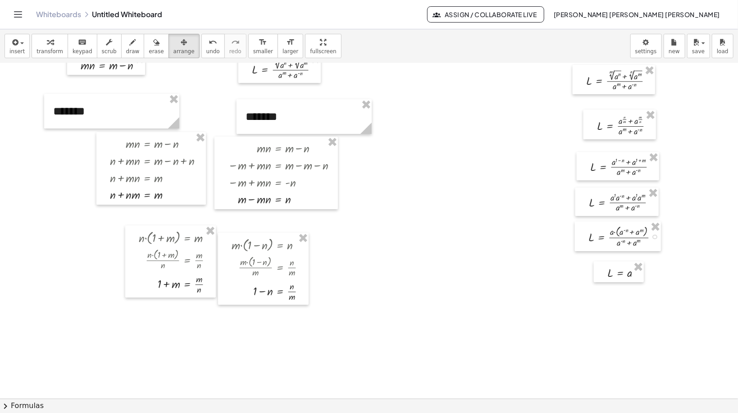
scroll to position [0, 0]
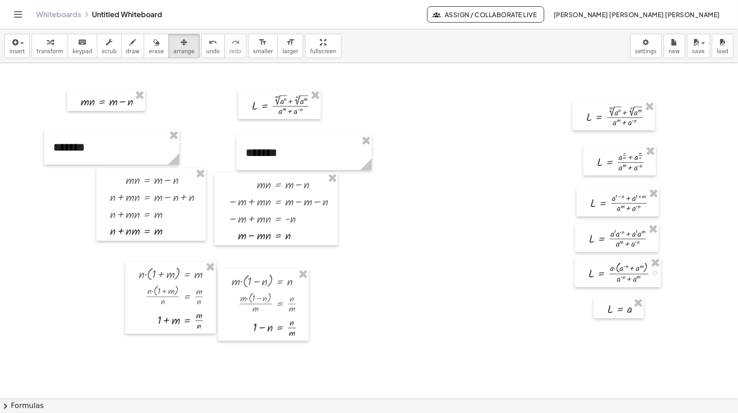
drag, startPoint x: 599, startPoint y: 124, endPoint x: 464, endPoint y: 113, distance: 135.2
click at [464, 113] on div at bounding box center [479, 105] width 82 height 30
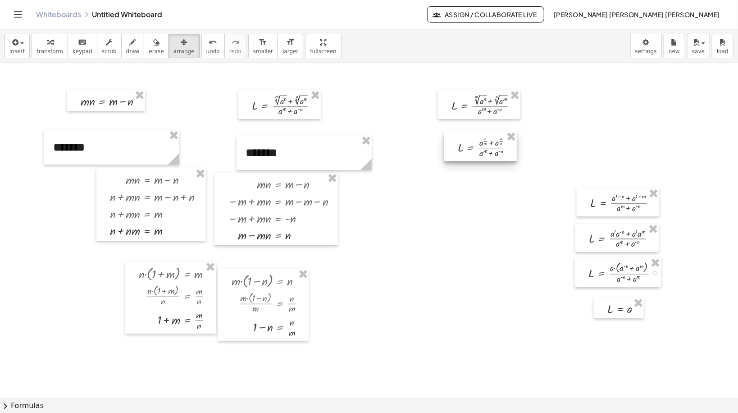
drag, startPoint x: 614, startPoint y: 166, endPoint x: 475, endPoint y: 151, distance: 140.5
click at [475, 151] on div at bounding box center [480, 146] width 73 height 30
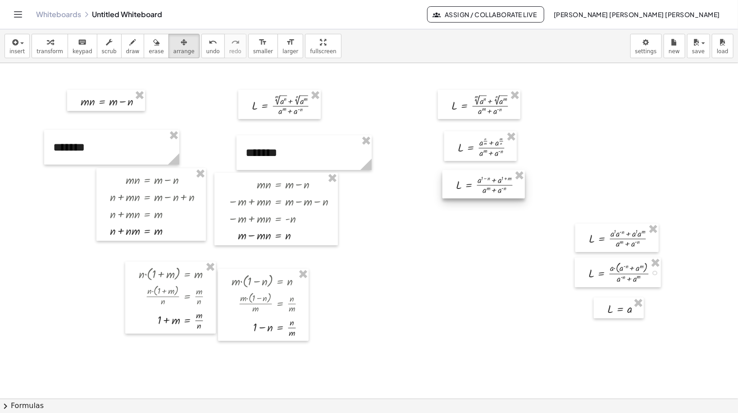
drag, startPoint x: 641, startPoint y: 200, endPoint x: 506, endPoint y: 182, distance: 136.0
click at [506, 182] on div at bounding box center [484, 184] width 82 height 28
drag, startPoint x: 611, startPoint y: 231, endPoint x: 477, endPoint y: 214, distance: 134.5
click at [477, 214] on div at bounding box center [482, 221] width 83 height 28
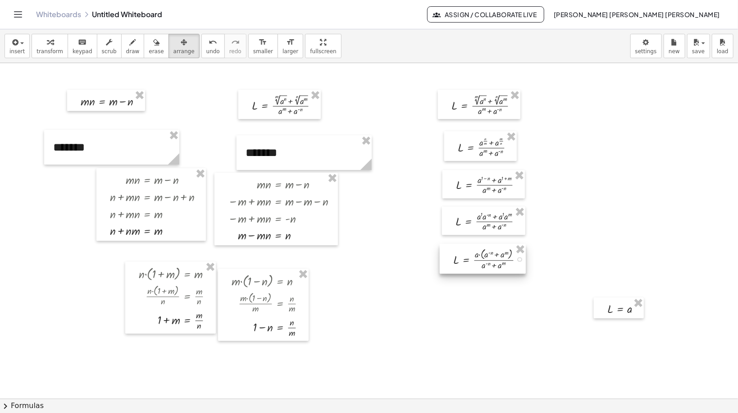
drag, startPoint x: 629, startPoint y: 266, endPoint x: 494, endPoint y: 252, distance: 135.5
click at [494, 252] on div at bounding box center [483, 259] width 86 height 30
drag, startPoint x: 608, startPoint y: 303, endPoint x: 464, endPoint y: 288, distance: 144.1
click at [464, 288] on div at bounding box center [476, 293] width 50 height 21
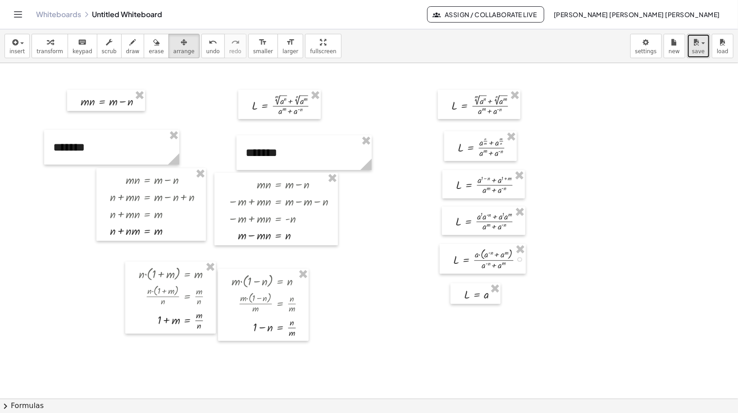
click at [703, 48] on span "save" at bounding box center [698, 51] width 13 height 6
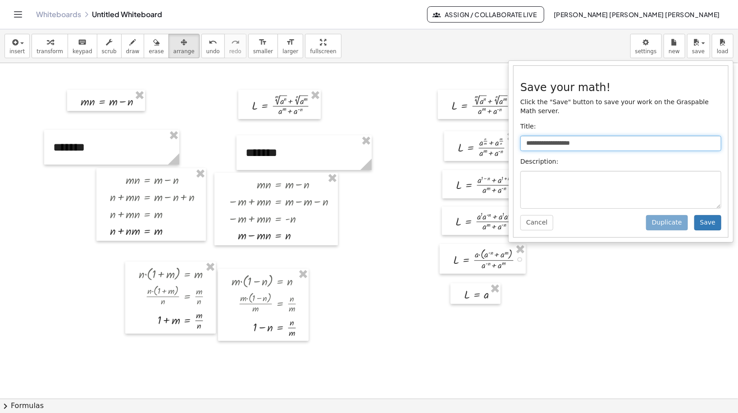
click at [608, 136] on input "**********" at bounding box center [621, 143] width 201 height 15
drag, startPoint x: 590, startPoint y: 134, endPoint x: 516, endPoint y: 145, distance: 74.6
click at [516, 145] on div "**********" at bounding box center [621, 151] width 215 height 171
type input "**********"
click at [703, 215] on button "Save" at bounding box center [708, 222] width 27 height 15
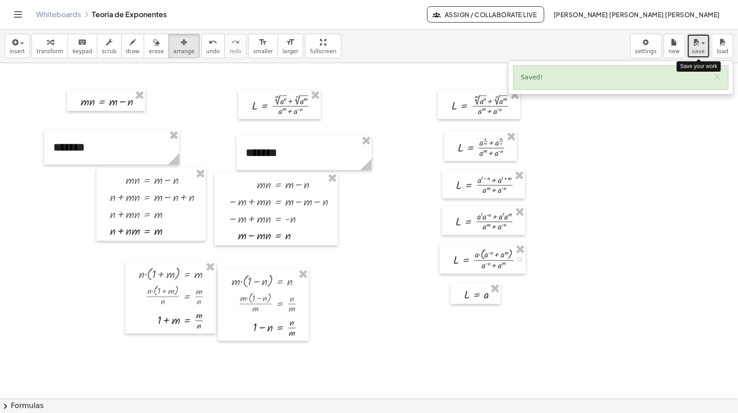
click at [703, 50] on span "save" at bounding box center [698, 51] width 13 height 6
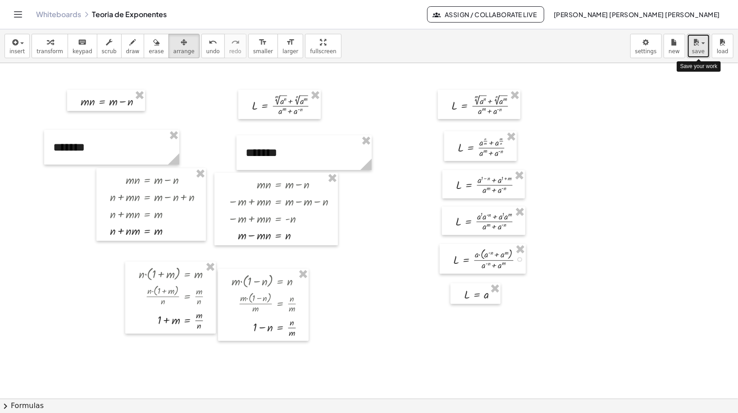
click at [703, 50] on span "save" at bounding box center [698, 51] width 13 height 6
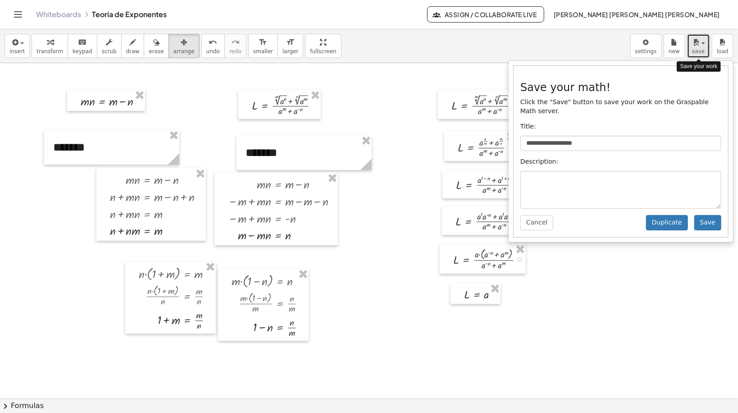
click at [703, 50] on span "save" at bounding box center [698, 51] width 13 height 6
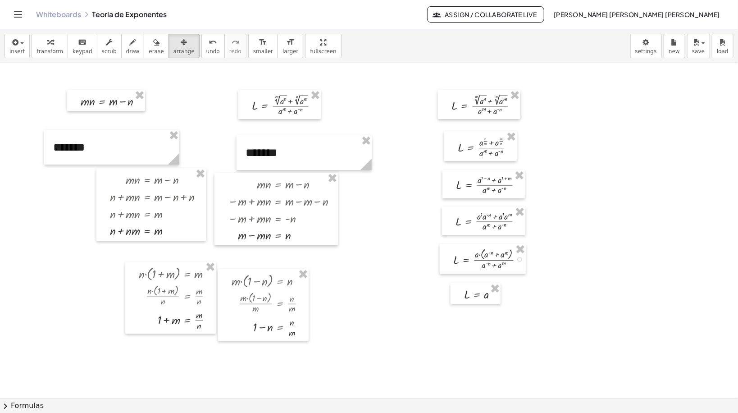
click at [18, 18] on icon "Toggle navigation" at bounding box center [18, 14] width 11 height 11
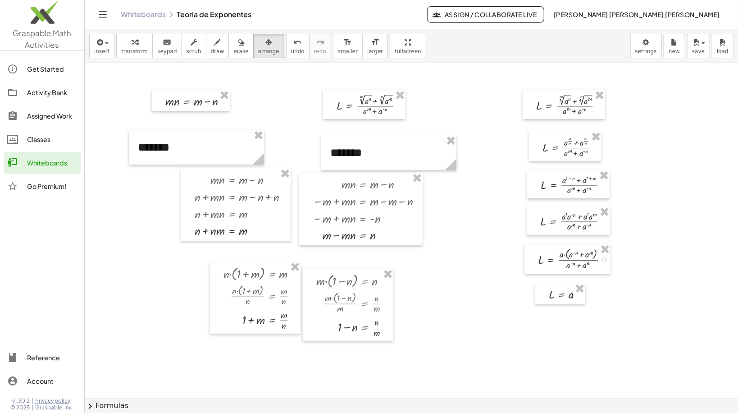
click at [18, 16] on img at bounding box center [42, 14] width 84 height 38
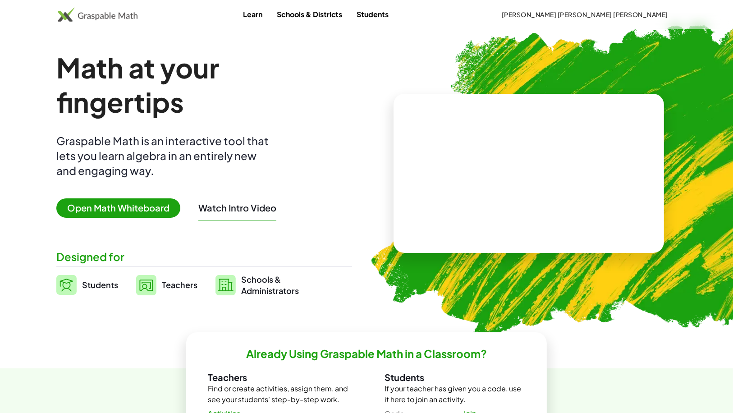
click at [113, 198] on span "Open Math Whiteboard" at bounding box center [118, 207] width 124 height 19
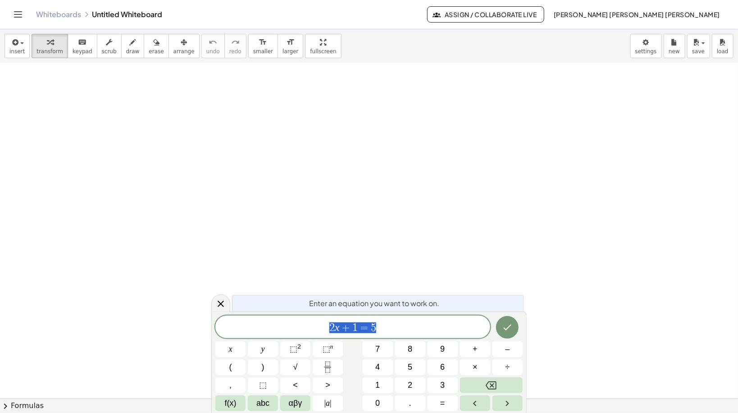
click at [335, 174] on div at bounding box center [369, 219] width 738 height 673
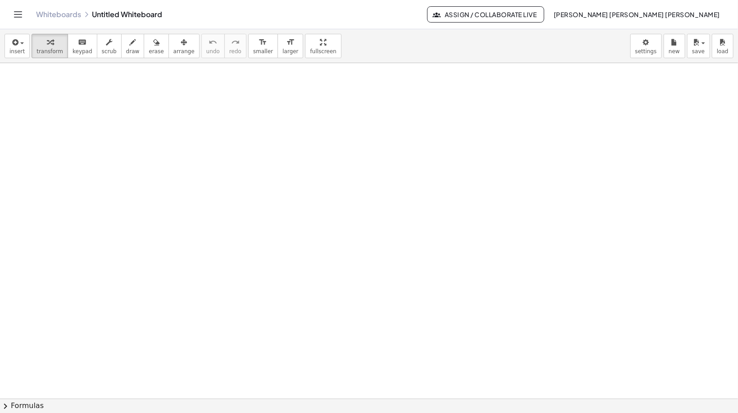
click at [37, 12] on link "Whiteboards" at bounding box center [58, 14] width 45 height 9
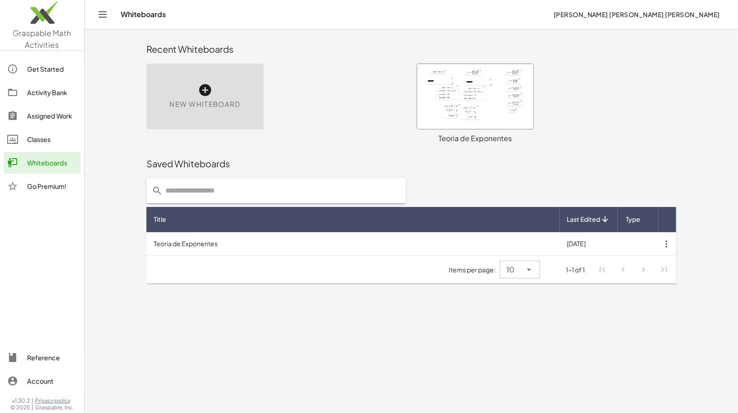
drag, startPoint x: 489, startPoint y: 114, endPoint x: 463, endPoint y: 172, distance: 63.2
click at [463, 172] on div "Saved Whiteboards" at bounding box center [411, 163] width 530 height 29
click at [463, 94] on div at bounding box center [475, 96] width 116 height 65
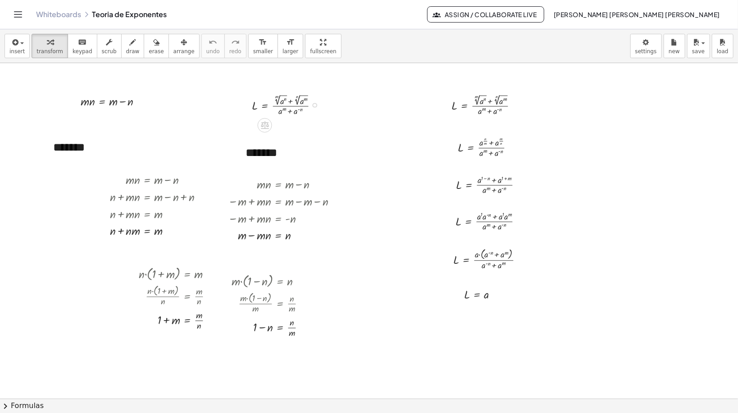
click at [307, 109] on div at bounding box center [288, 104] width 82 height 25
click at [279, 105] on div at bounding box center [288, 104] width 82 height 25
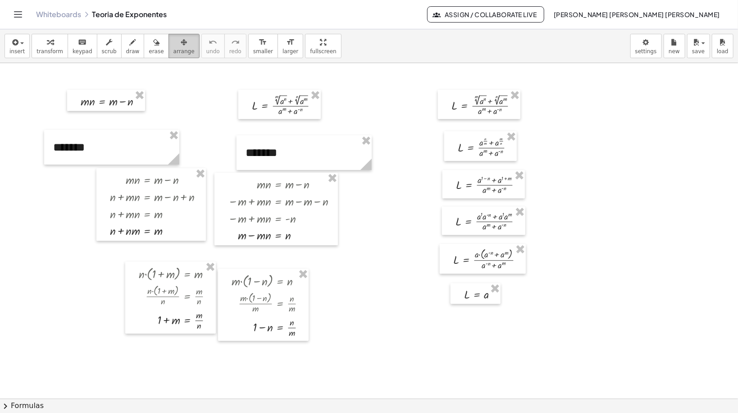
click at [174, 46] on div "button" at bounding box center [184, 42] width 21 height 11
click at [278, 109] on div at bounding box center [279, 105] width 82 height 30
click at [283, 51] on span "larger" at bounding box center [291, 51] width 16 height 6
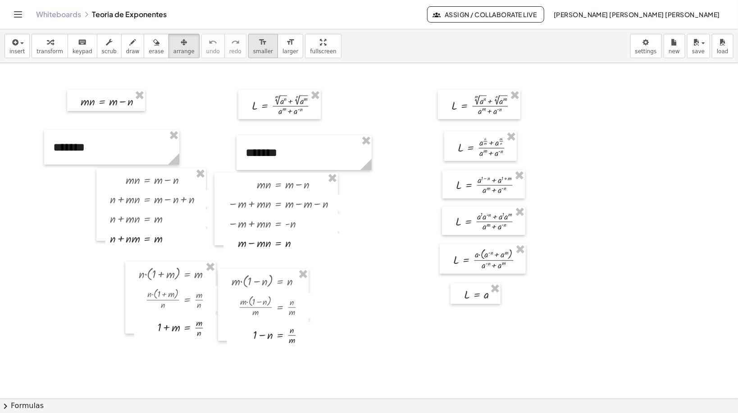
click at [253, 43] on div "format_size" at bounding box center [263, 42] width 20 height 11
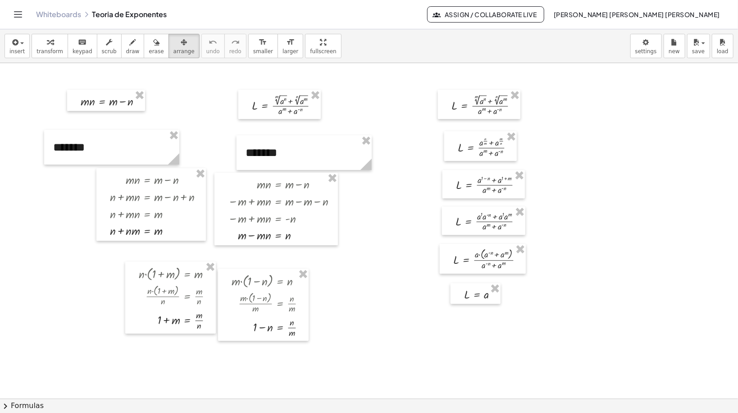
click at [384, 105] on div at bounding box center [369, 399] width 738 height 673
click at [46, 54] on span "transform" at bounding box center [50, 51] width 27 height 6
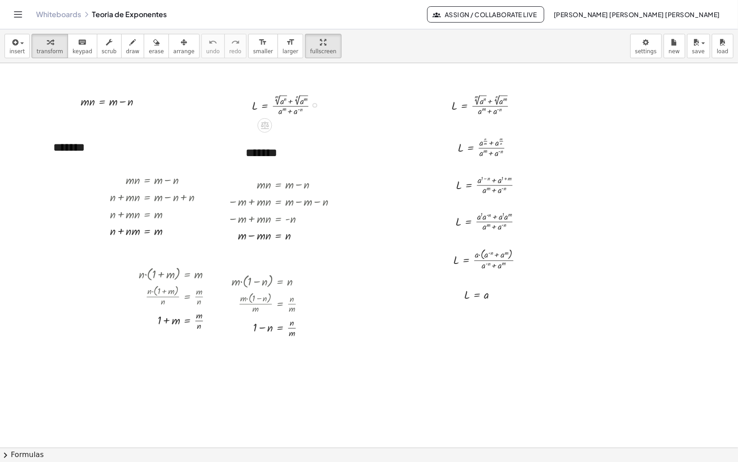
drag, startPoint x: 289, startPoint y: 52, endPoint x: 289, endPoint y: 83, distance: 31.1
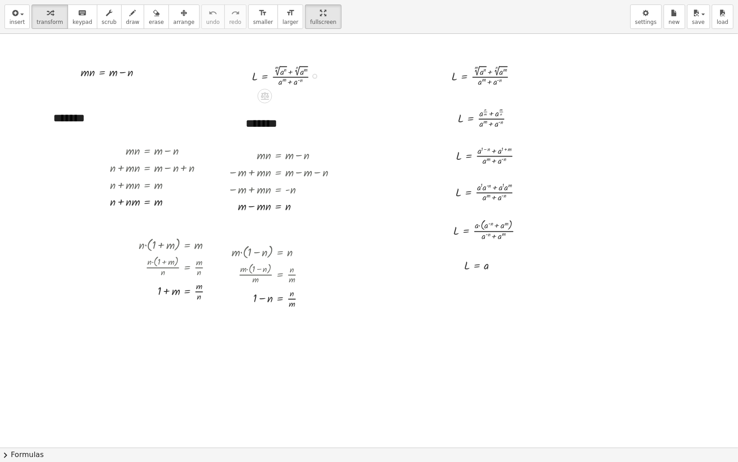
click at [289, 83] on div "insert select one: Math Expression Function Text Youtube Video Graphing Geometr…" at bounding box center [369, 231] width 738 height 462
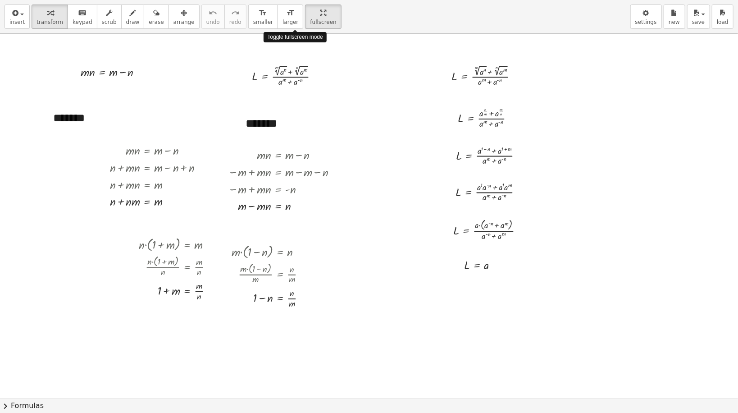
drag, startPoint x: 294, startPoint y: 13, endPoint x: 294, endPoint y: -19, distance: 31.6
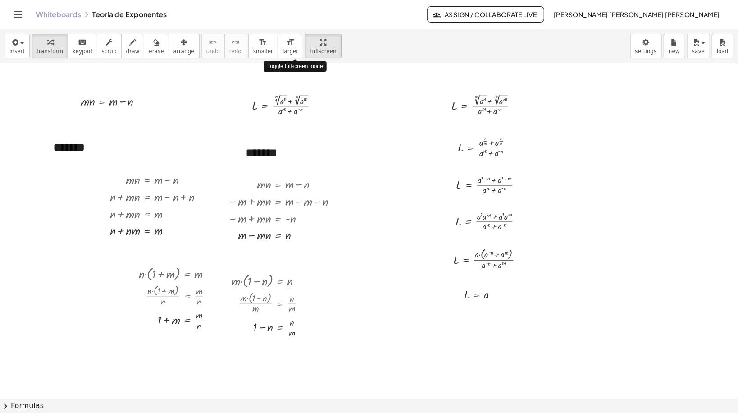
click at [294, 0] on html "Graspable Math Activities Get Started Activity Bank Assigned Work Classes White…" at bounding box center [369, 206] width 738 height 413
click at [642, 51] on body "Graspable Math Activities Get Started Activity Bank Assigned Work Classes White…" at bounding box center [369, 206] width 738 height 413
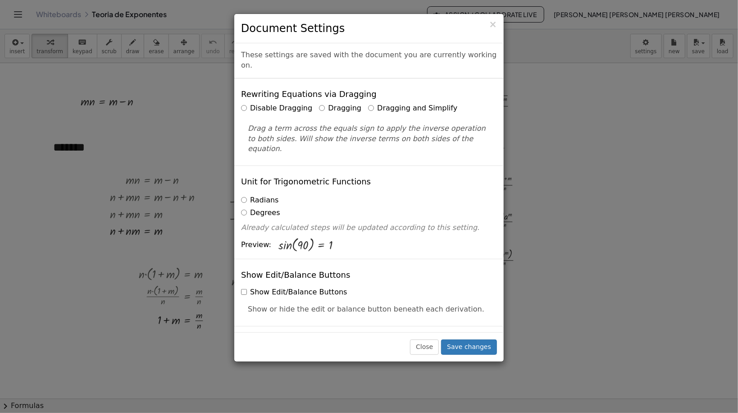
click at [368, 103] on label "Dragging and Simplify" at bounding box center [412, 108] width 89 height 10
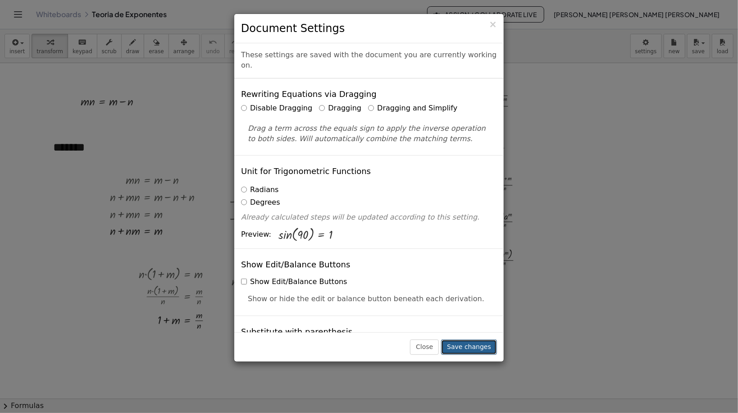
click at [462, 350] on button "Save changes" at bounding box center [469, 346] width 56 height 15
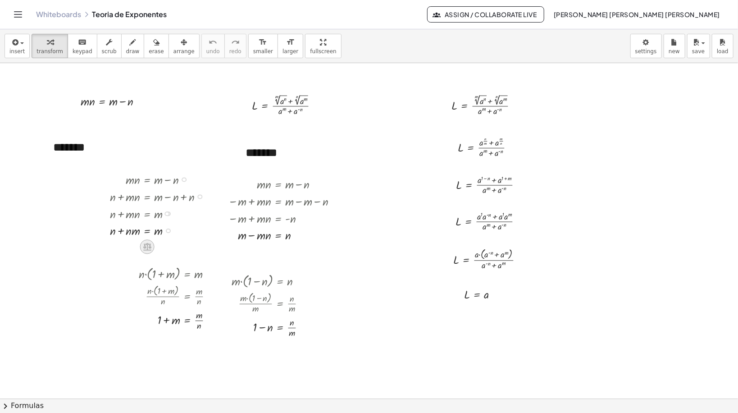
drag, startPoint x: 149, startPoint y: 244, endPoint x: 74, endPoint y: 252, distance: 74.8
click at [149, 244] on icon at bounding box center [147, 247] width 8 height 8
click at [179, 247] on icon at bounding box center [183, 247] width 8 height 8
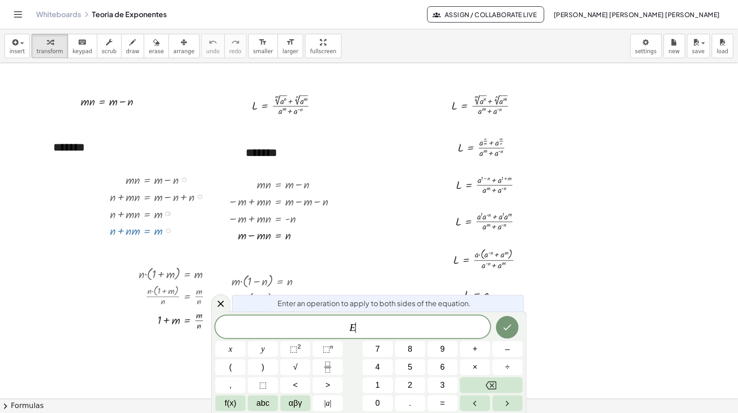
click at [100, 247] on div at bounding box center [369, 399] width 738 height 673
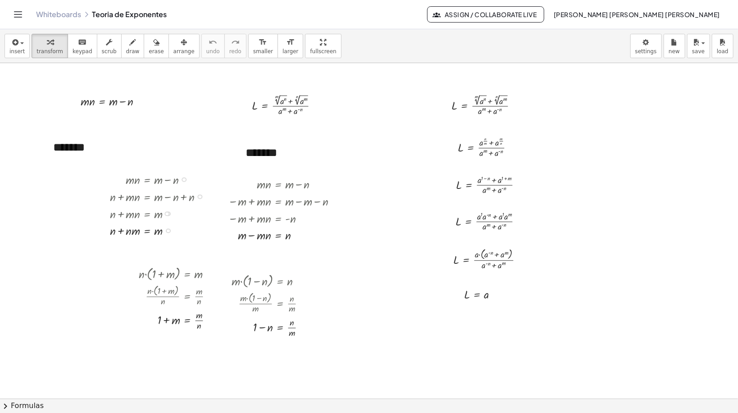
click at [143, 230] on div at bounding box center [160, 229] width 110 height 17
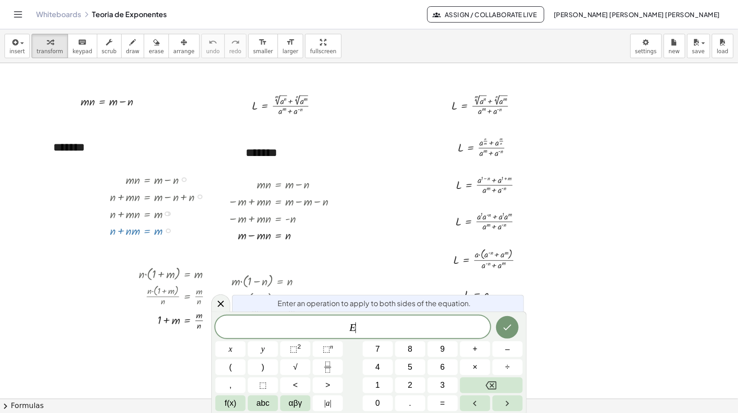
click at [580, 274] on div at bounding box center [369, 399] width 738 height 673
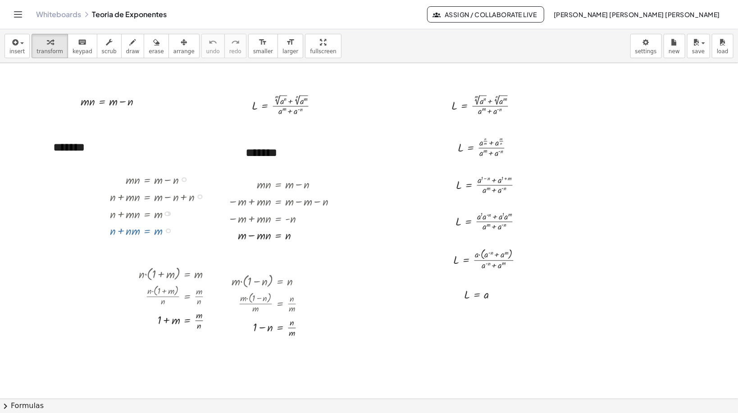
click at [631, 262] on div at bounding box center [369, 399] width 738 height 673
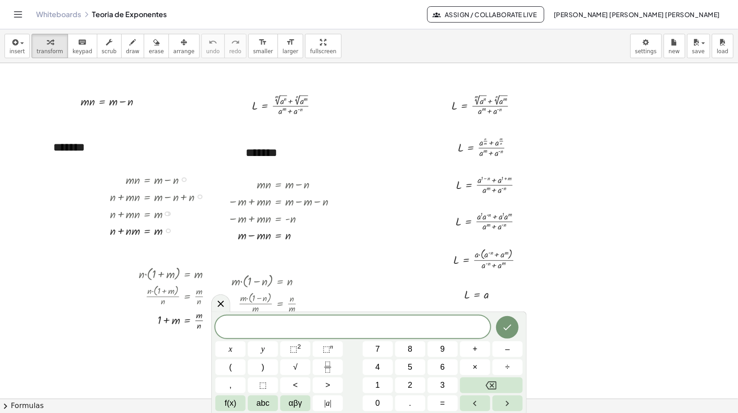
click at [125, 224] on div at bounding box center [160, 229] width 110 height 17
click at [143, 207] on div at bounding box center [160, 212] width 110 height 17
click at [86, 265] on div at bounding box center [369, 399] width 738 height 673
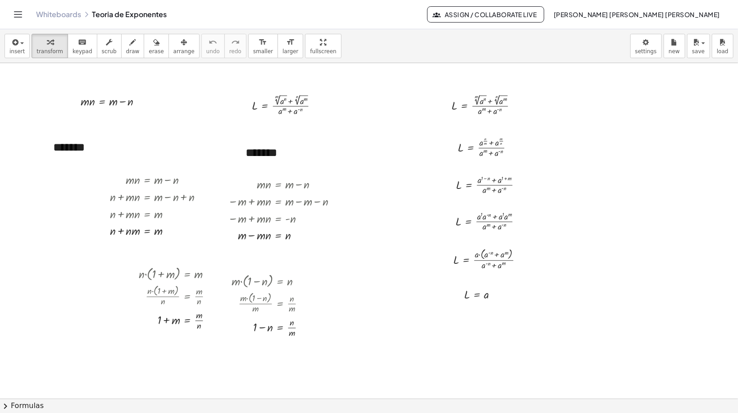
click at [86, 265] on div at bounding box center [369, 399] width 738 height 673
click at [116, 233] on div at bounding box center [160, 229] width 110 height 17
click at [147, 246] on icon at bounding box center [147, 247] width 8 height 8
click at [82, 251] on div at bounding box center [369, 399] width 738 height 673
drag, startPoint x: 114, startPoint y: 232, endPoint x: 130, endPoint y: 231, distance: 16.7
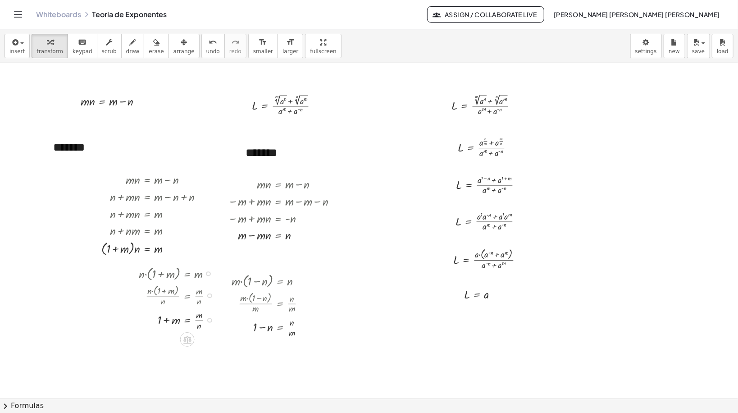
click at [155, 275] on div at bounding box center [179, 273] width 90 height 18
click at [174, 49] on span "arrange" at bounding box center [184, 51] width 21 height 6
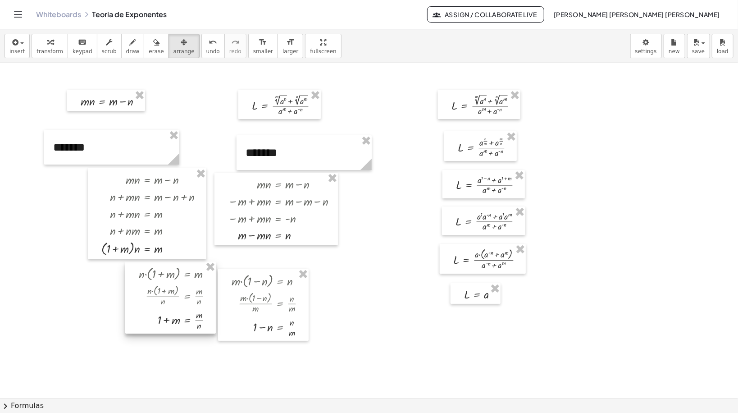
drag, startPoint x: 207, startPoint y: 266, endPoint x: 226, endPoint y: 272, distance: 19.3
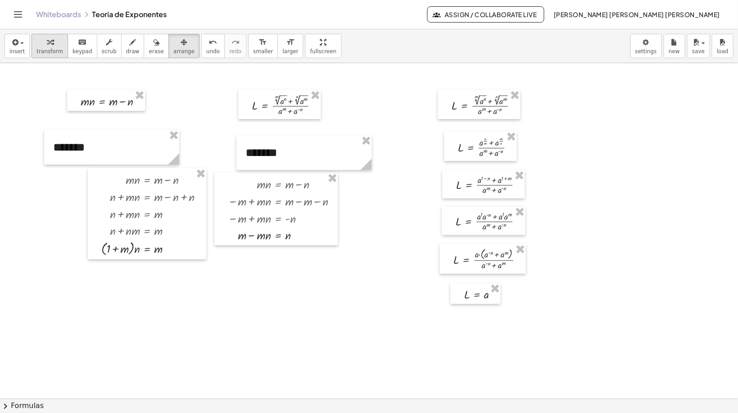
click at [48, 41] on icon "button" at bounding box center [50, 42] width 6 height 11
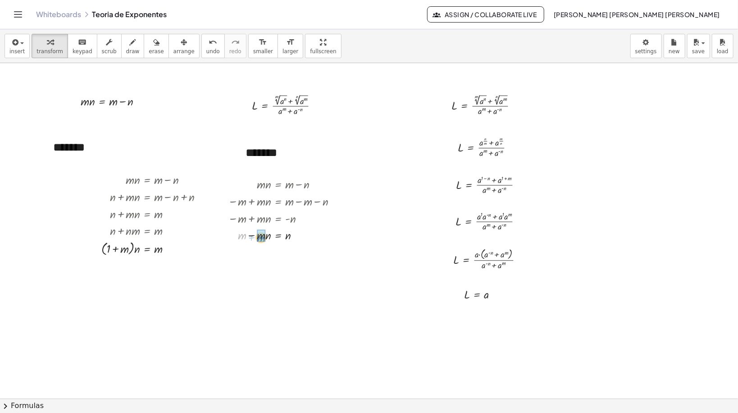
drag, startPoint x: 241, startPoint y: 237, endPoint x: 260, endPoint y: 239, distance: 19.5
drag, startPoint x: 137, startPoint y: 251, endPoint x: 157, endPoint y: 265, distance: 24.3
drag, startPoint x: 267, startPoint y: 254, endPoint x: 291, endPoint y: 266, distance: 26.6
click at [217, 297] on div at bounding box center [369, 399] width 738 height 673
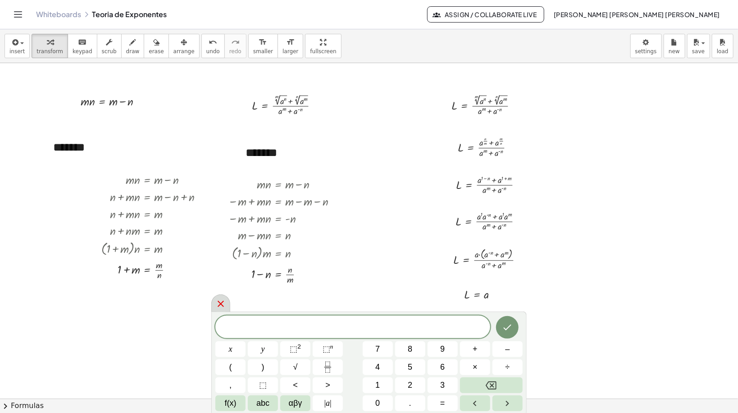
click at [216, 301] on icon at bounding box center [220, 303] width 11 height 11
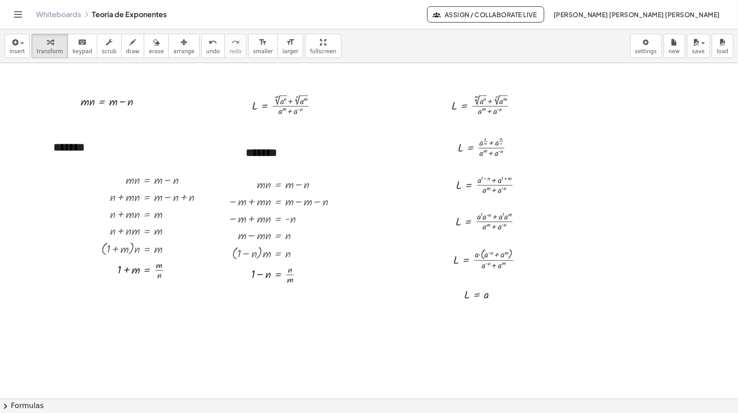
click at [169, 344] on div at bounding box center [369, 399] width 738 height 673
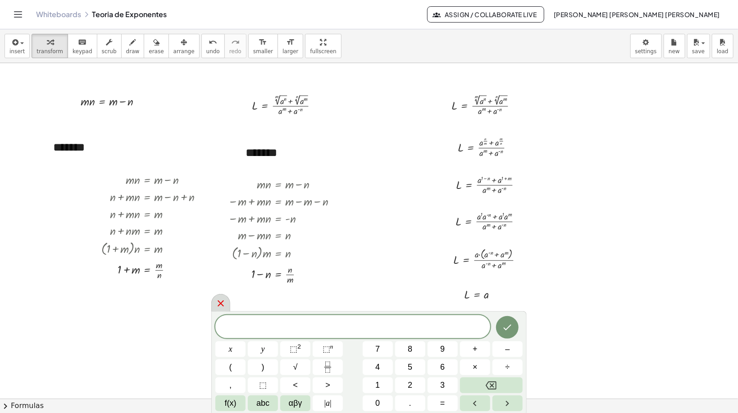
click at [223, 304] on icon at bounding box center [220, 303] width 11 height 11
